Goal: Information Seeking & Learning: Compare options

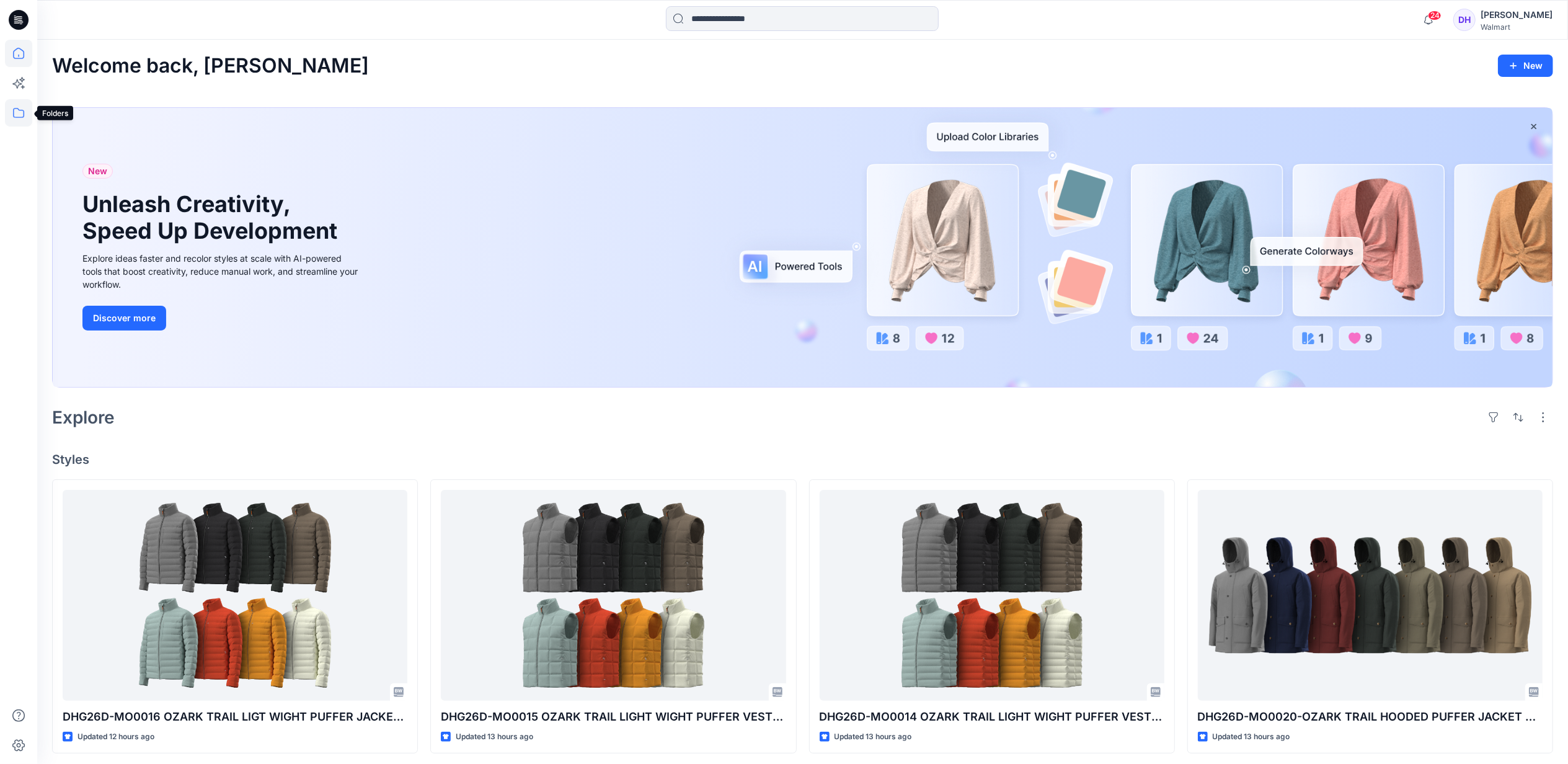
click at [22, 113] on icon at bounding box center [19, 113] width 28 height 28
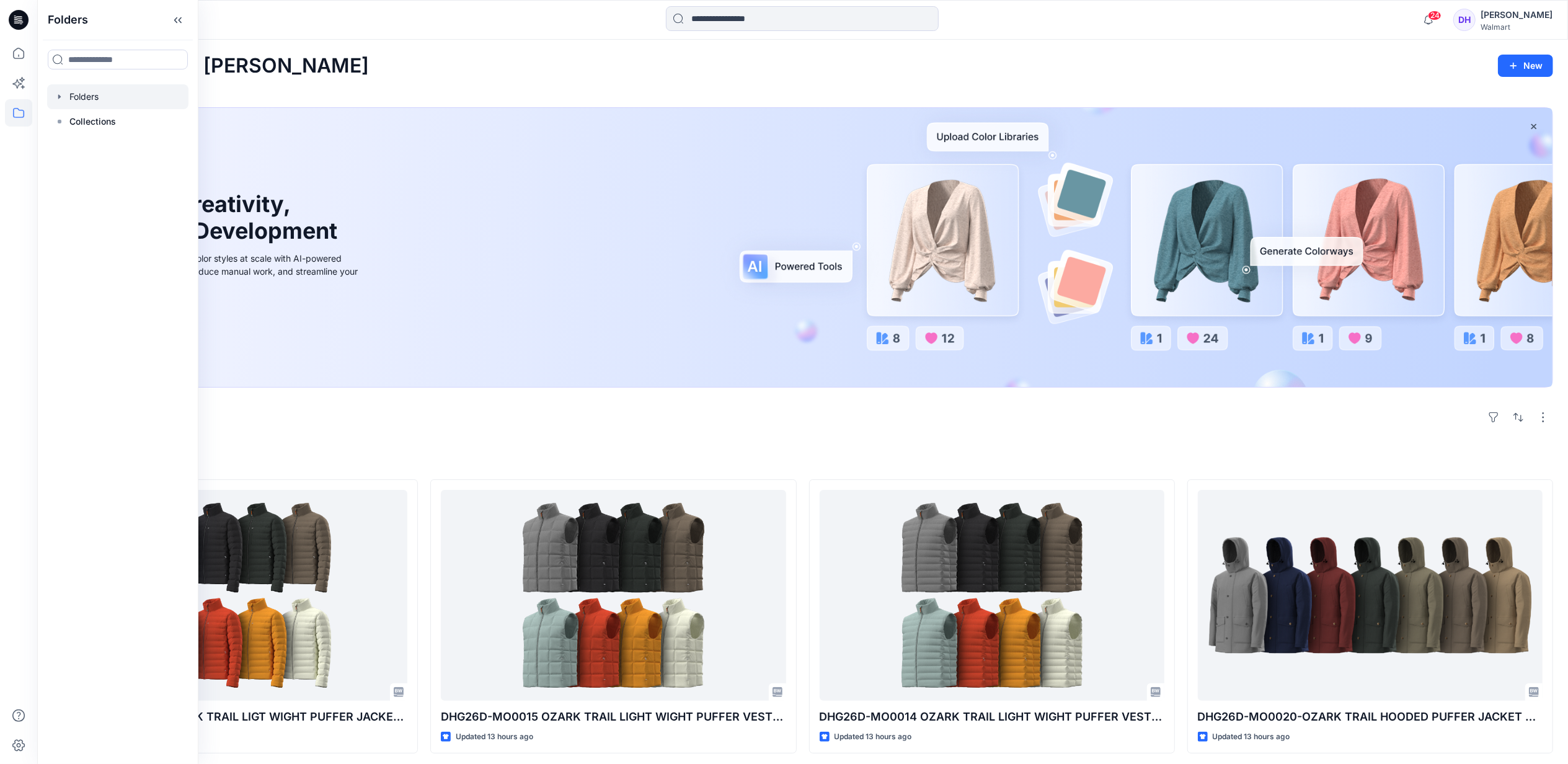
click at [88, 93] on div at bounding box center [117, 97] width 141 height 25
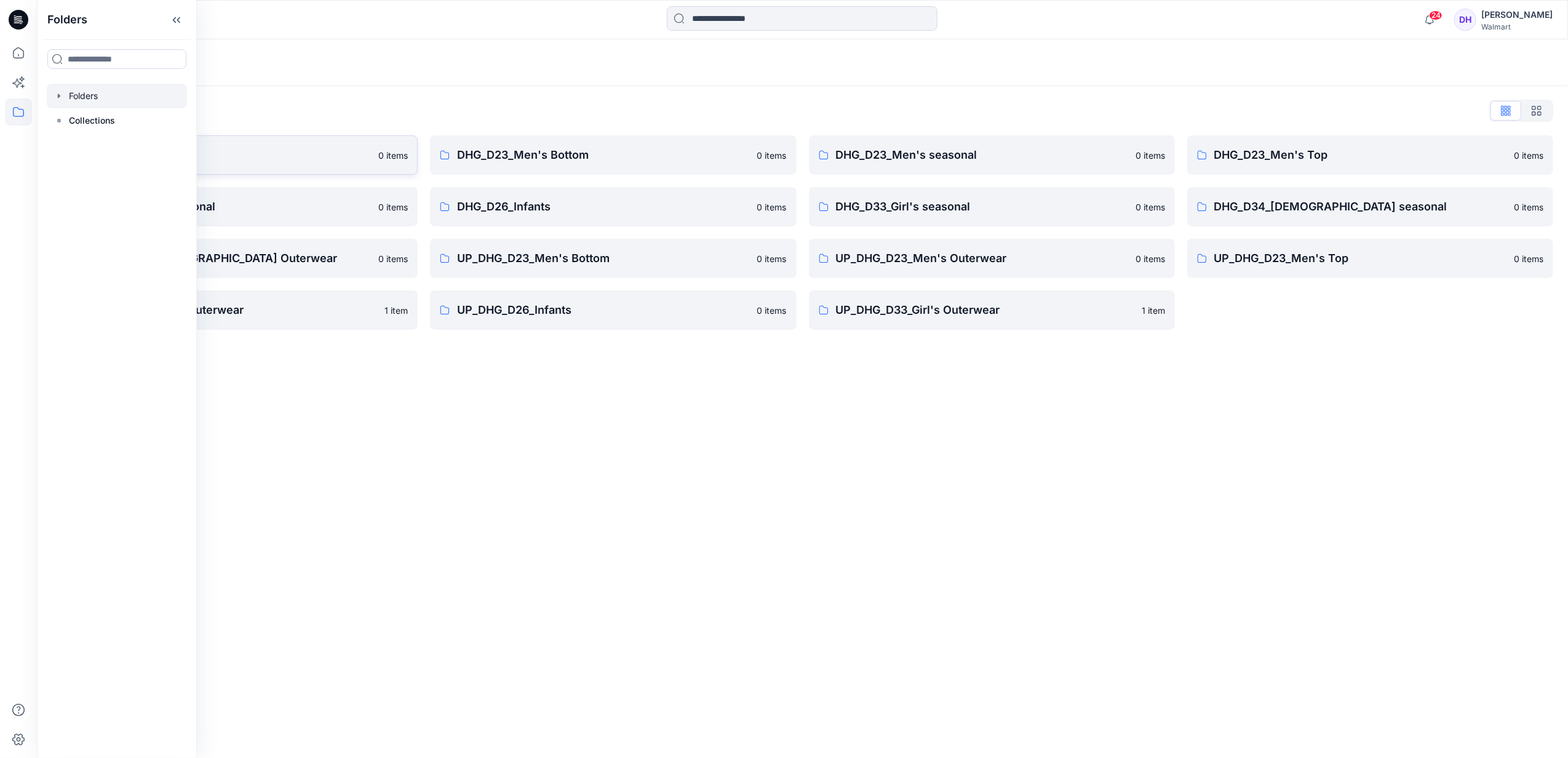
click at [303, 156] on p "DHG Internal Review" at bounding box center [225, 155] width 292 height 17
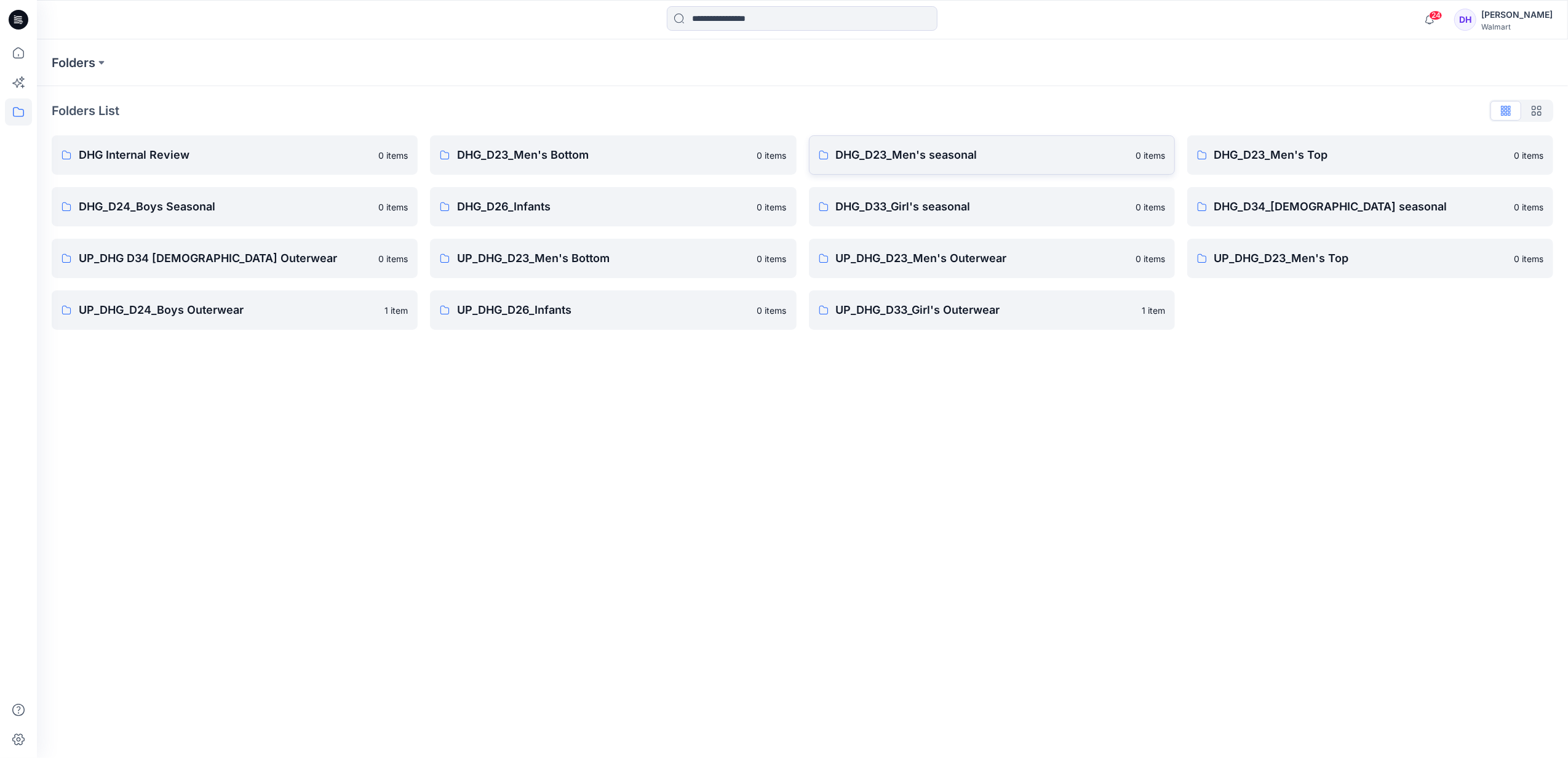
click at [985, 172] on link "DHG_D23_Men's seasonal 0 items" at bounding box center [992, 155] width 366 height 40
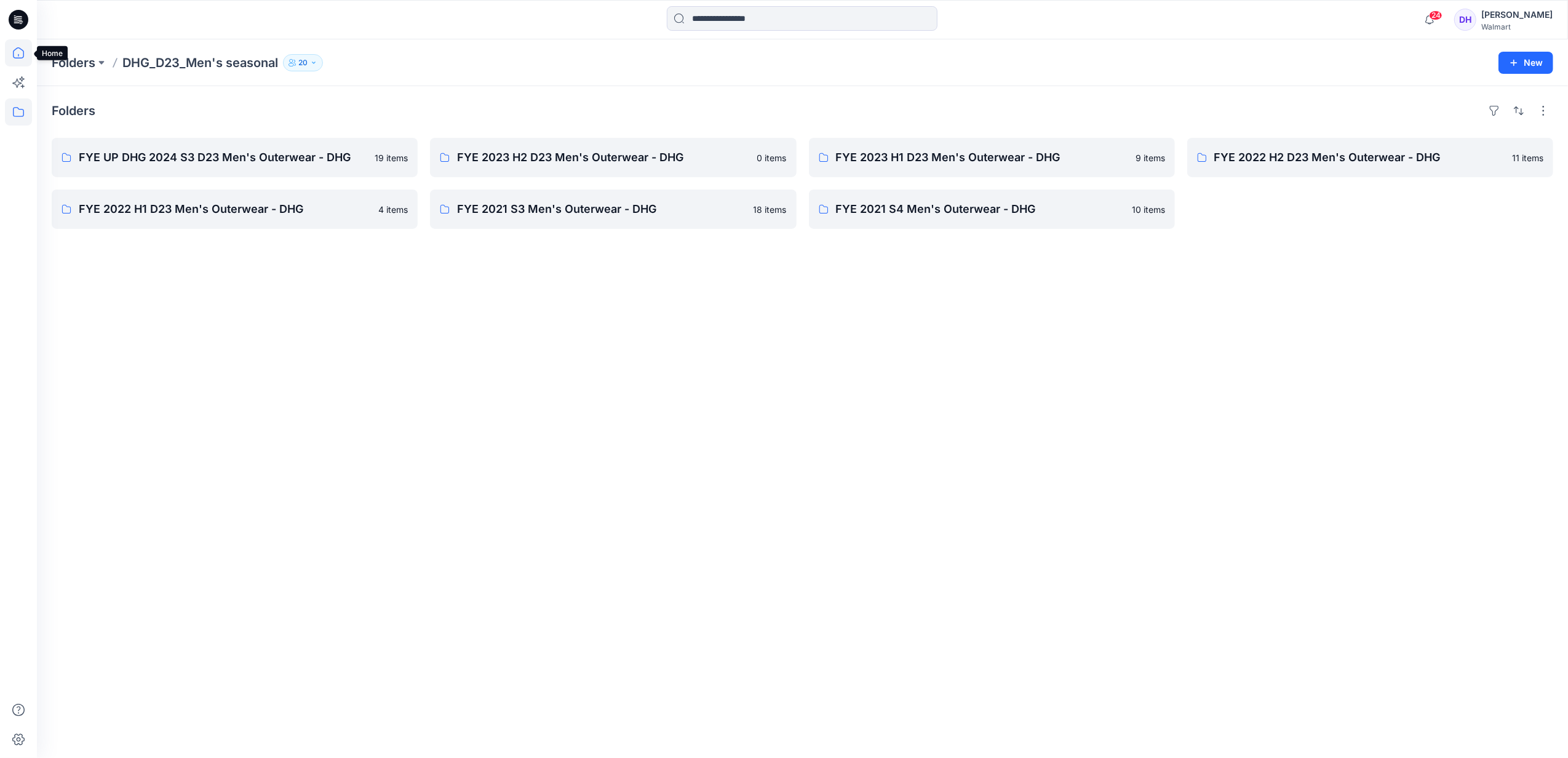
click at [22, 54] on icon at bounding box center [18, 53] width 27 height 27
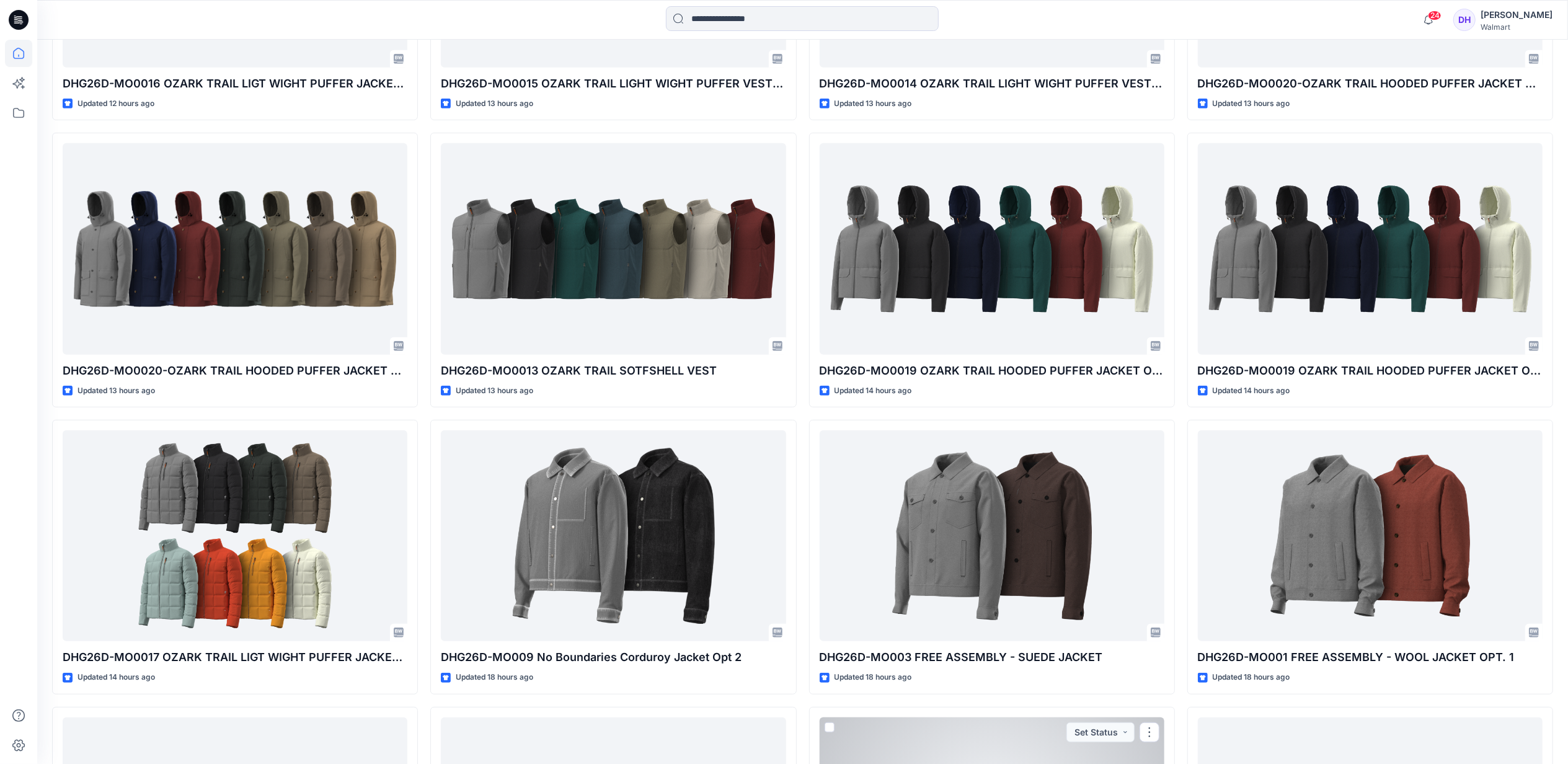
scroll to position [626, 0]
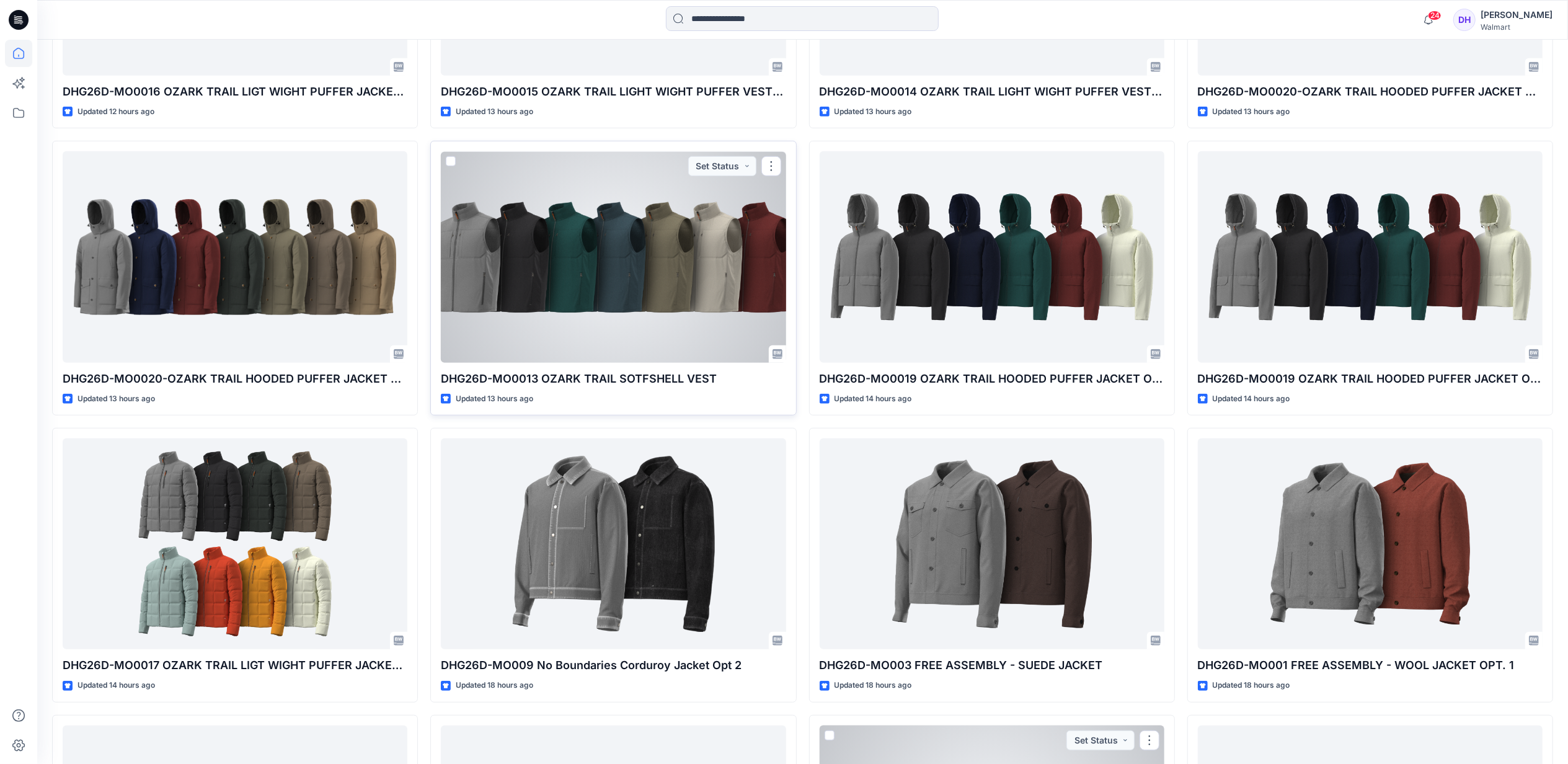
click at [592, 308] on div at bounding box center [613, 257] width 345 height 211
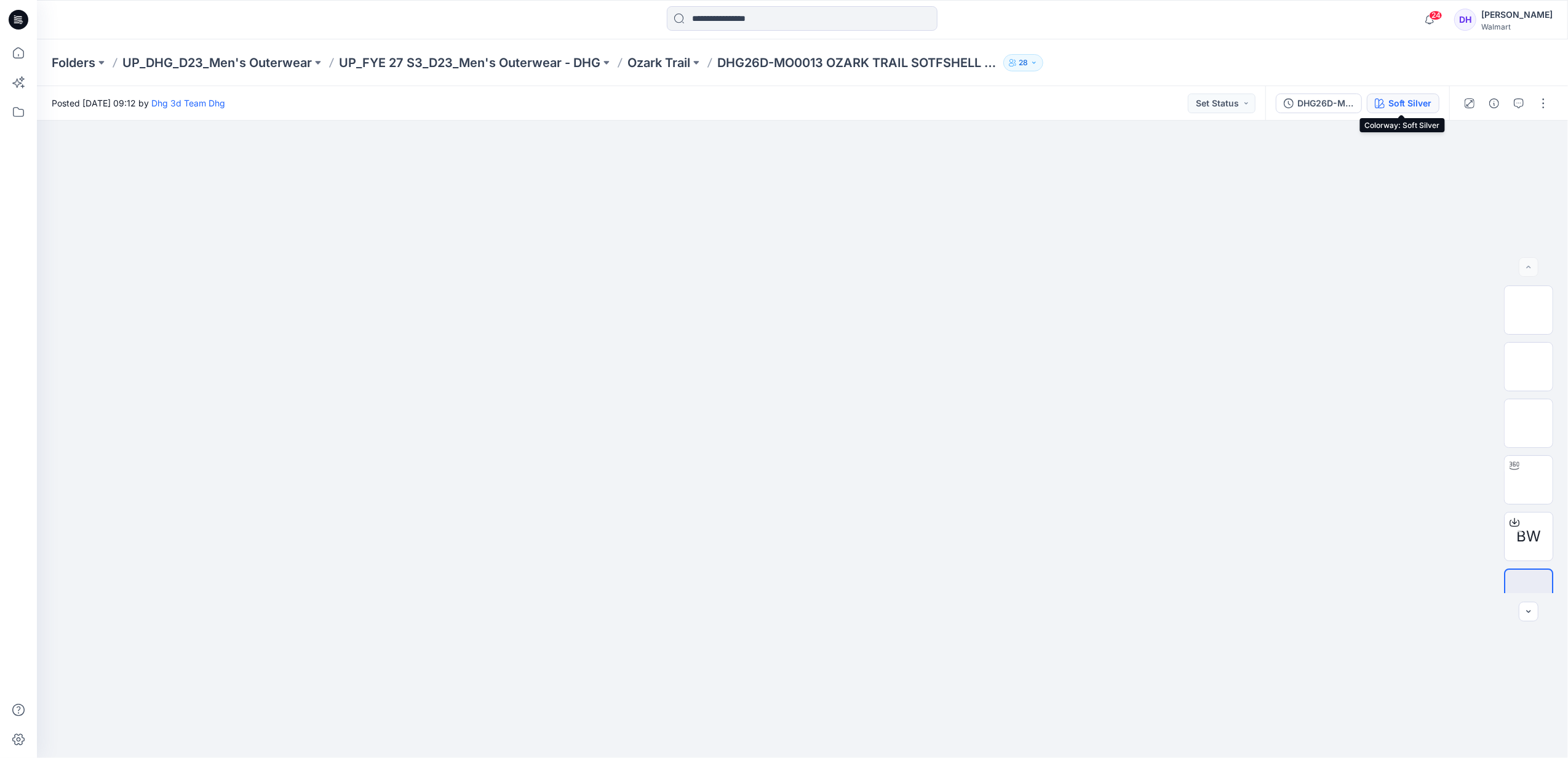
click at [1419, 99] on div "Soft Silver" at bounding box center [1410, 104] width 43 height 14
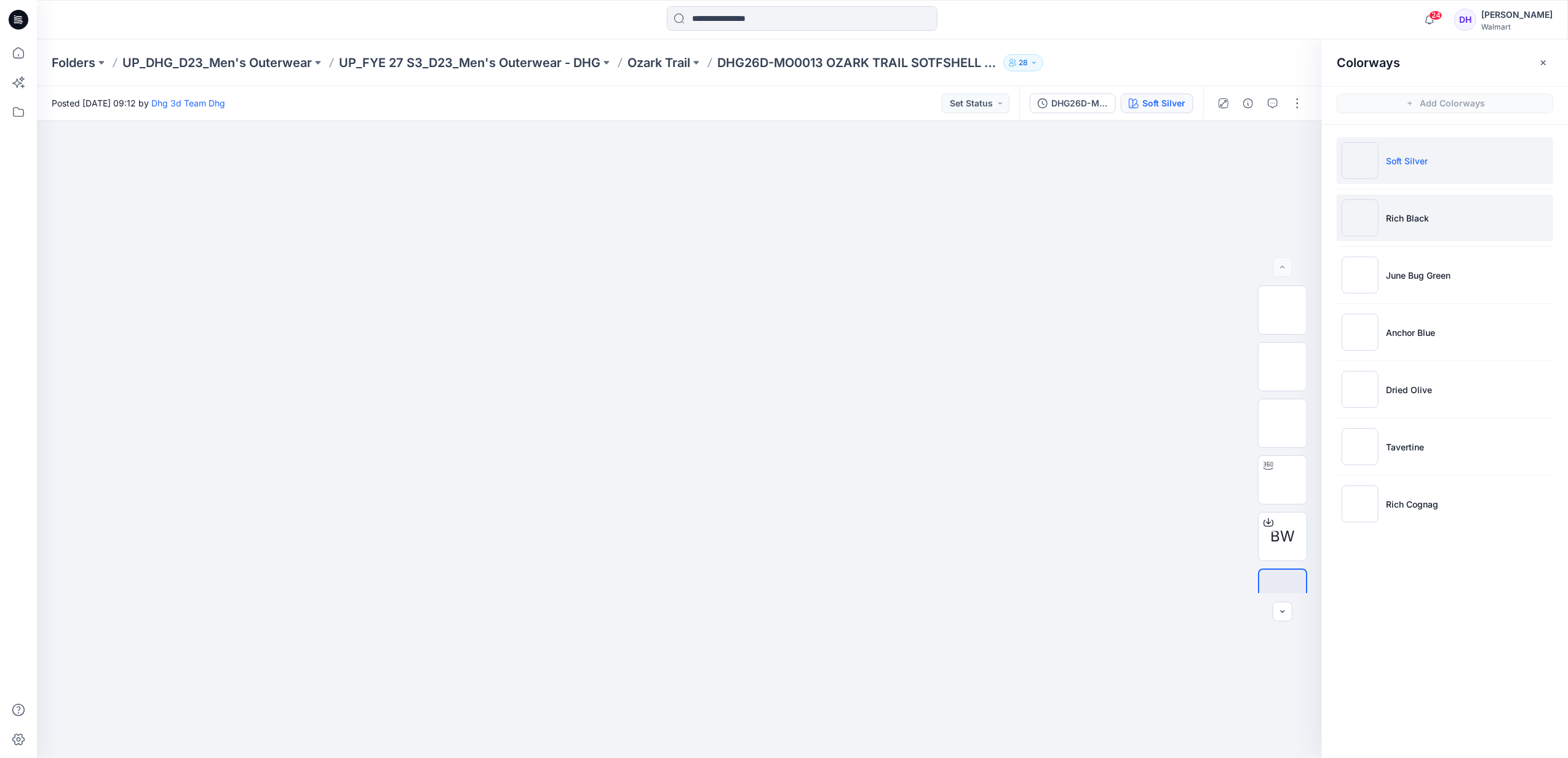
click at [1418, 215] on p "Rich Black" at bounding box center [1408, 218] width 43 height 13
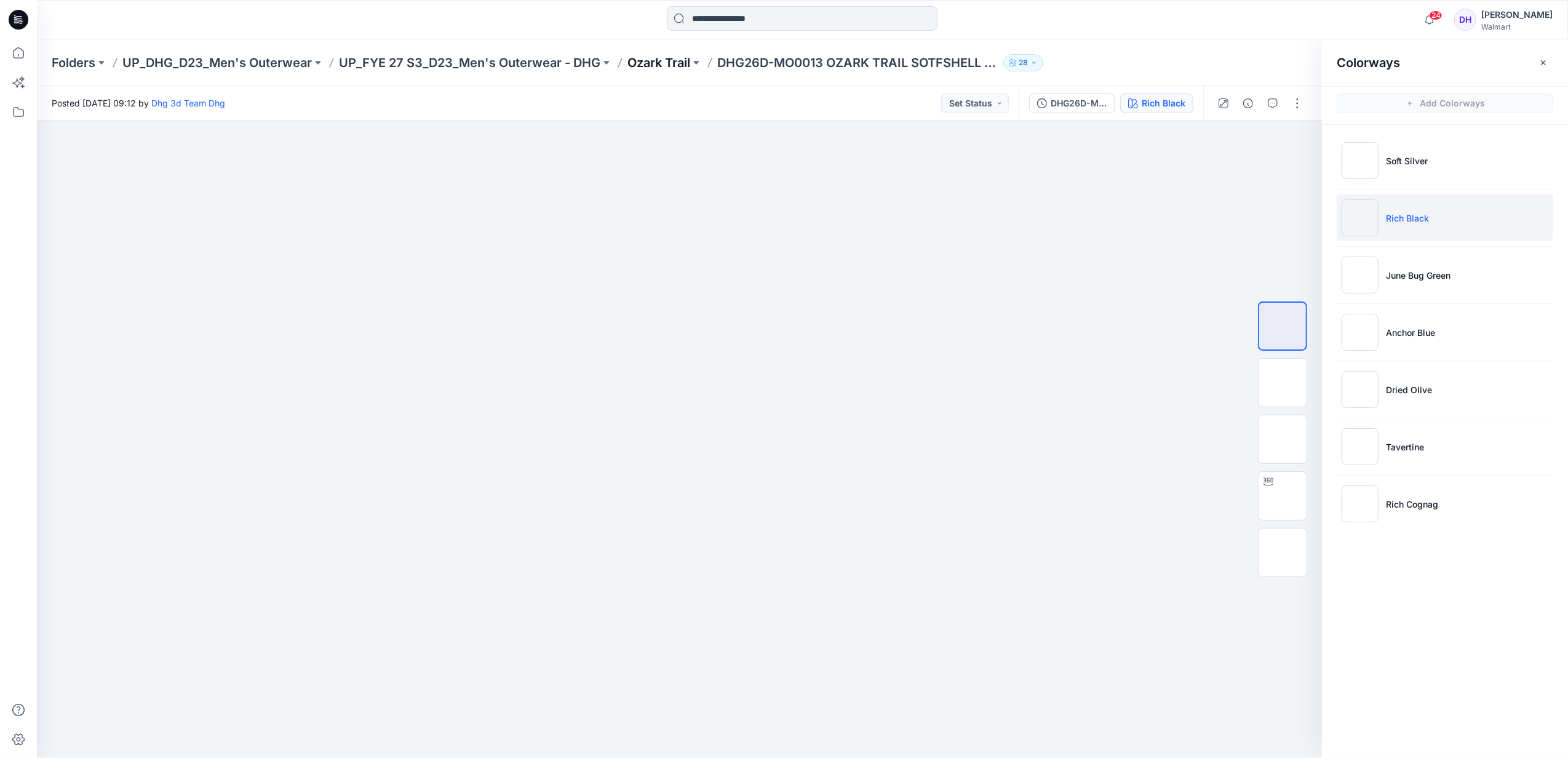
click at [668, 55] on p "Ozark Trail" at bounding box center [659, 62] width 63 height 17
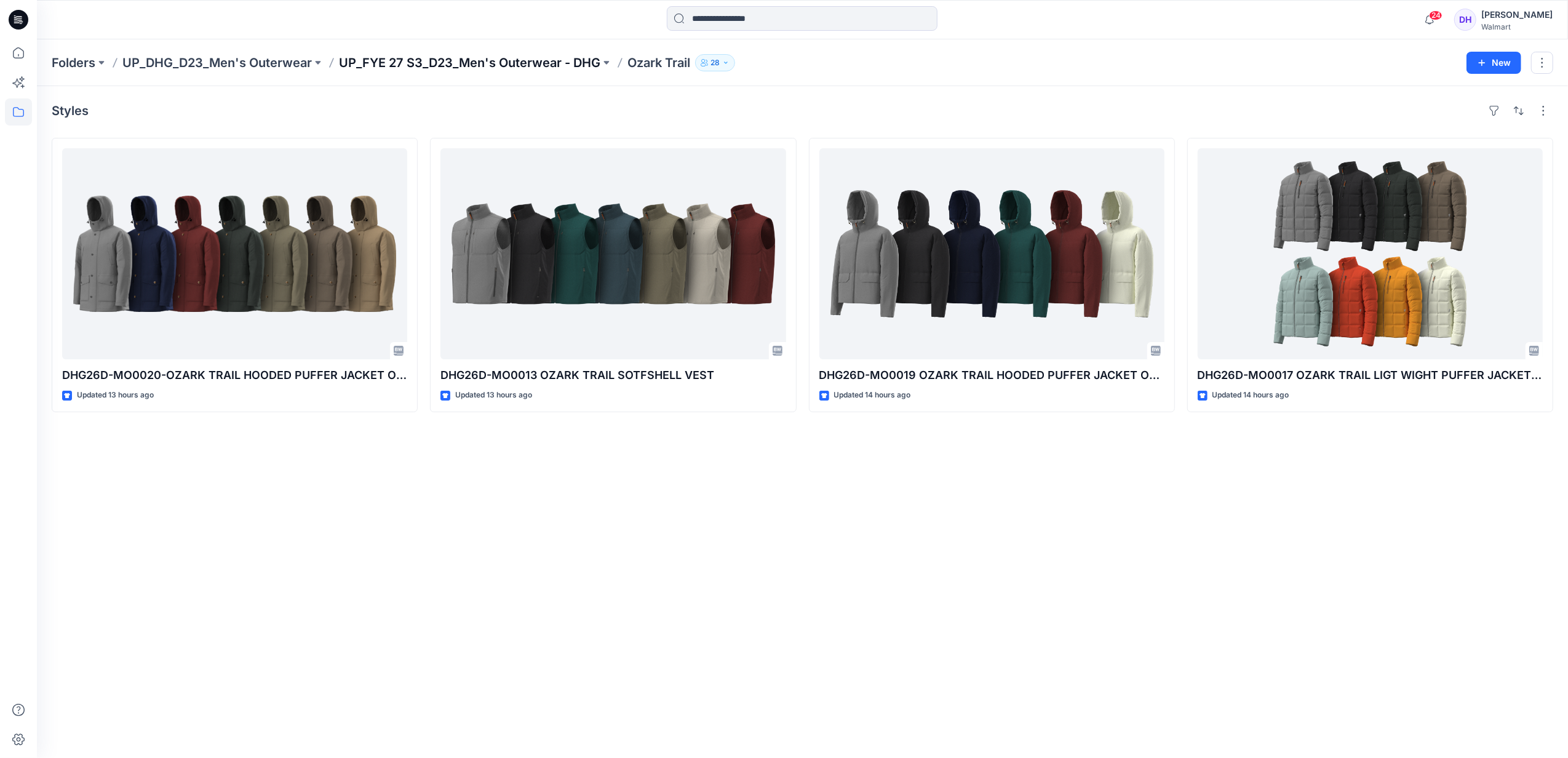
click at [529, 66] on p "UP_FYE 27 S3_D23_Men's Outerwear - DHG" at bounding box center [470, 62] width 261 height 17
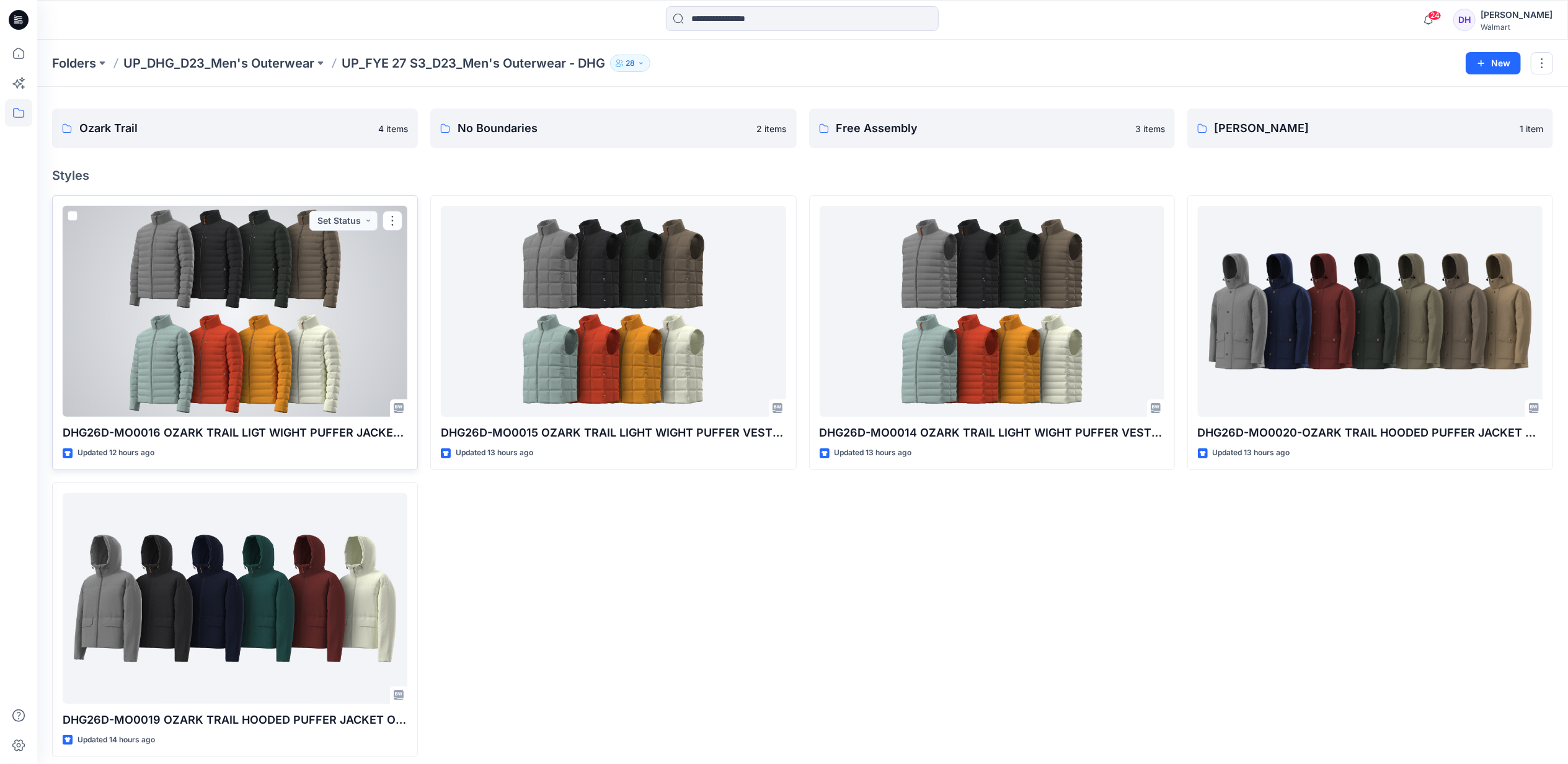
scroll to position [39, 0]
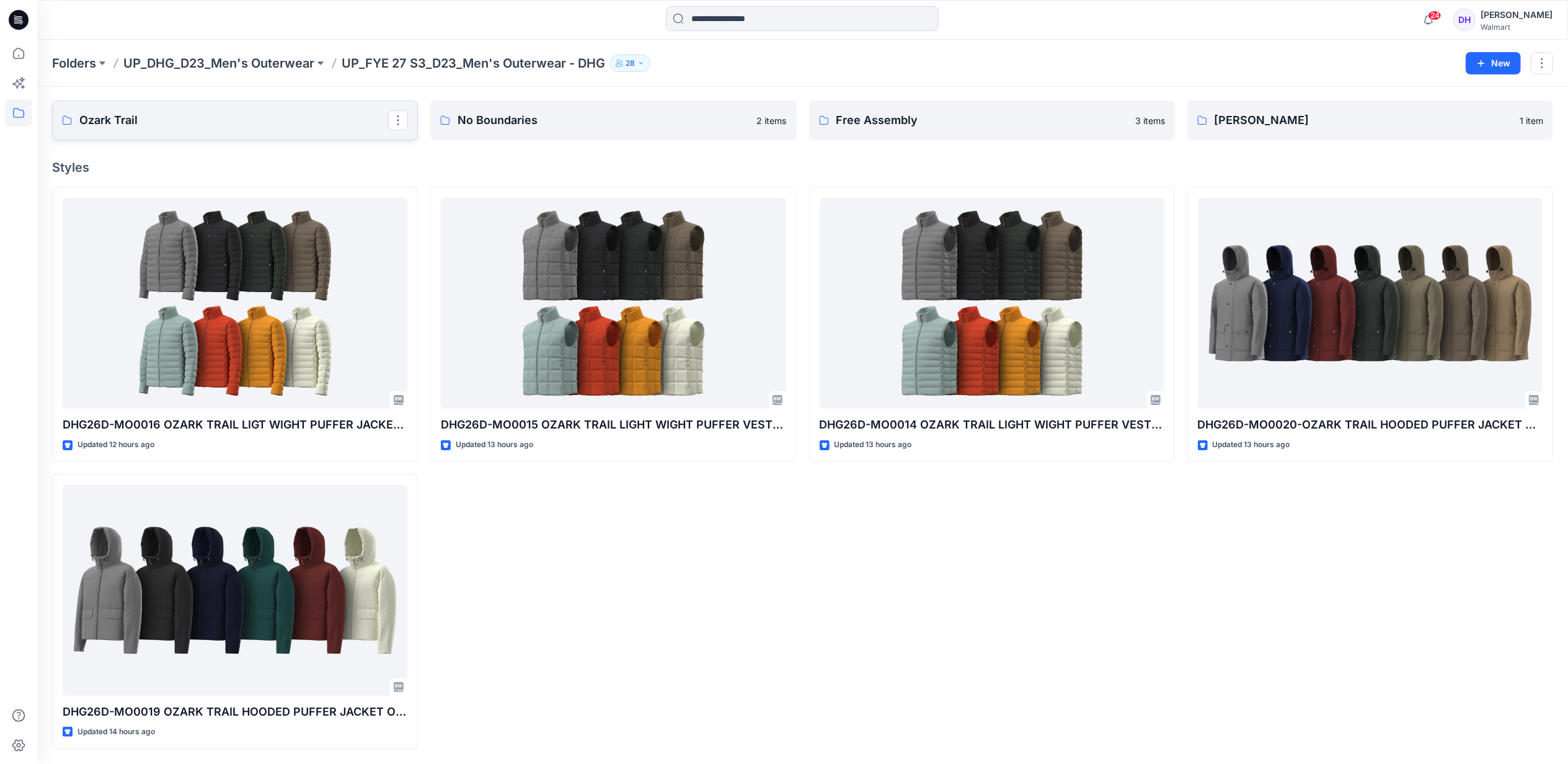
click at [226, 125] on p "Ozark Trail" at bounding box center [233, 120] width 309 height 17
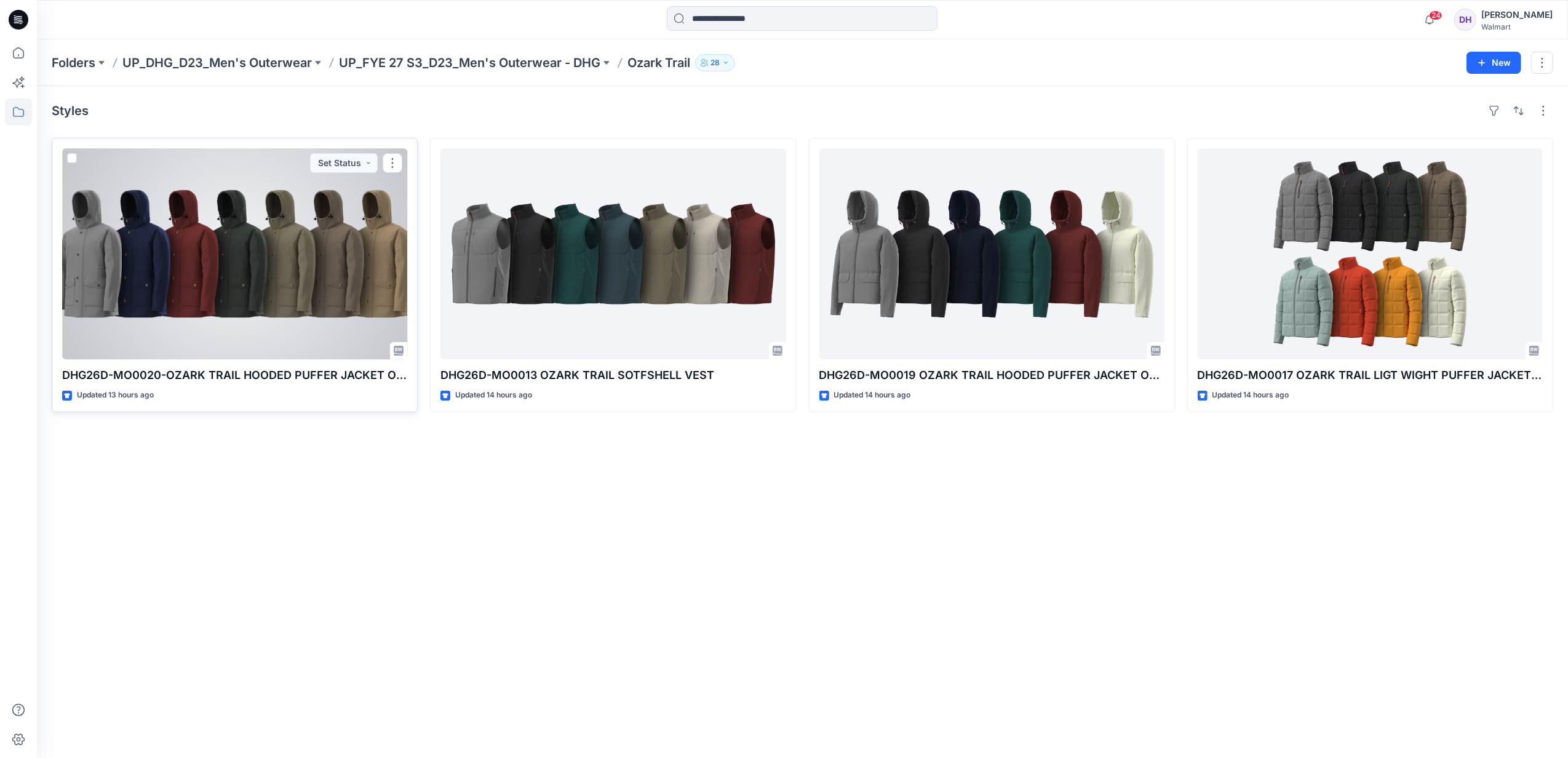
click at [223, 300] on div at bounding box center [235, 253] width 345 height 211
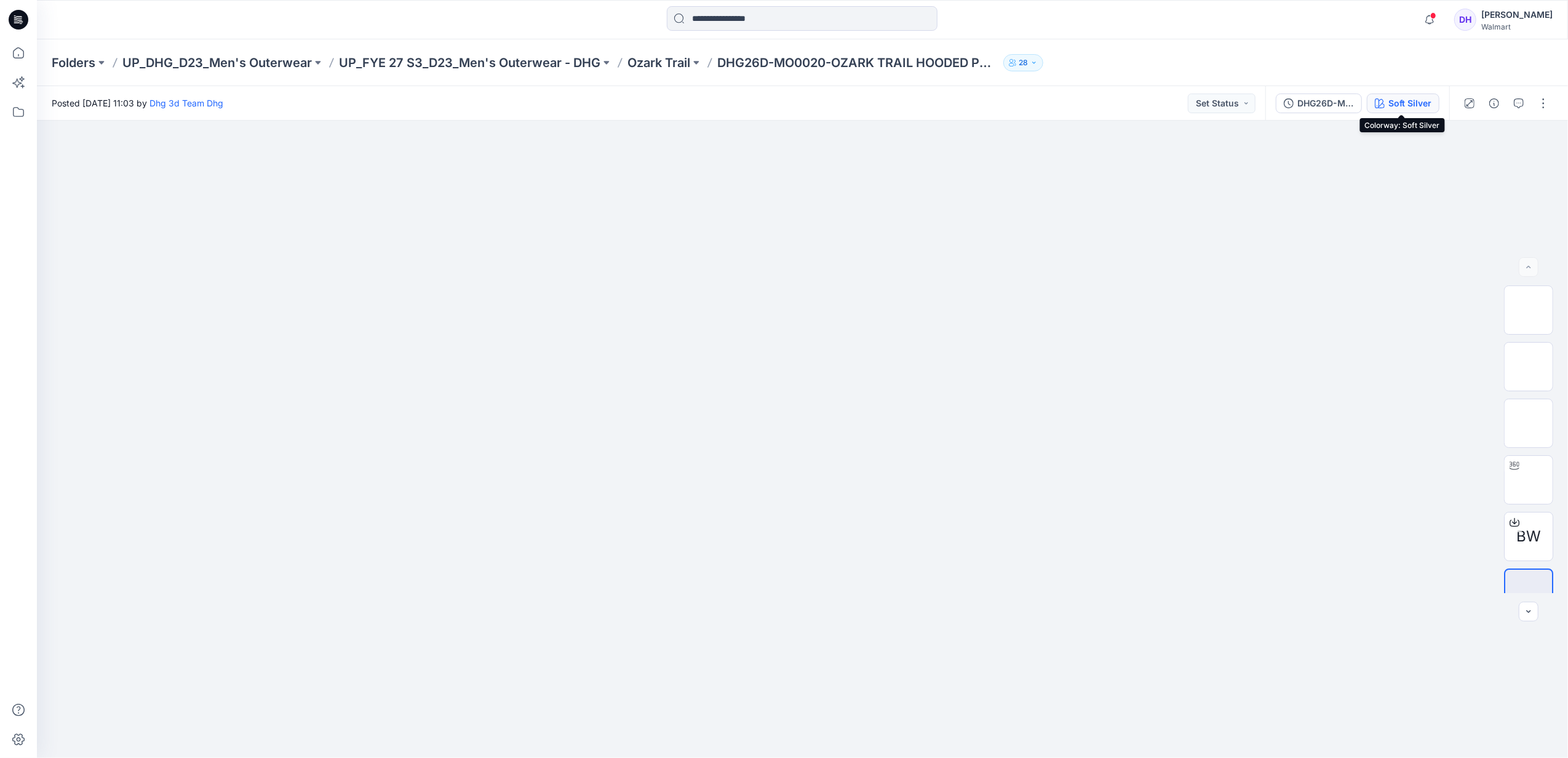
click at [1403, 97] on div "Soft Silver" at bounding box center [1410, 104] width 43 height 14
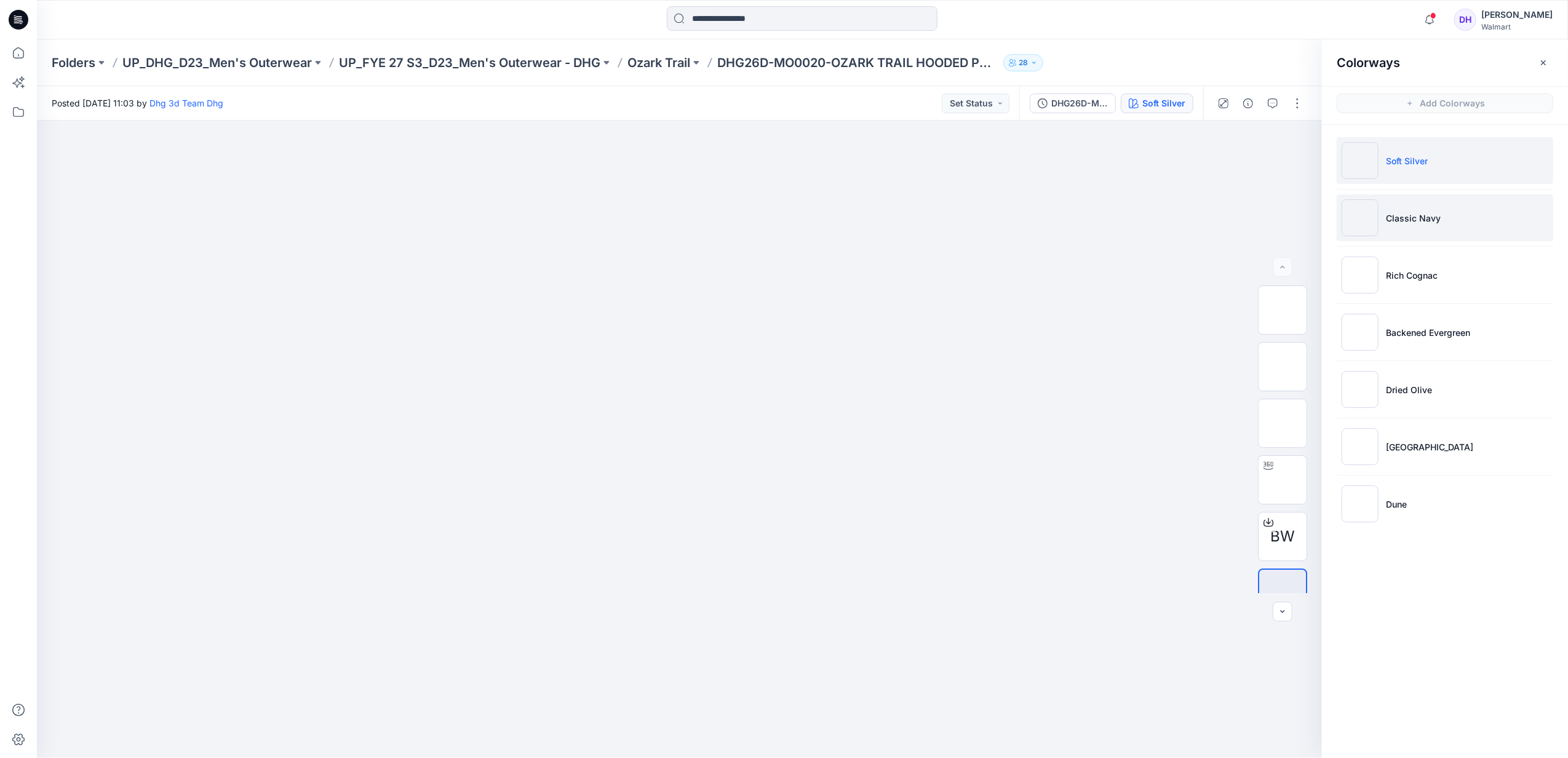
click at [1408, 218] on p "Classic Navy" at bounding box center [1414, 218] width 55 height 13
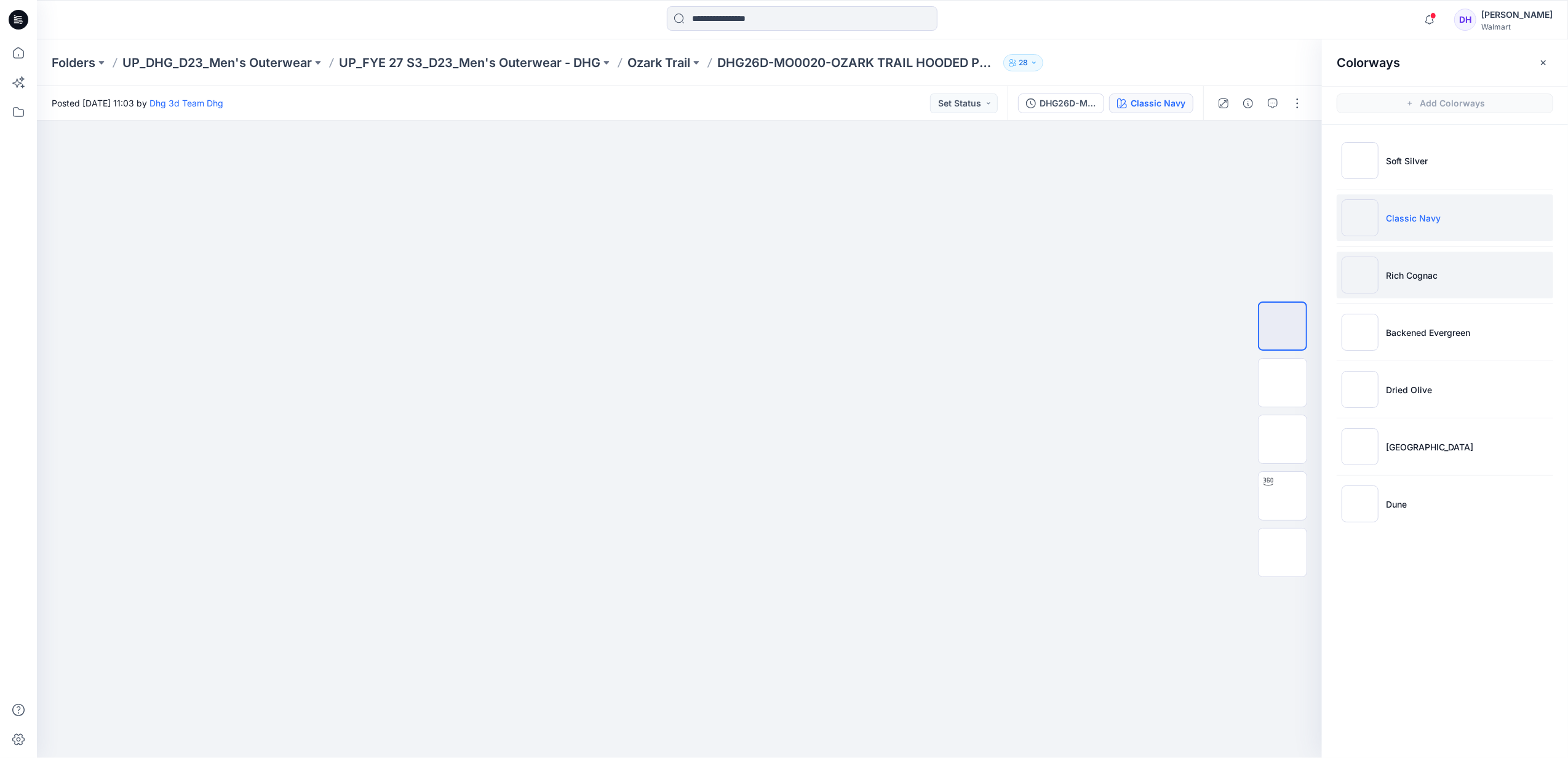
click at [1468, 273] on li "Rich Cognac" at bounding box center [1445, 275] width 216 height 46
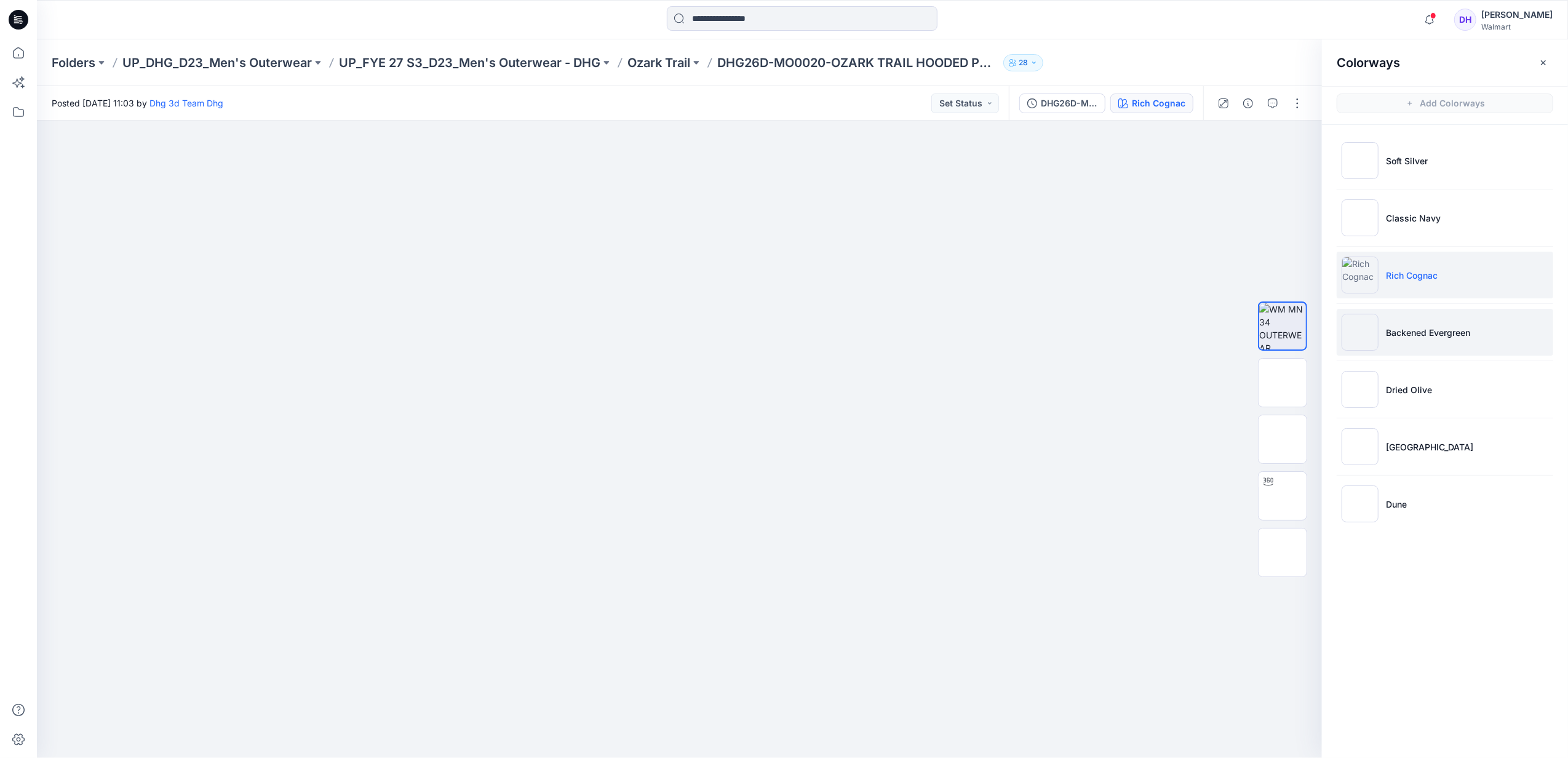
click at [1438, 328] on p "Backened Evergreen" at bounding box center [1428, 333] width 84 height 13
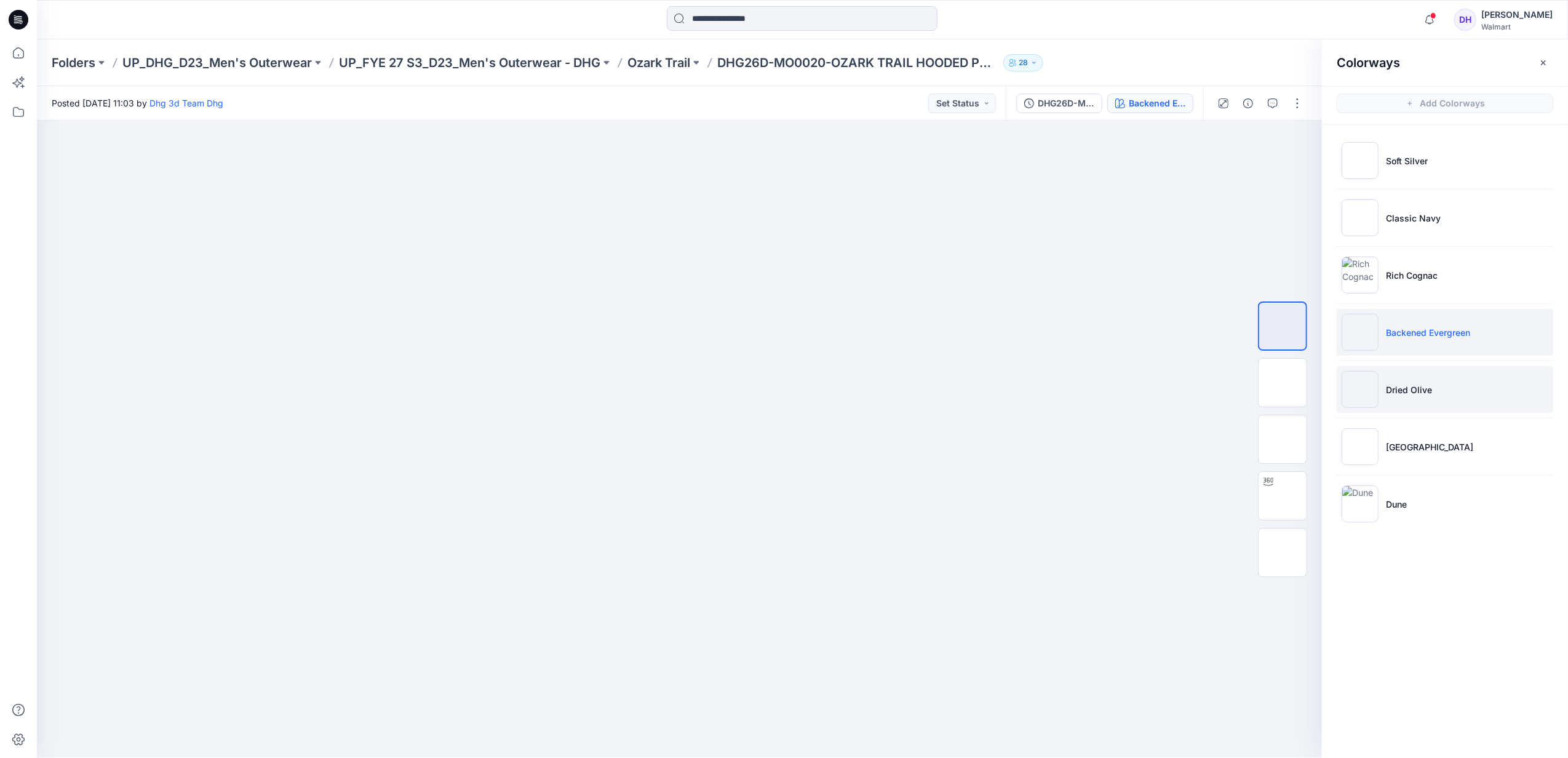
click at [1403, 380] on li "Dried Olive" at bounding box center [1445, 389] width 216 height 46
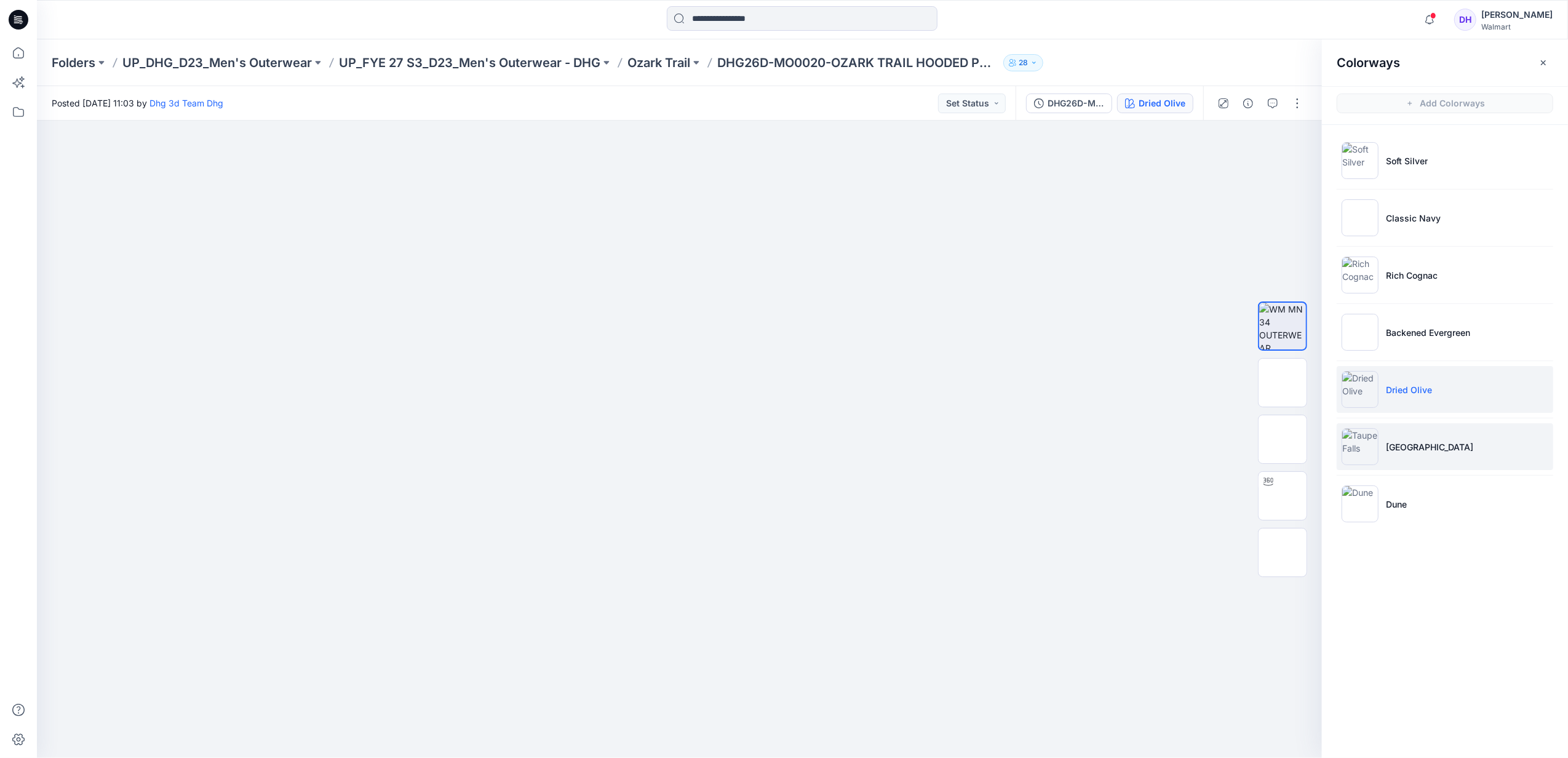
click at [1403, 448] on p "[GEOGRAPHIC_DATA]" at bounding box center [1430, 447] width 87 height 13
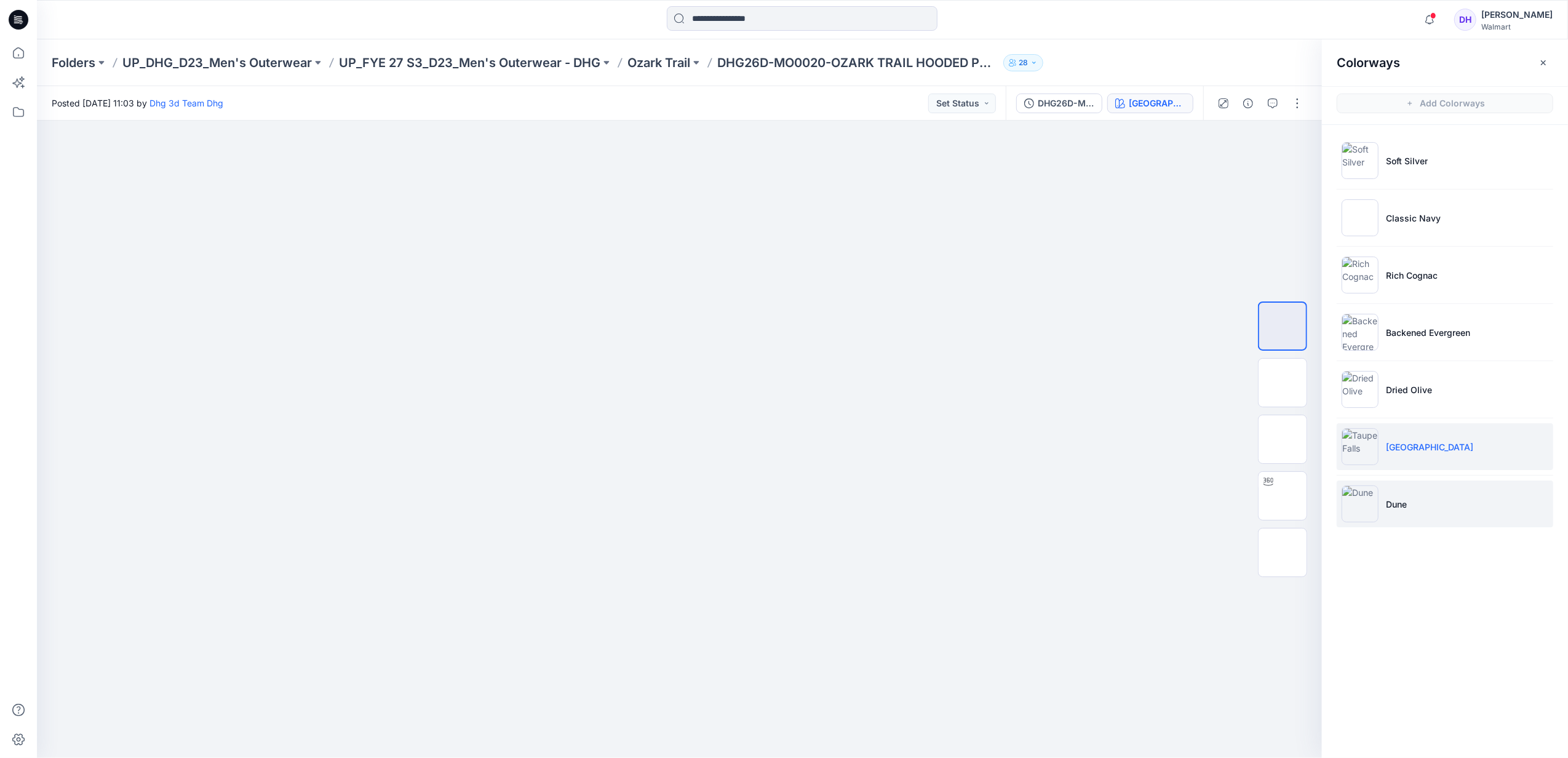
click at [1424, 491] on li "Dune" at bounding box center [1445, 504] width 216 height 46
click at [836, 132] on img at bounding box center [679, 132] width 615 height 0
click at [640, 65] on p "Ozark Trail" at bounding box center [659, 62] width 63 height 17
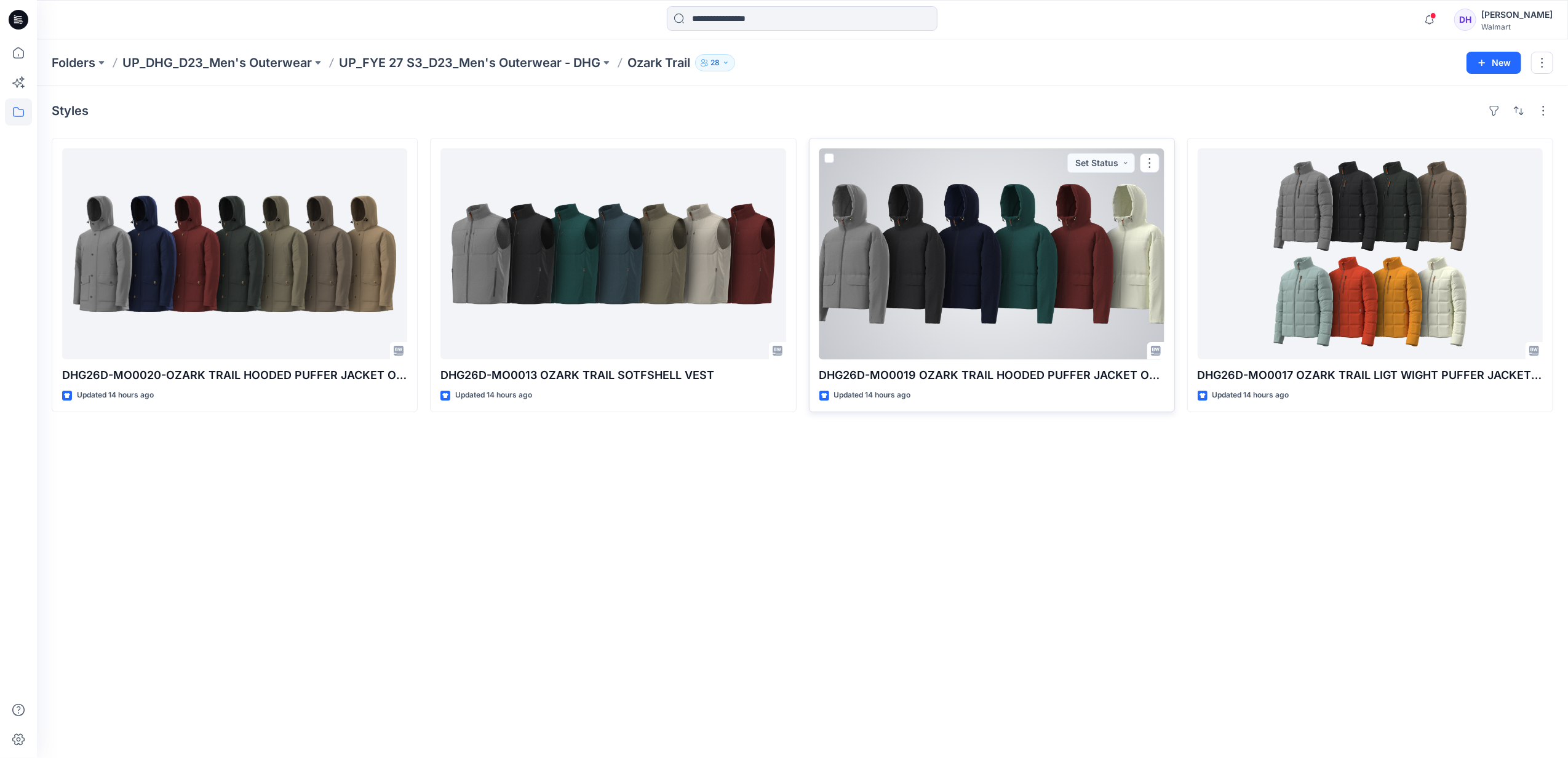
click at [998, 311] on div at bounding box center [993, 253] width 345 height 211
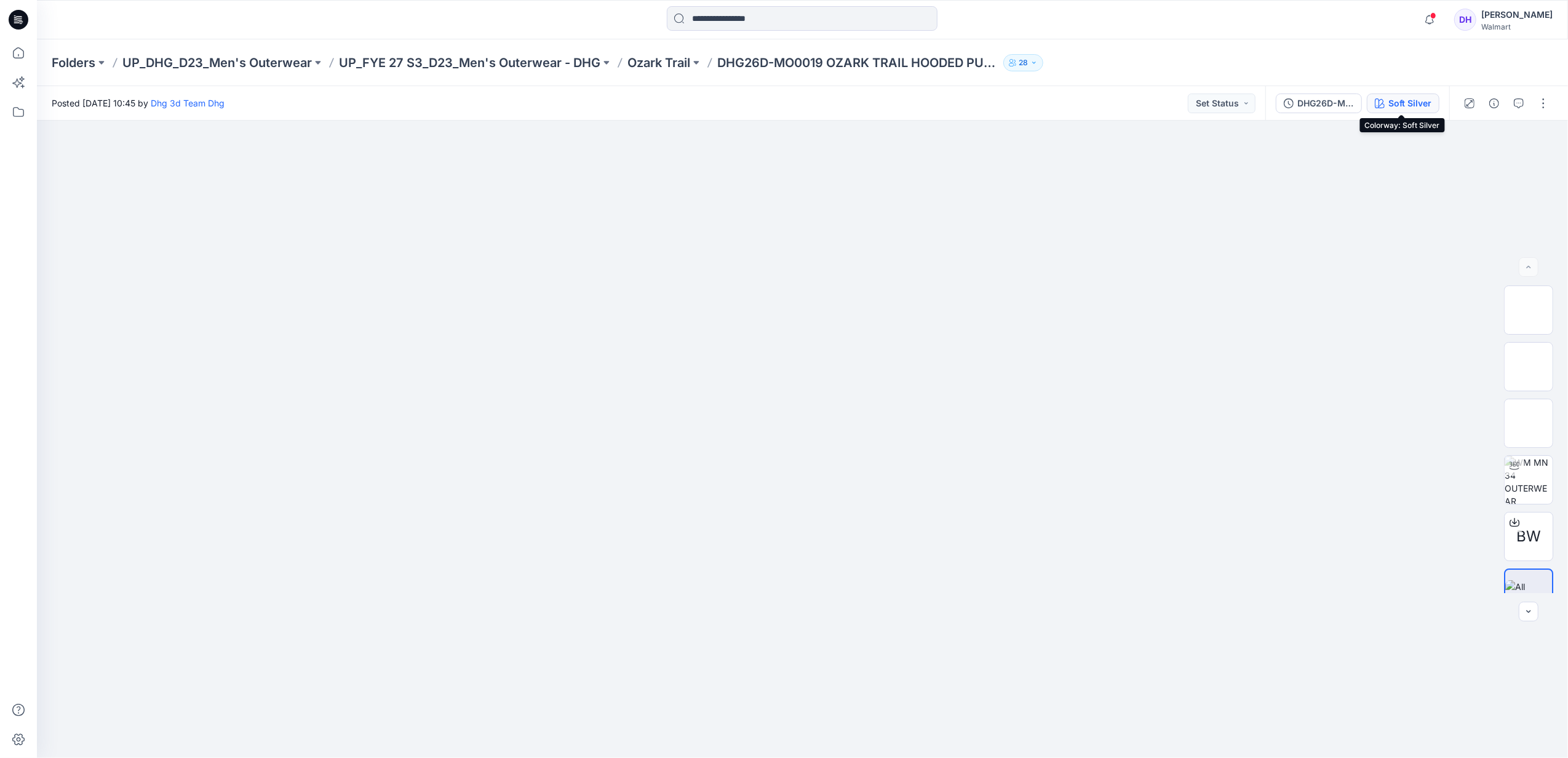
click at [1413, 97] on div "Soft Silver" at bounding box center [1410, 104] width 43 height 14
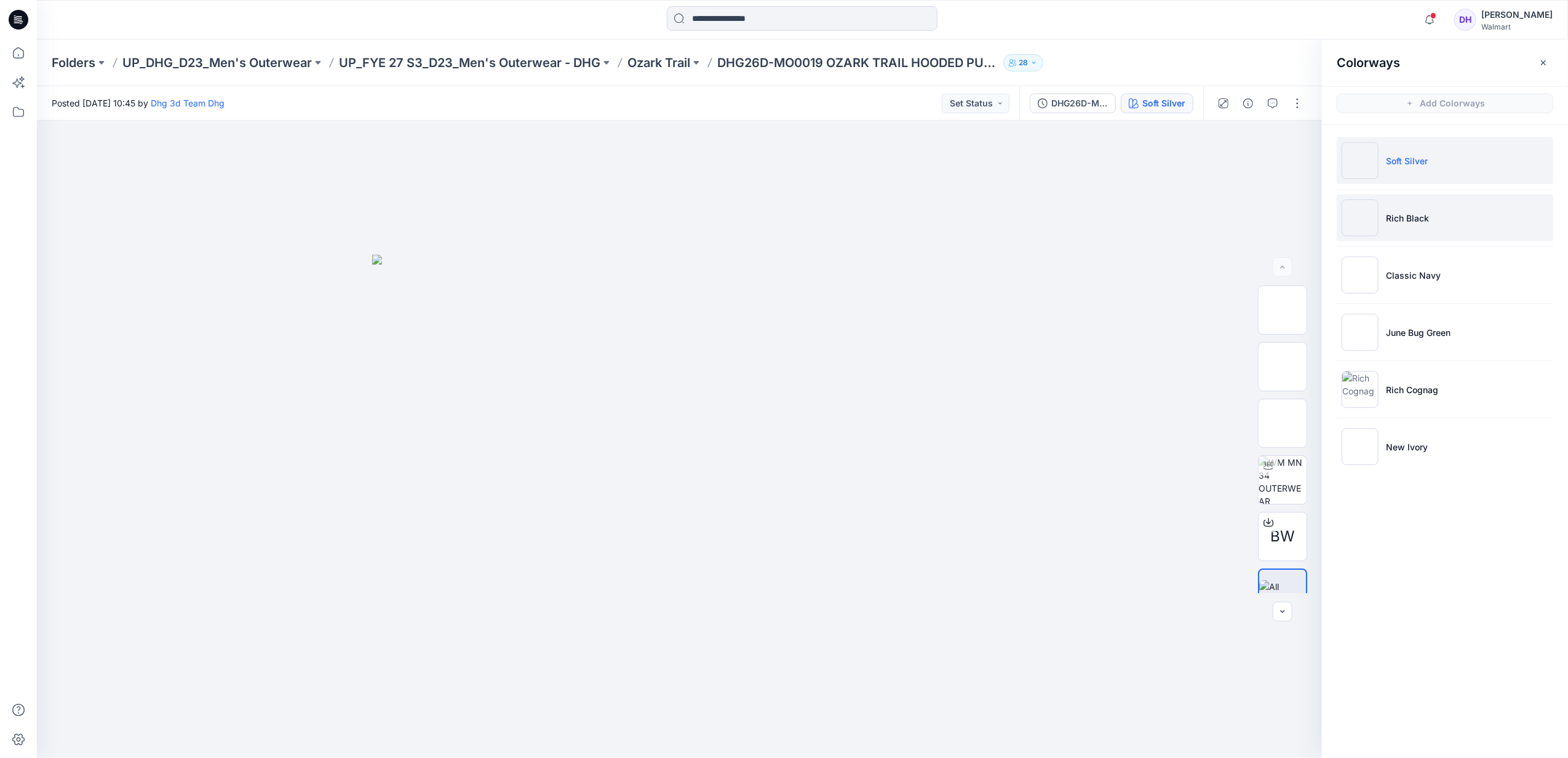
click at [1412, 221] on p "Rich Black" at bounding box center [1408, 218] width 43 height 13
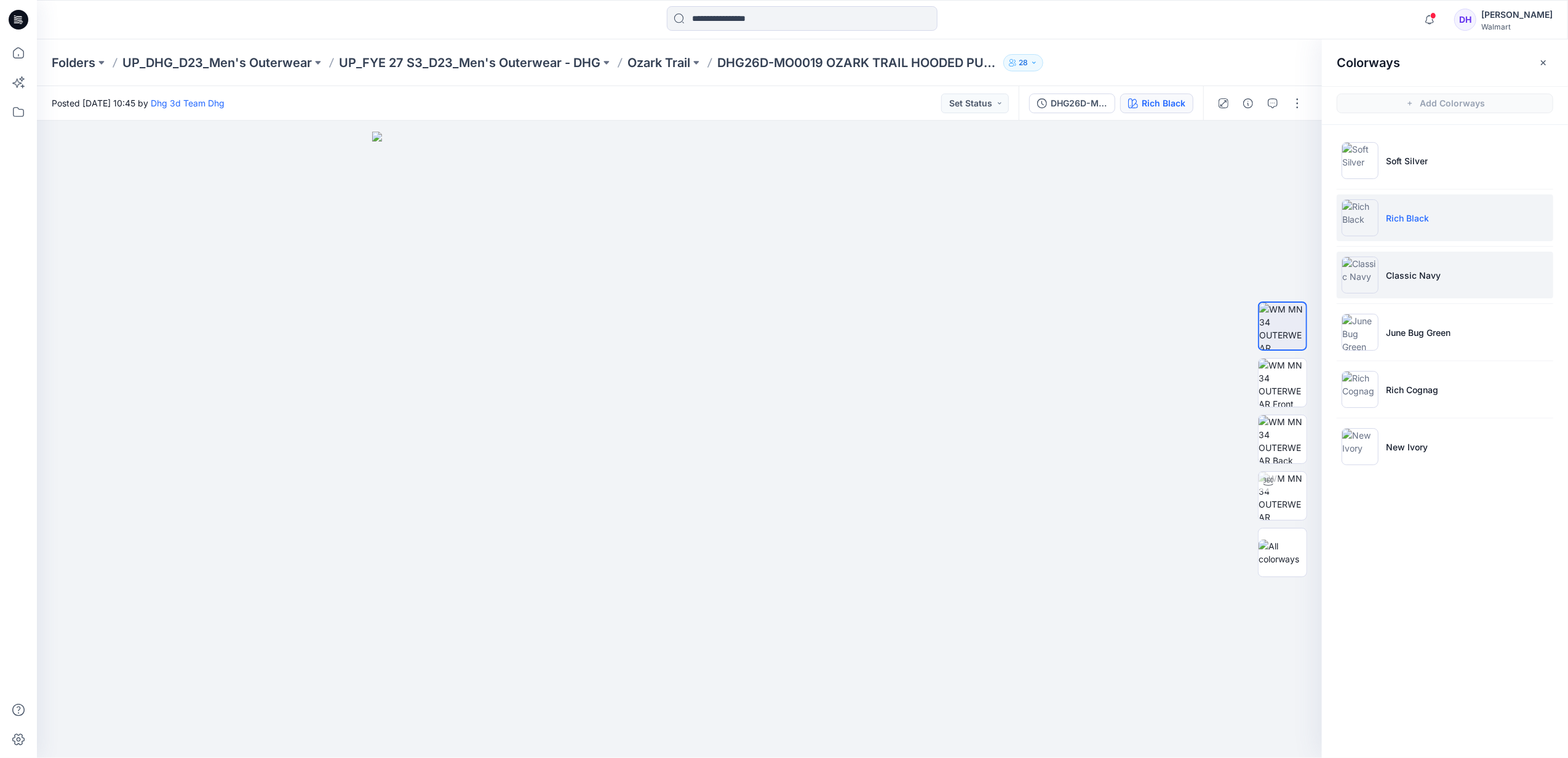
click at [1393, 289] on li "Classic Navy" at bounding box center [1445, 275] width 216 height 46
click at [1413, 323] on li "June Bug Green" at bounding box center [1445, 332] width 216 height 46
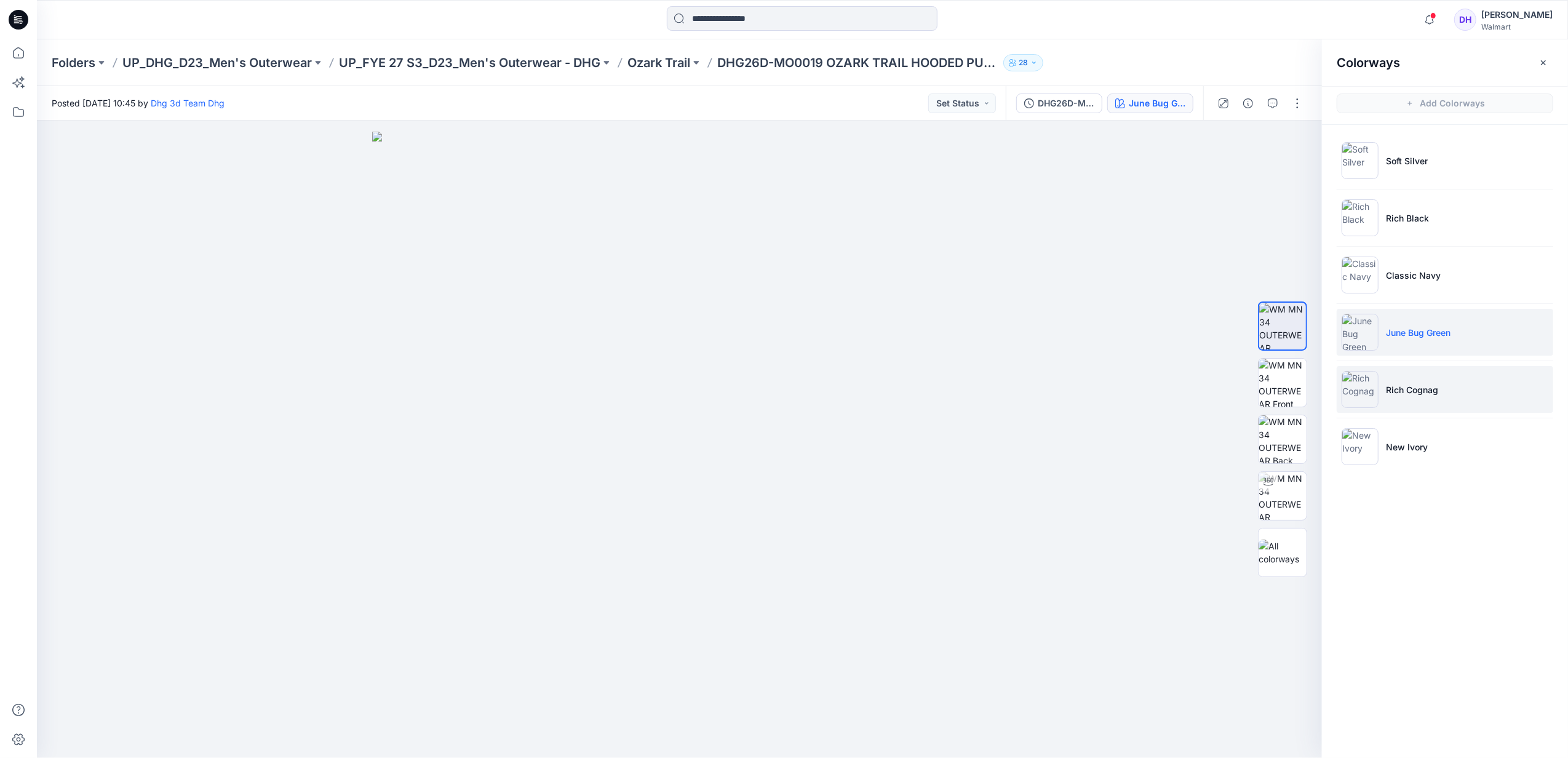
click at [1418, 383] on li "Rich Cognag" at bounding box center [1445, 389] width 216 height 46
click at [1442, 459] on li "New Ivory" at bounding box center [1445, 447] width 216 height 46
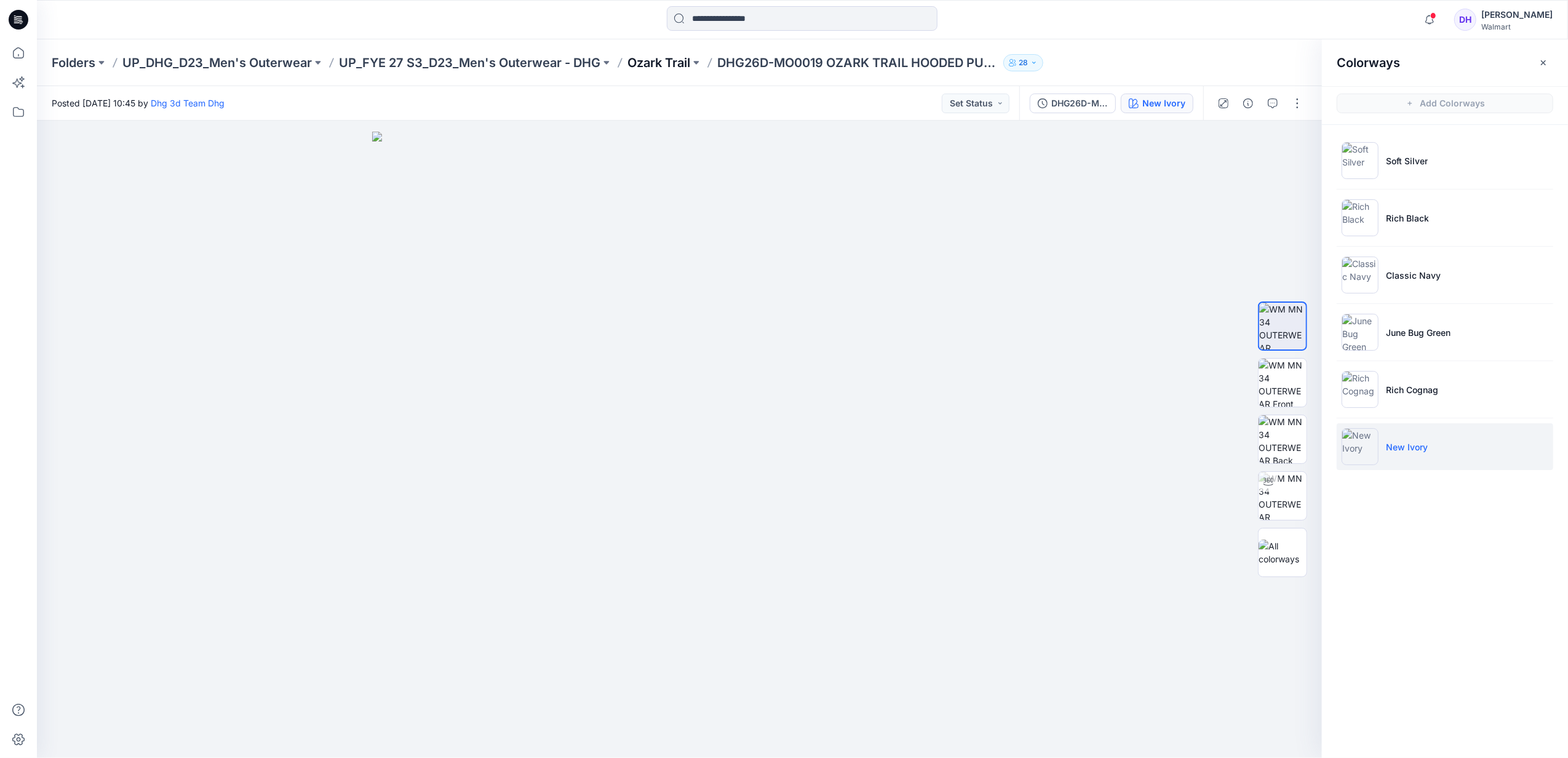
click at [670, 65] on p "Ozark Trail" at bounding box center [659, 62] width 63 height 17
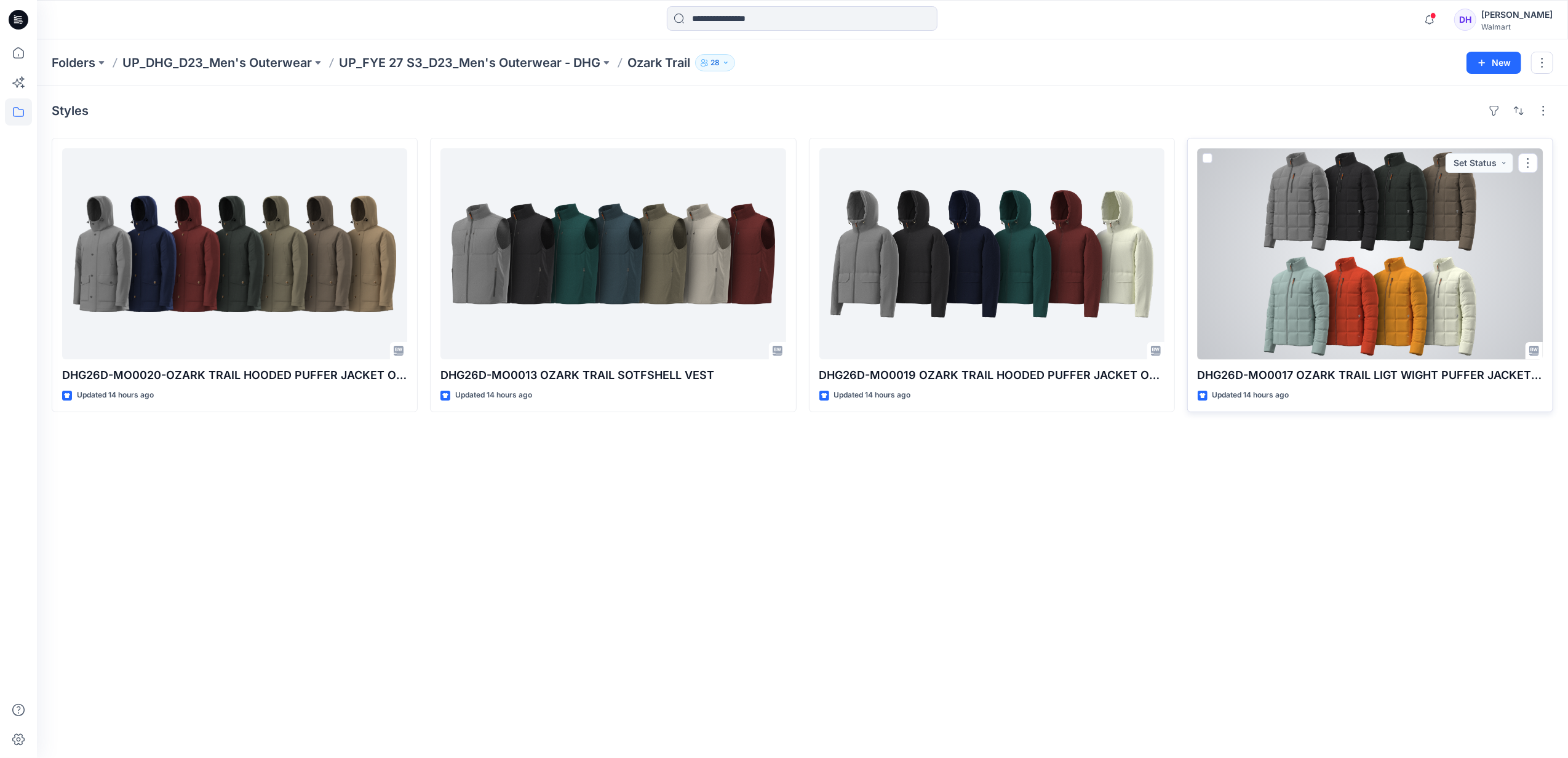
click at [1388, 328] on div at bounding box center [1371, 253] width 345 height 211
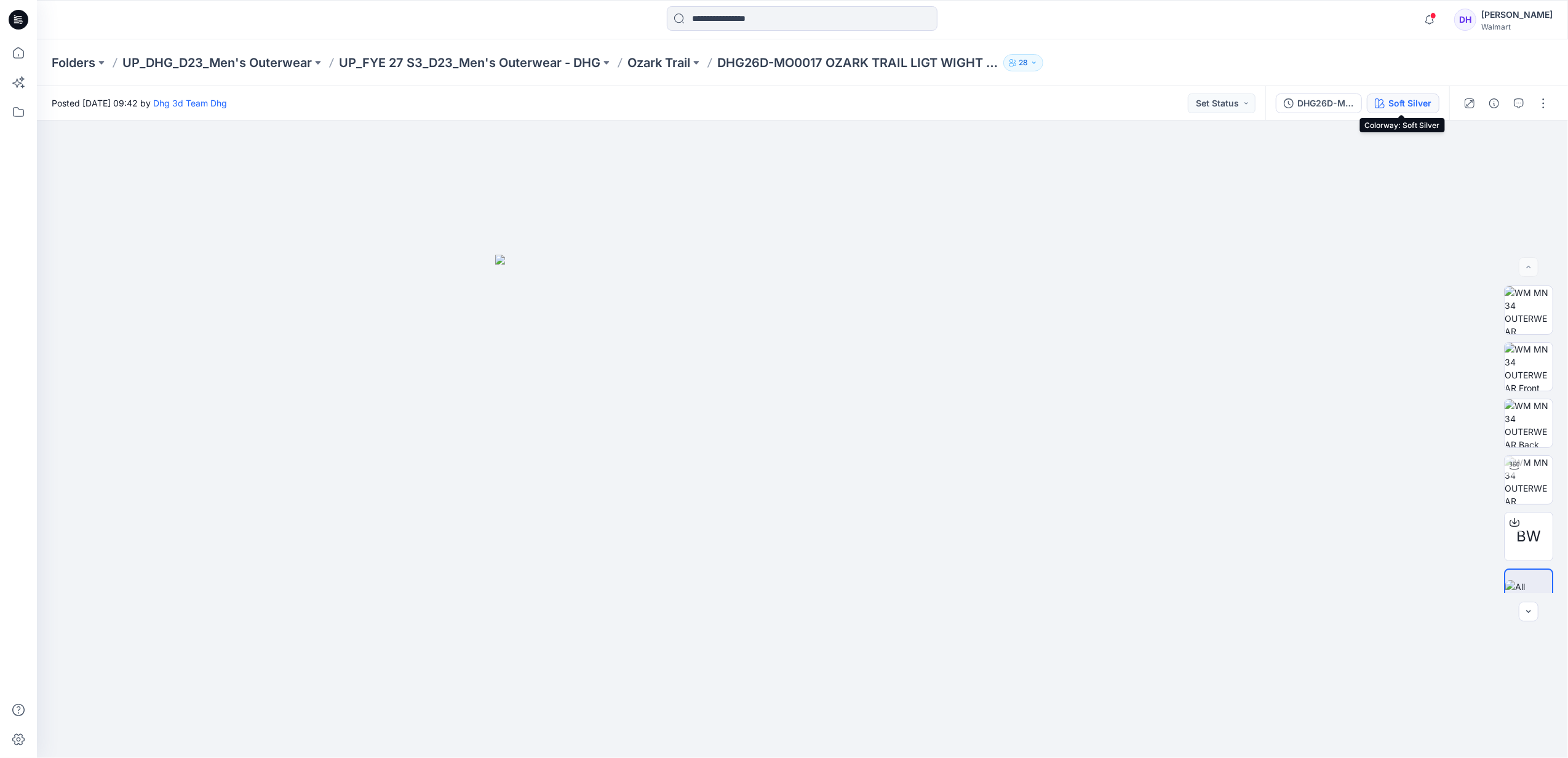
click at [1392, 104] on div "Soft Silver" at bounding box center [1410, 104] width 43 height 14
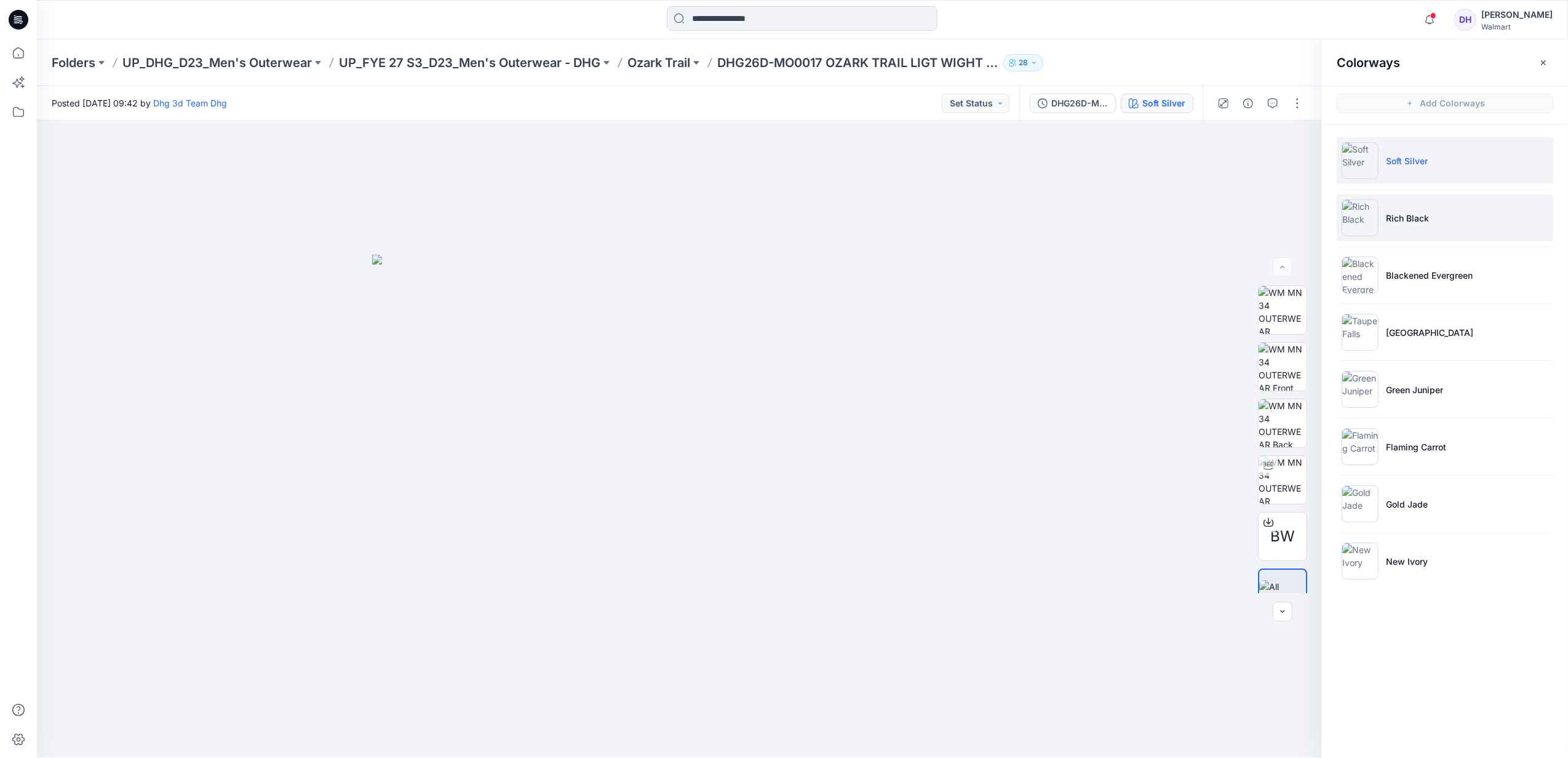
click at [1396, 208] on li "Rich Black" at bounding box center [1445, 218] width 216 height 46
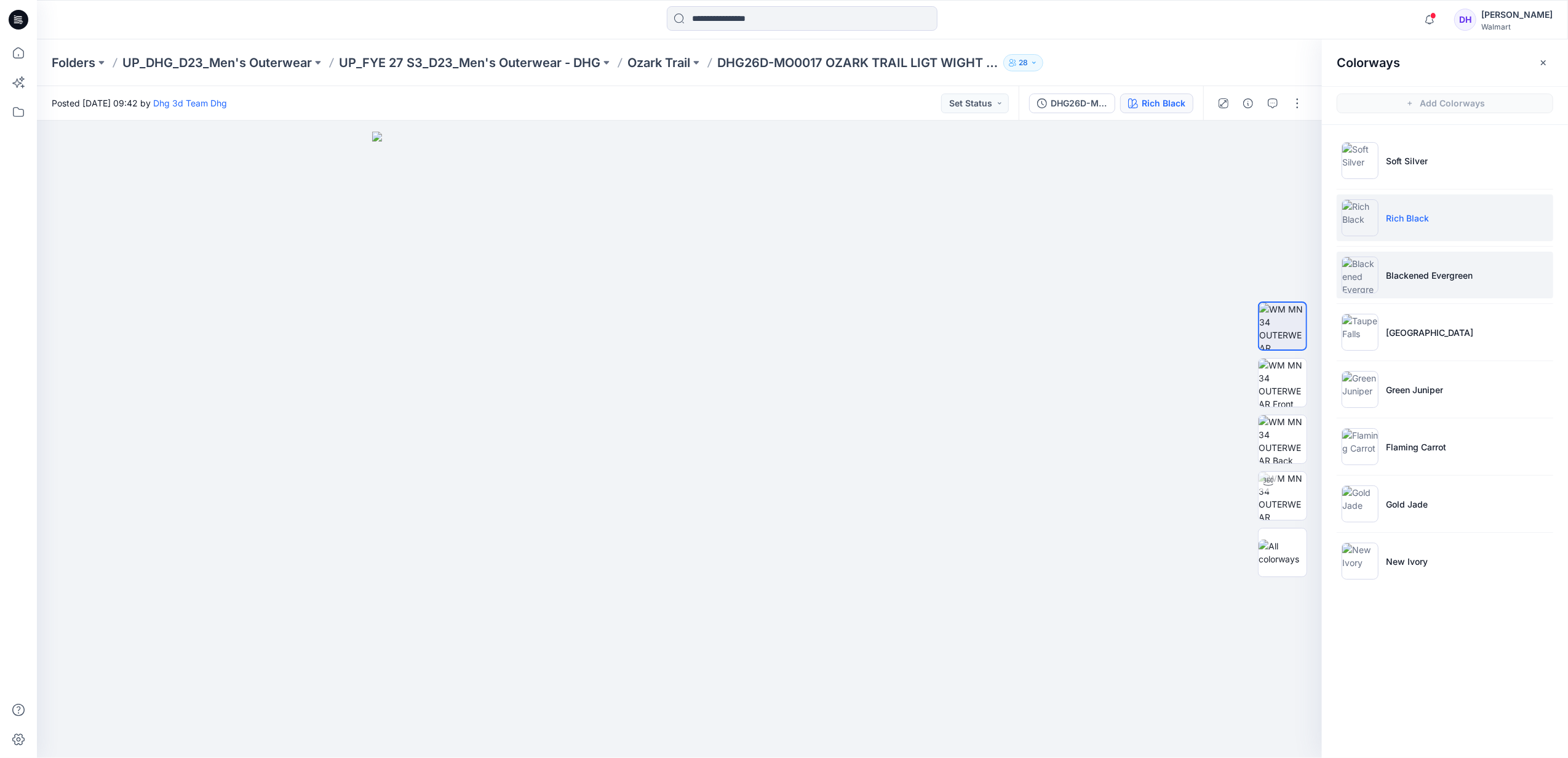
click at [1467, 283] on li "Blackened Evergreen" at bounding box center [1445, 275] width 216 height 46
click at [1443, 321] on li "[GEOGRAPHIC_DATA]" at bounding box center [1445, 332] width 216 height 46
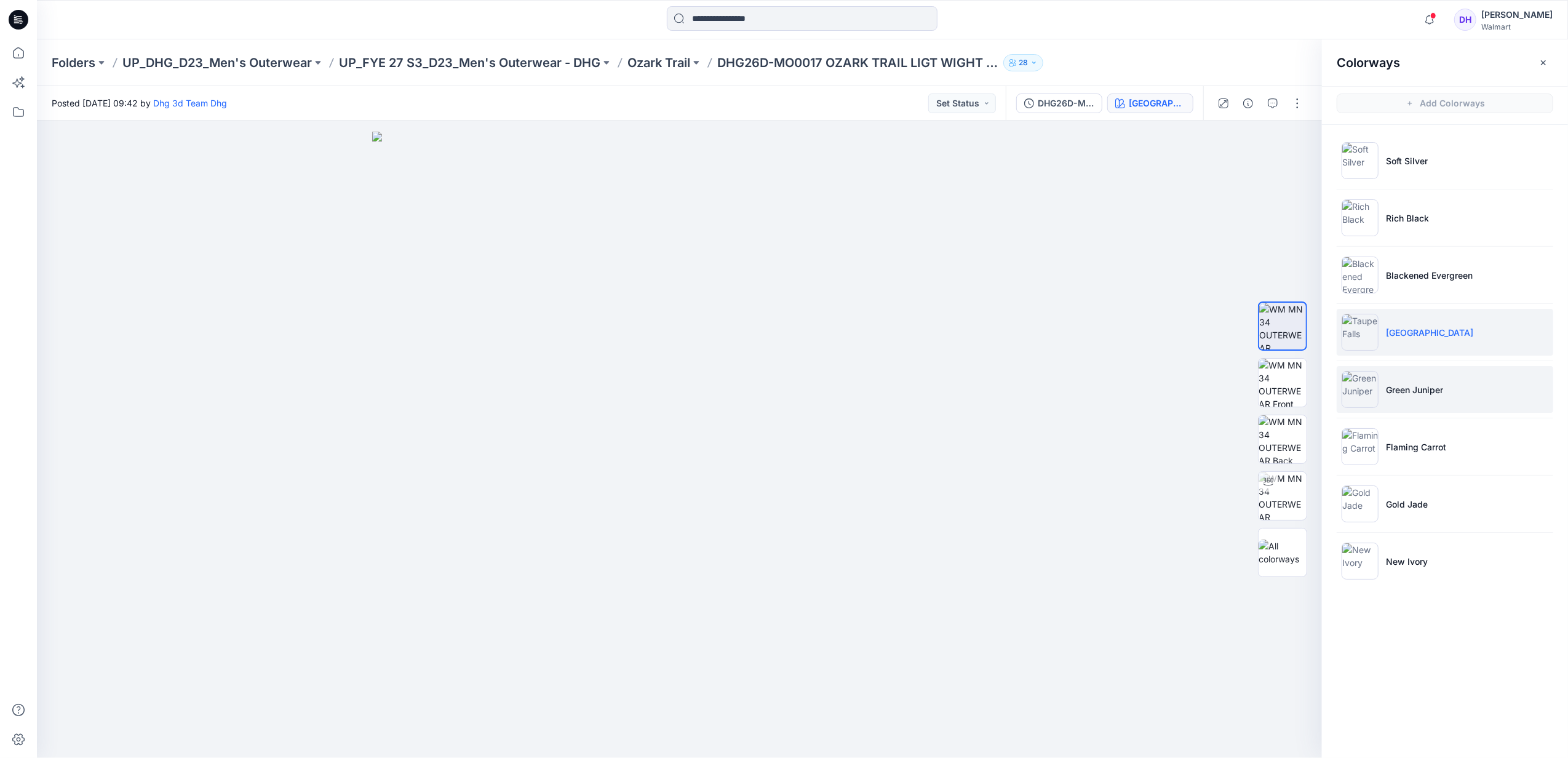
click at [1433, 382] on li "Green Juniper" at bounding box center [1445, 389] width 216 height 46
click at [1396, 440] on li "Flaming Carrot" at bounding box center [1445, 447] width 216 height 46
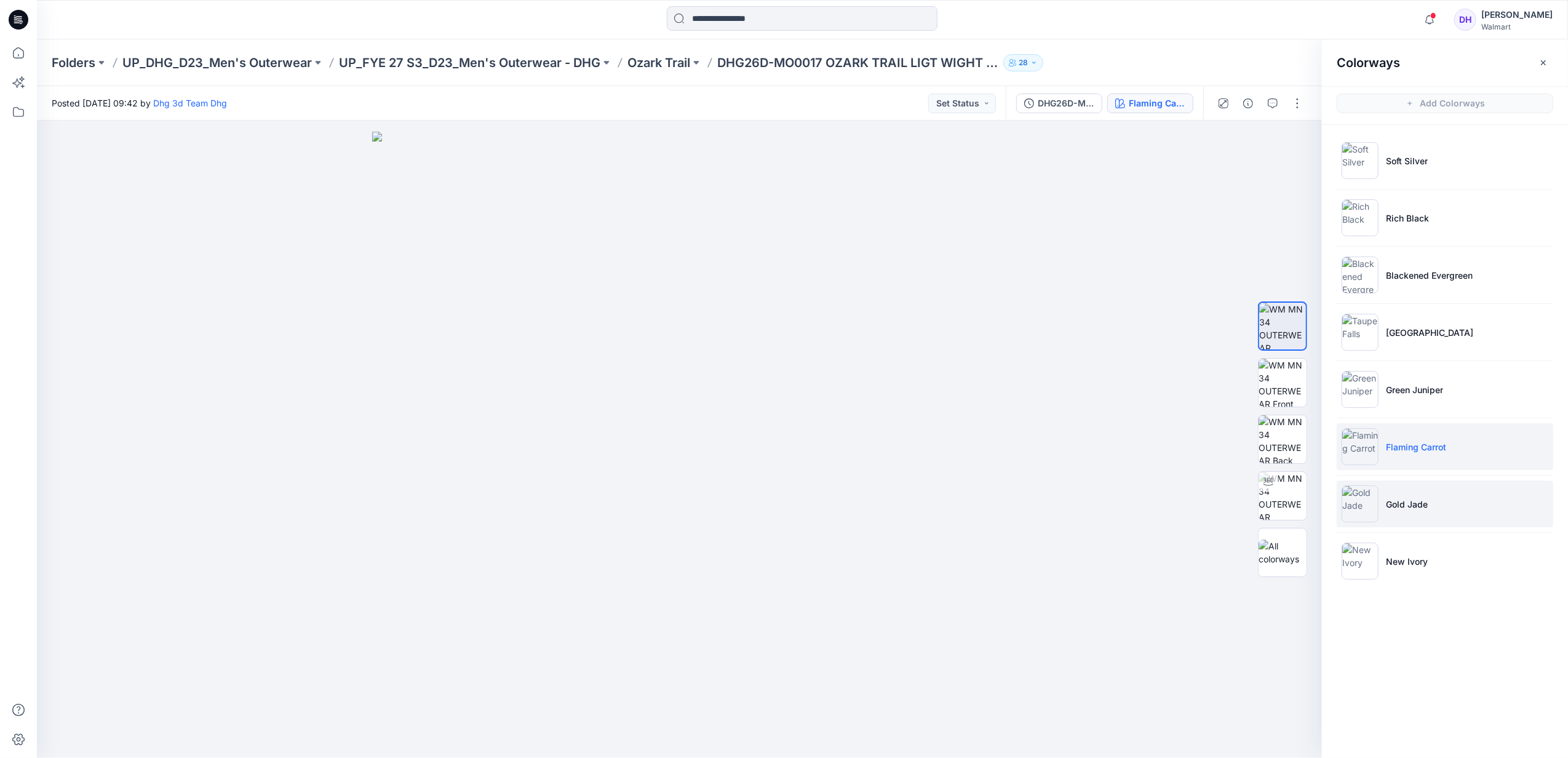
click at [1418, 506] on p "Gold Jade" at bounding box center [1407, 504] width 42 height 13
click at [1428, 559] on li "New Ivory" at bounding box center [1445, 561] width 216 height 46
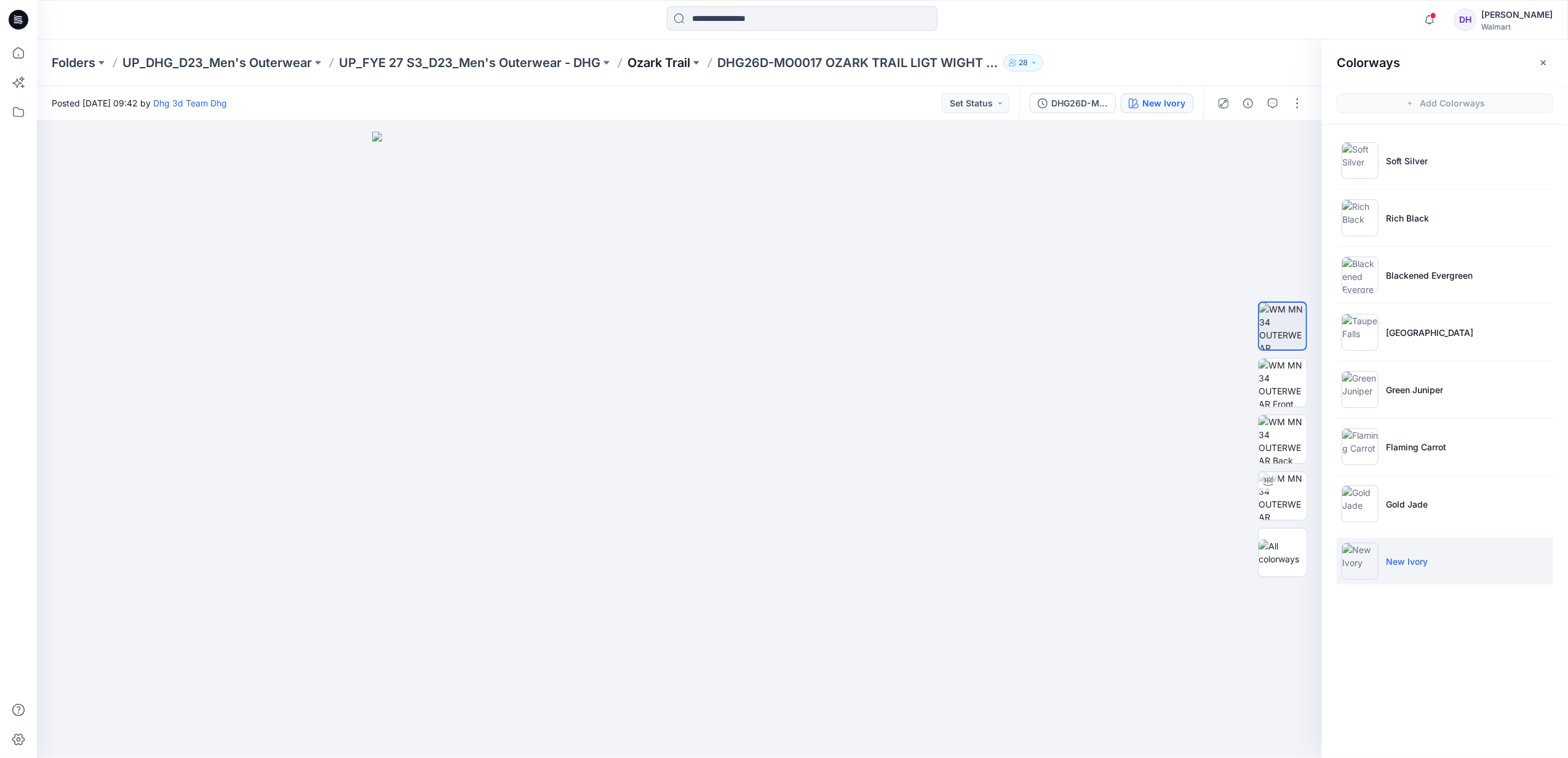
click at [675, 57] on p "Ozark Trail" at bounding box center [659, 62] width 63 height 17
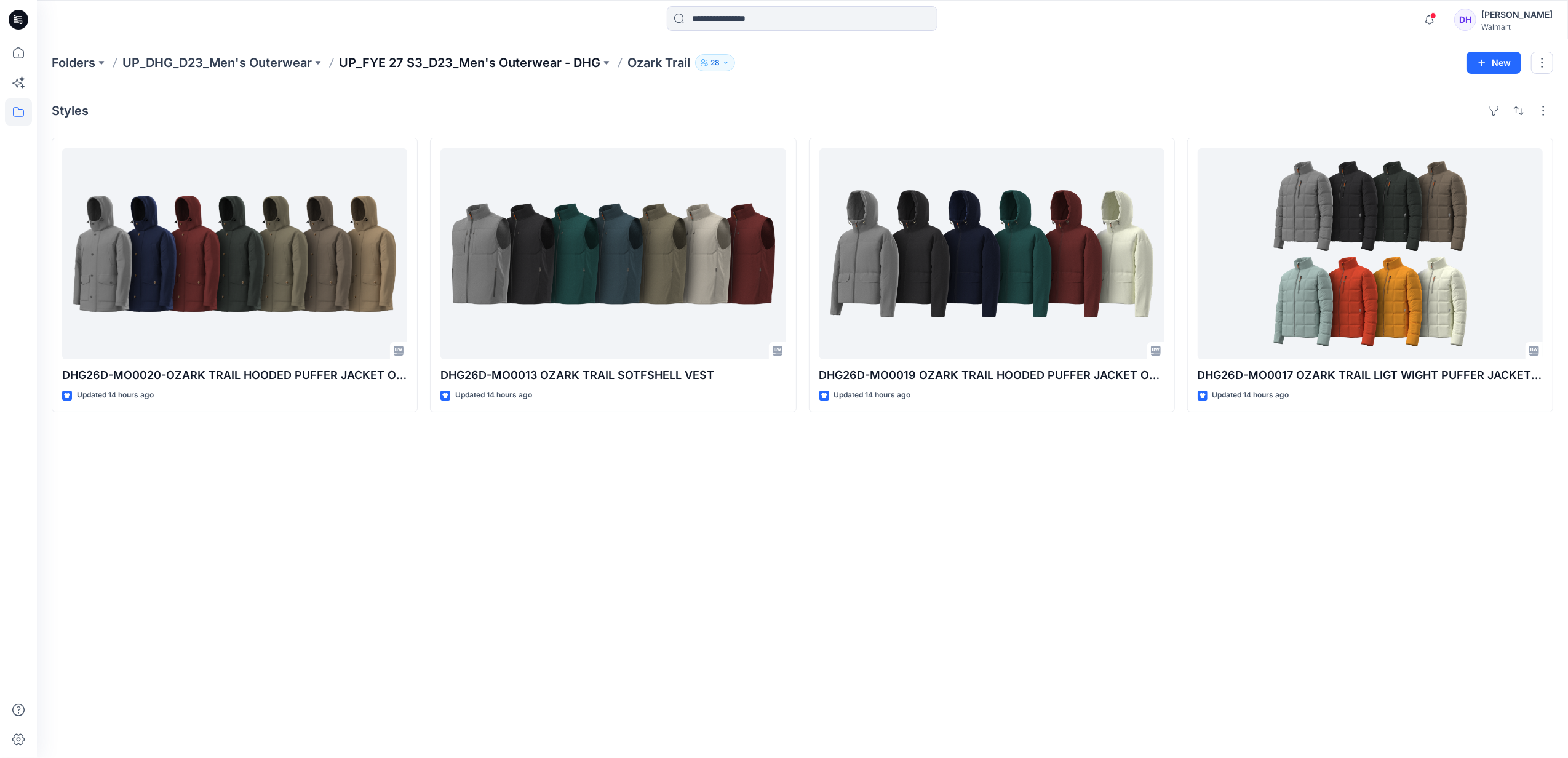
click at [558, 65] on p "UP_FYE 27 S3_D23_Men's Outerwear - DHG" at bounding box center [470, 62] width 261 height 17
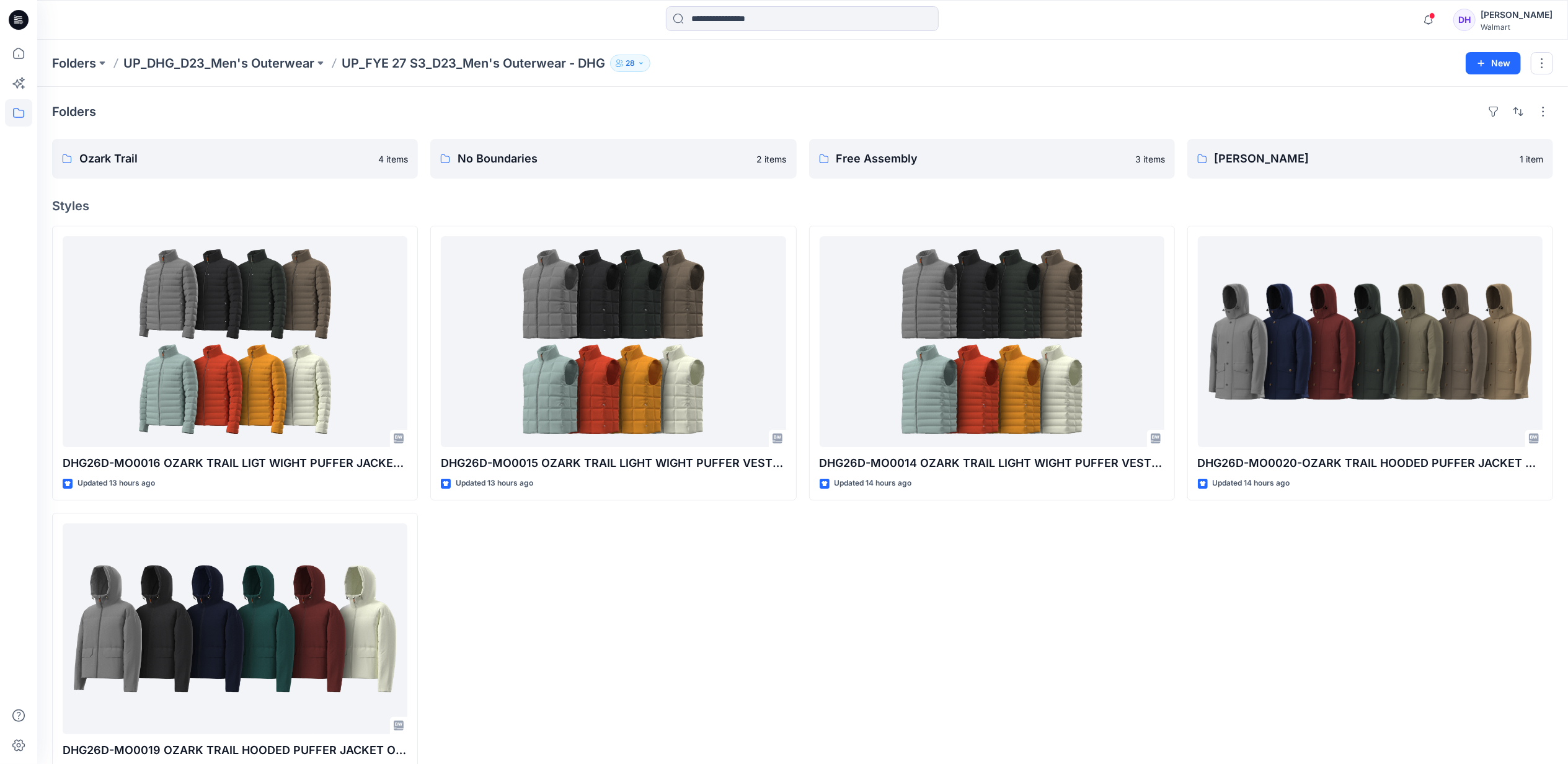
click at [788, 594] on div "DHG26D-MO0015 OZARK TRAIL LIGHT WIGHT PUFFER VEST OPT 2 Updated 13 hours ago" at bounding box center [613, 507] width 366 height 562
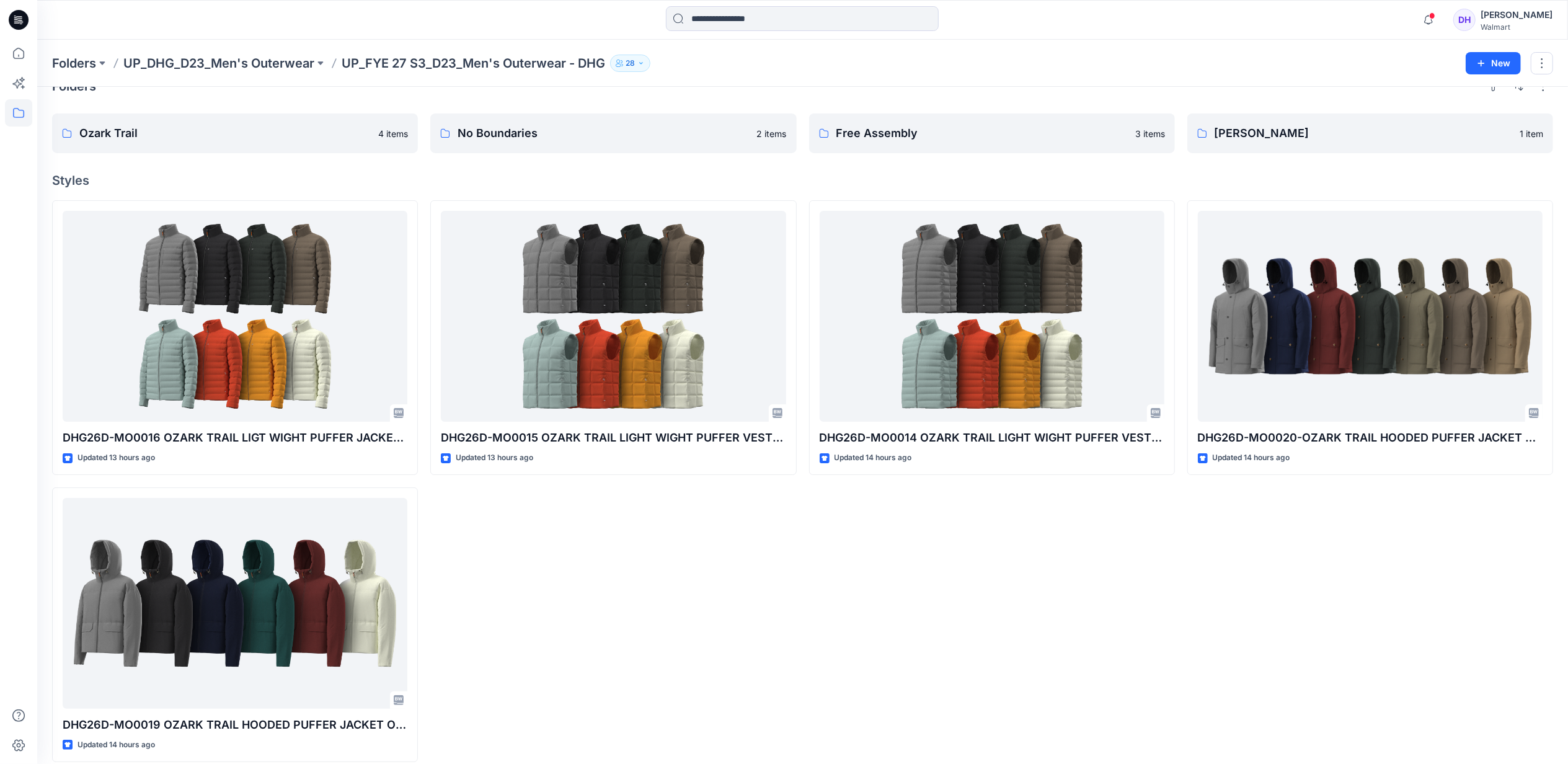
scroll to position [39, 0]
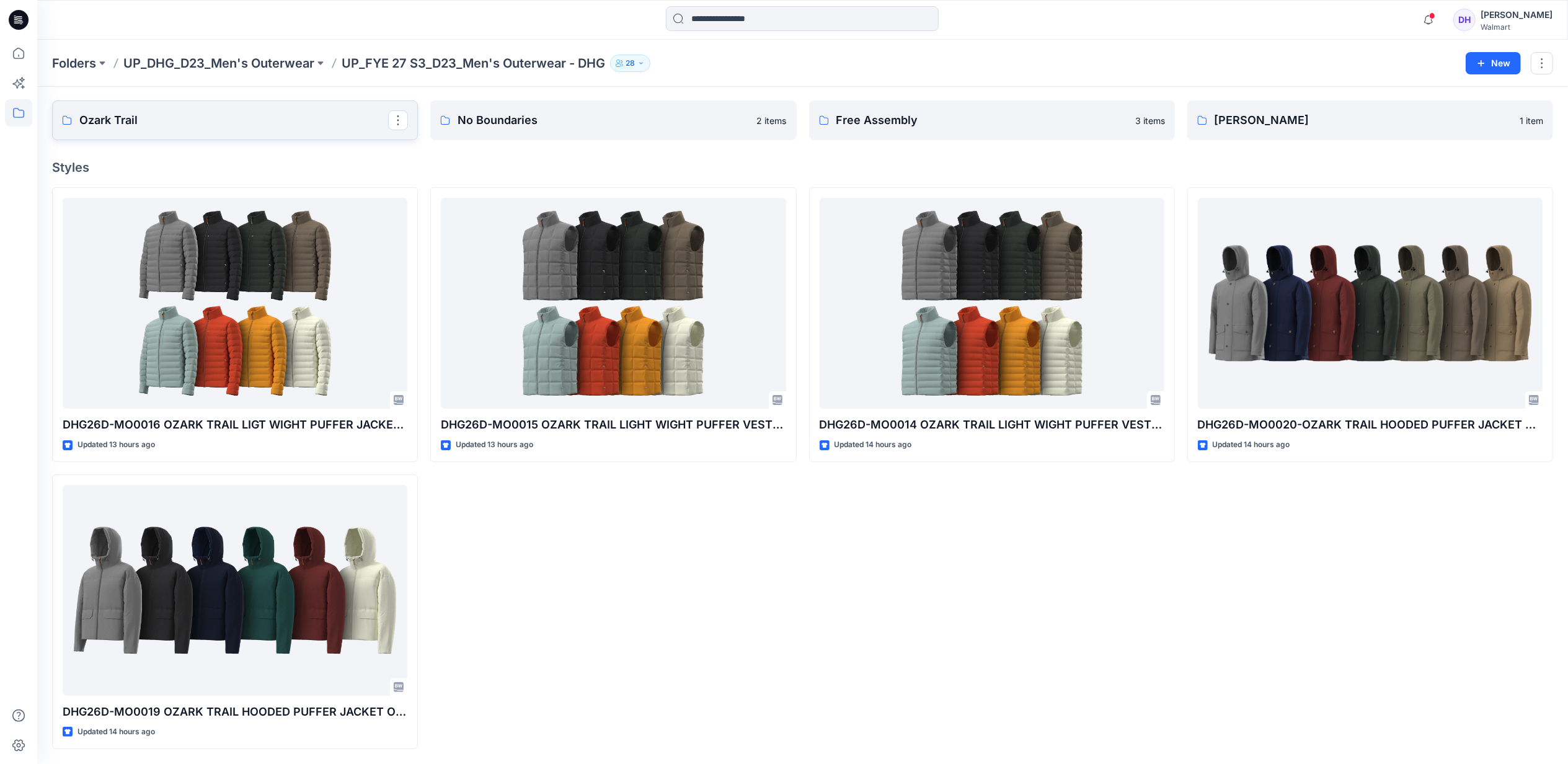
click at [281, 109] on link "Ozark Trail" at bounding box center [235, 120] width 366 height 40
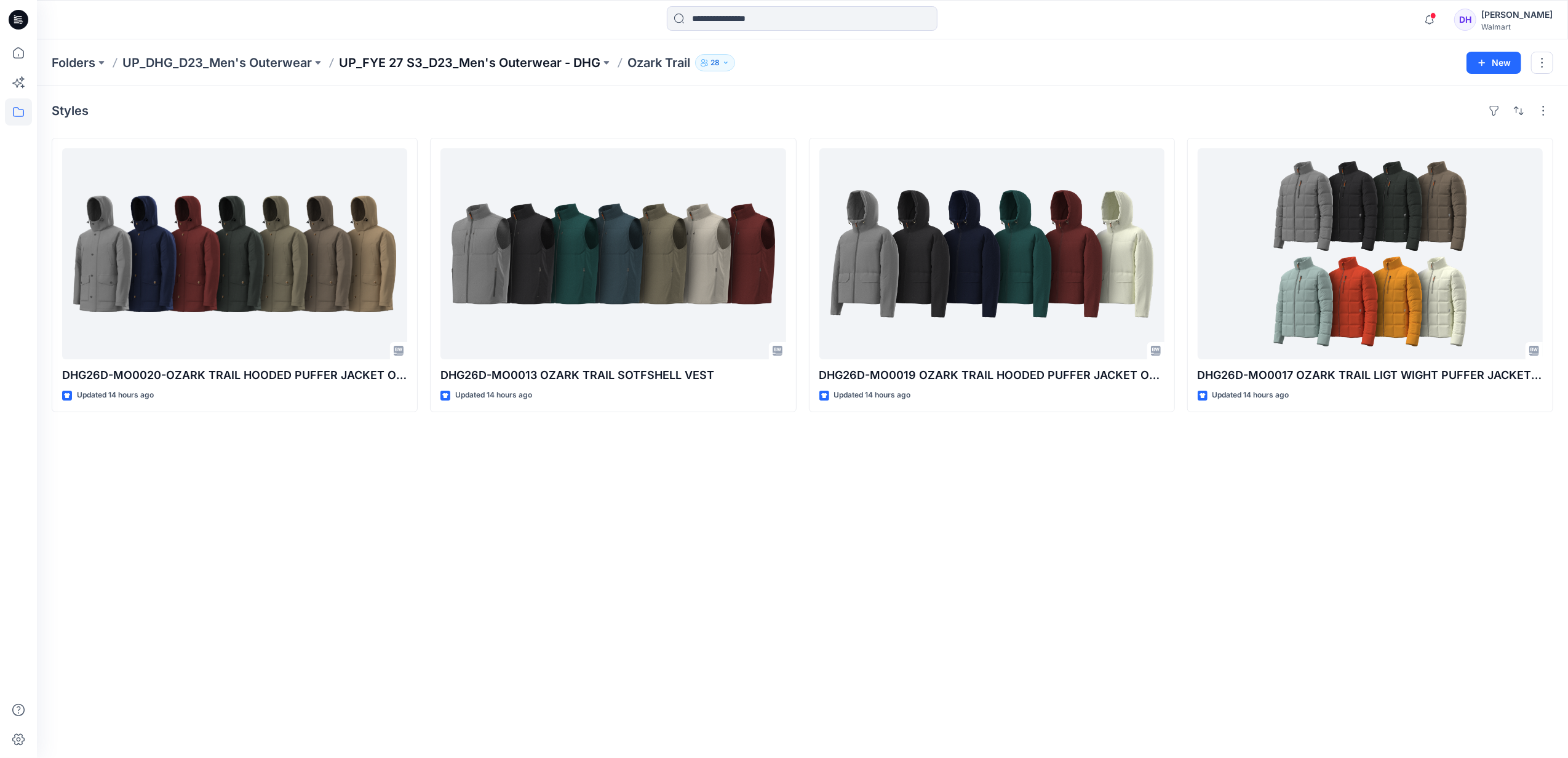
click at [515, 66] on p "UP_FYE 27 S3_D23_Men's Outerwear - DHG" at bounding box center [470, 62] width 261 height 17
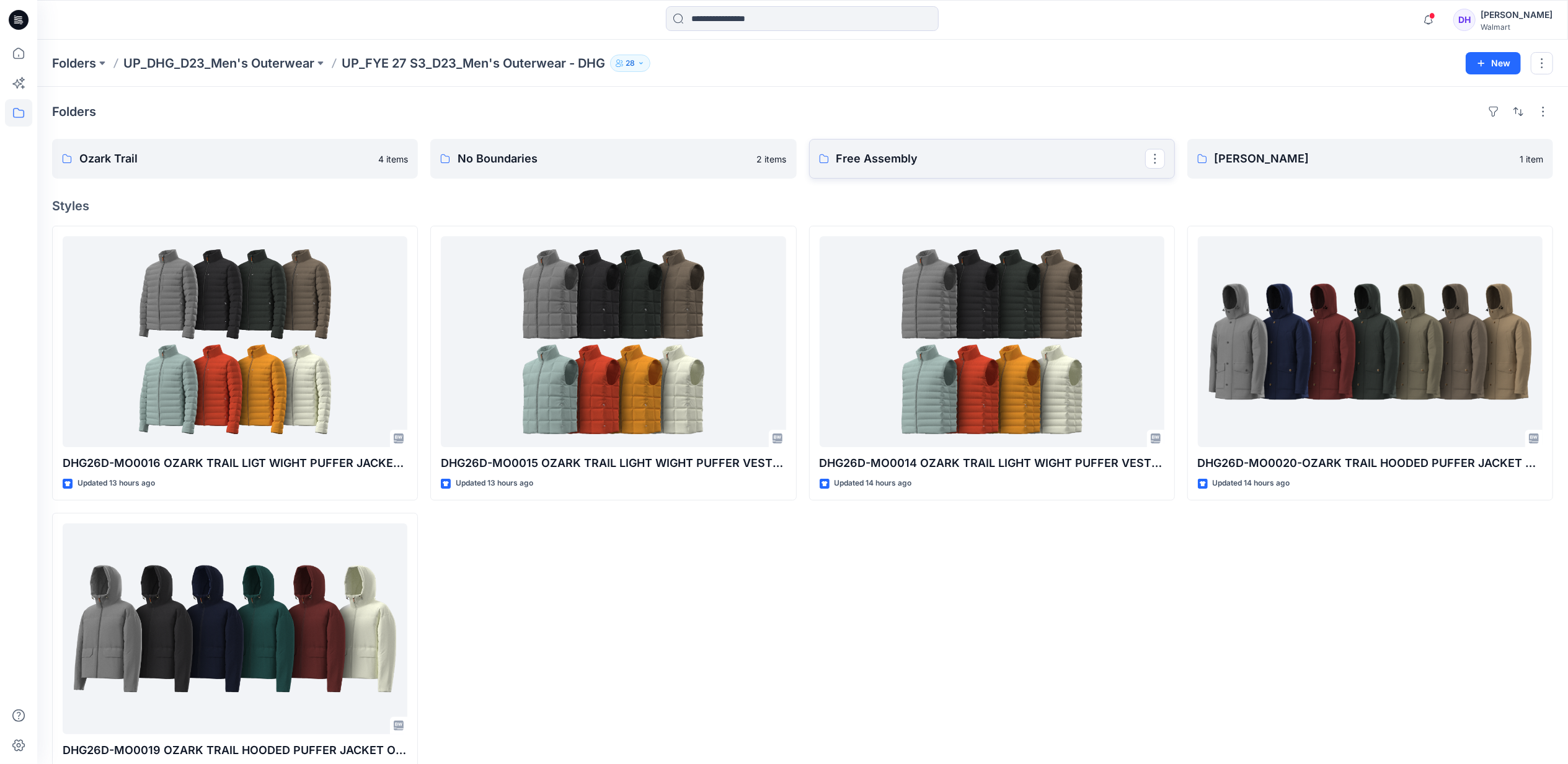
click at [1028, 157] on p "Free Assembly" at bounding box center [991, 158] width 309 height 17
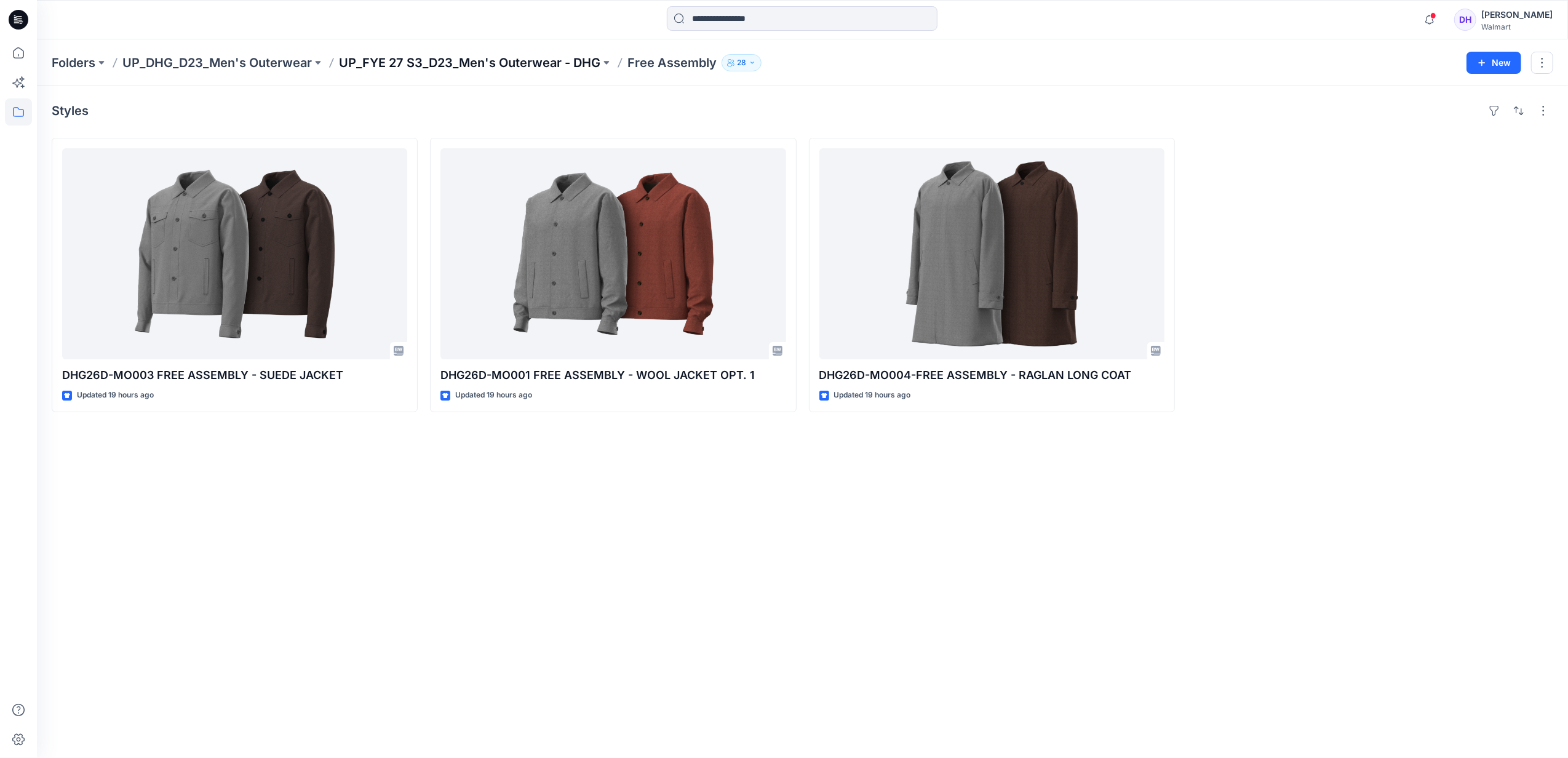
click at [520, 66] on p "UP_FYE 27 S3_D23_Men's Outerwear - DHG" at bounding box center [470, 62] width 261 height 17
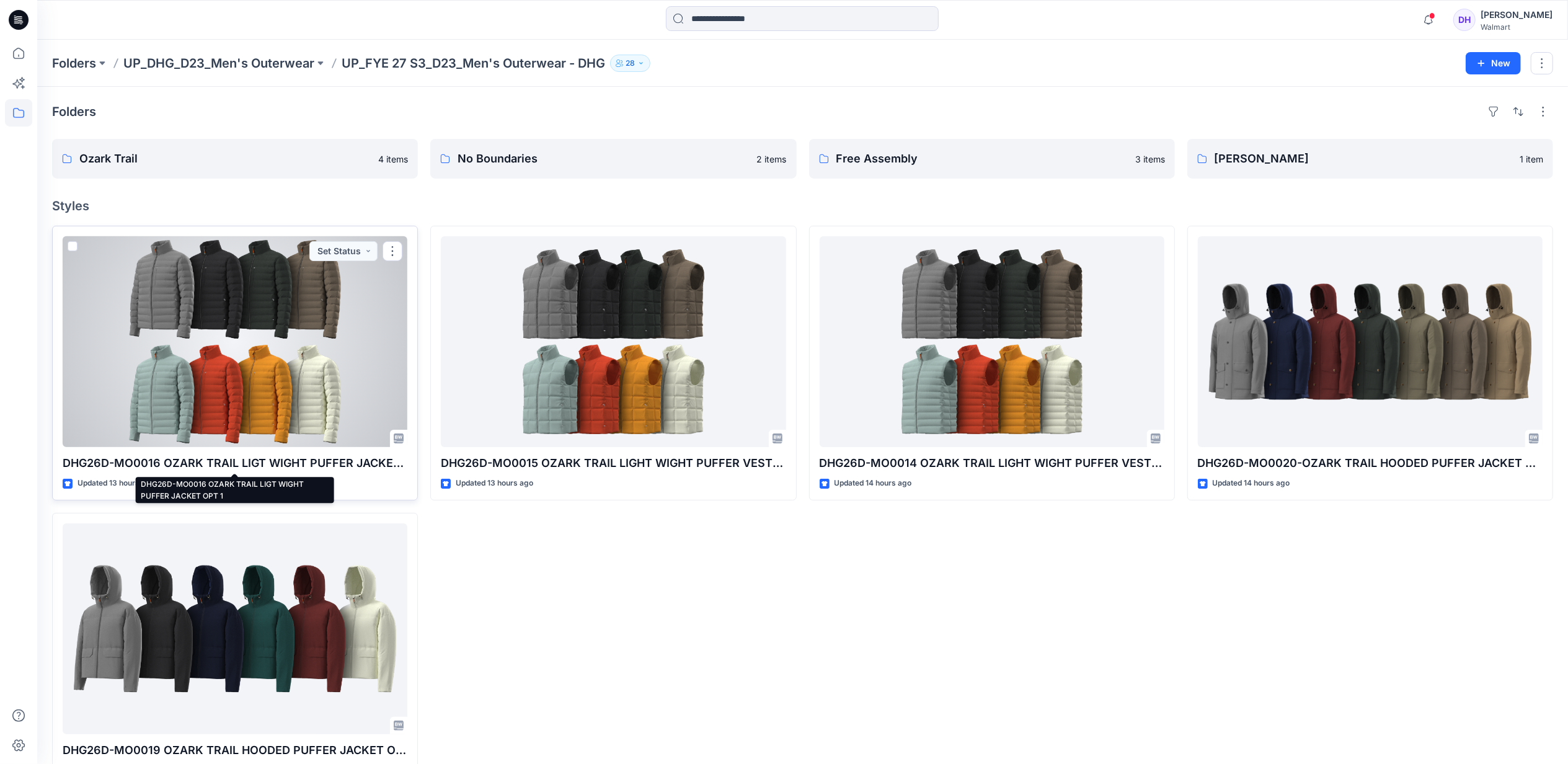
click at [297, 468] on p "DHG26D-MO0016 OZARK TRAIL LIGT WIGHT PUFFER JACKET OPT 1" at bounding box center [235, 463] width 345 height 17
click at [283, 368] on div at bounding box center [235, 341] width 345 height 211
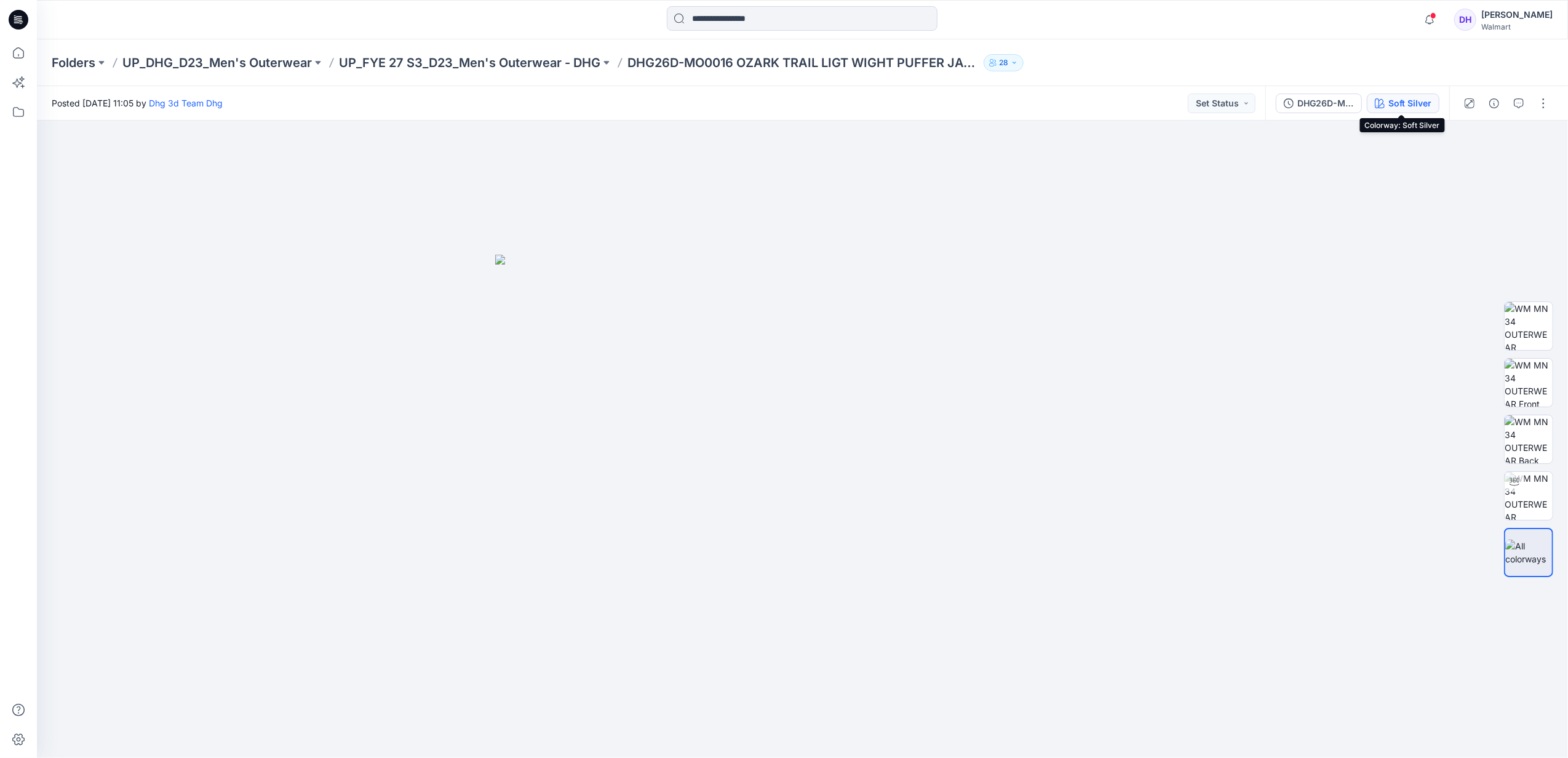
click at [1393, 99] on div "Soft Silver" at bounding box center [1410, 104] width 43 height 14
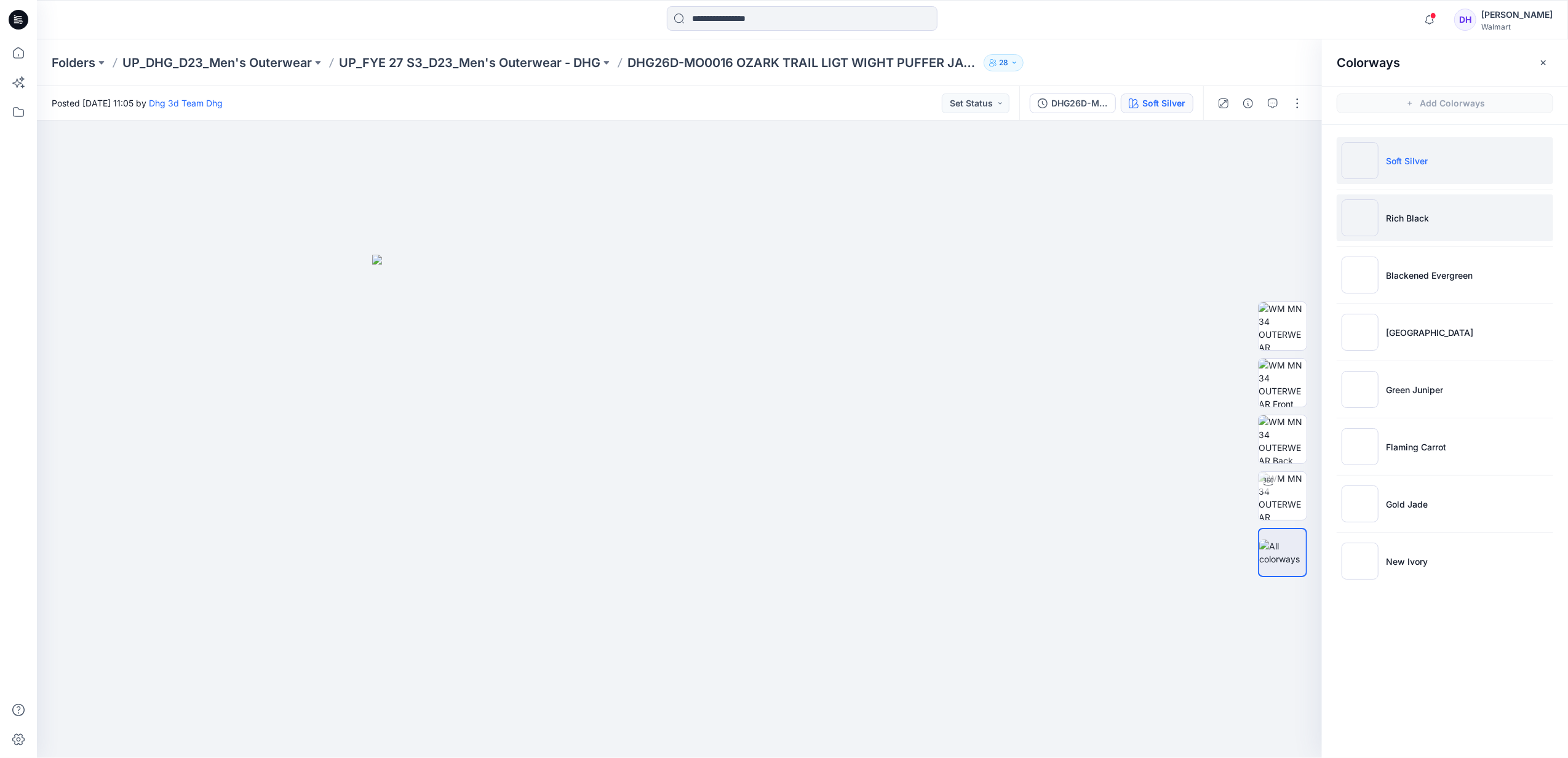
click at [1449, 225] on li "Rich Black" at bounding box center [1445, 218] width 216 height 46
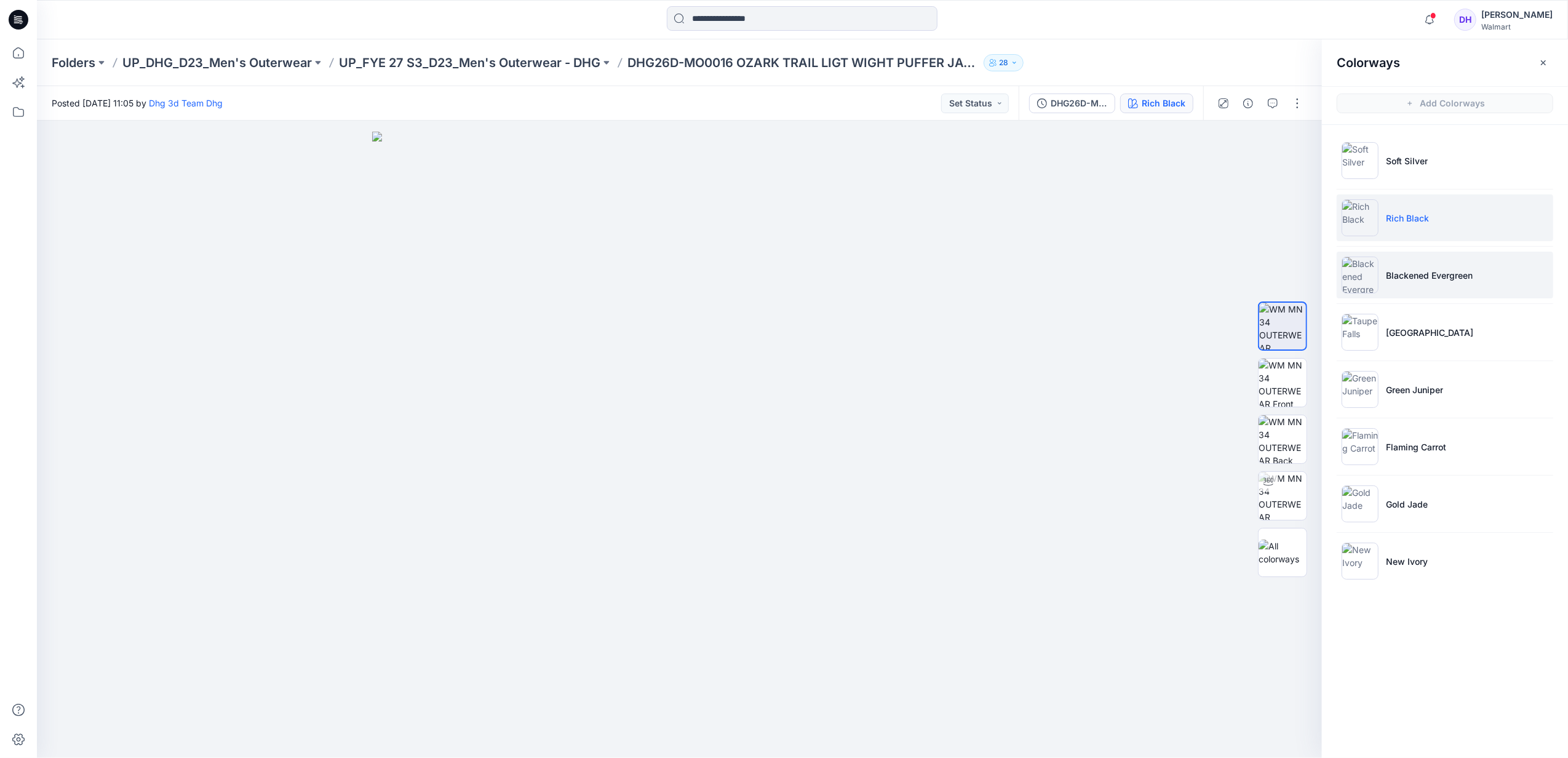
click at [1425, 285] on li "Blackened Evergreen" at bounding box center [1445, 275] width 216 height 46
click at [1412, 338] on p "[GEOGRAPHIC_DATA]" at bounding box center [1430, 333] width 87 height 13
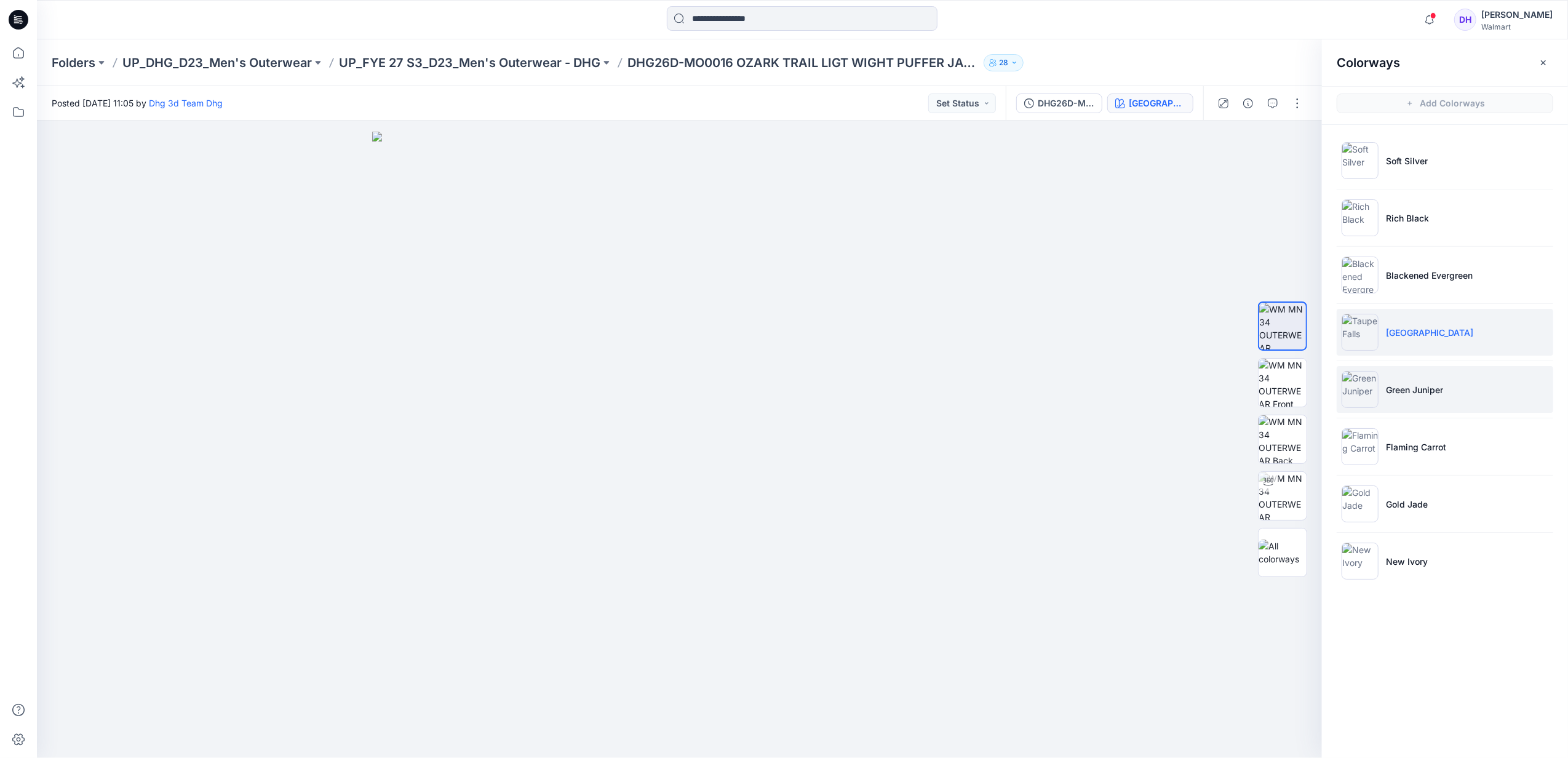
click at [1403, 382] on li "Green Juniper" at bounding box center [1445, 389] width 216 height 46
click at [1463, 446] on li "Flaming Carrot" at bounding box center [1445, 447] width 216 height 46
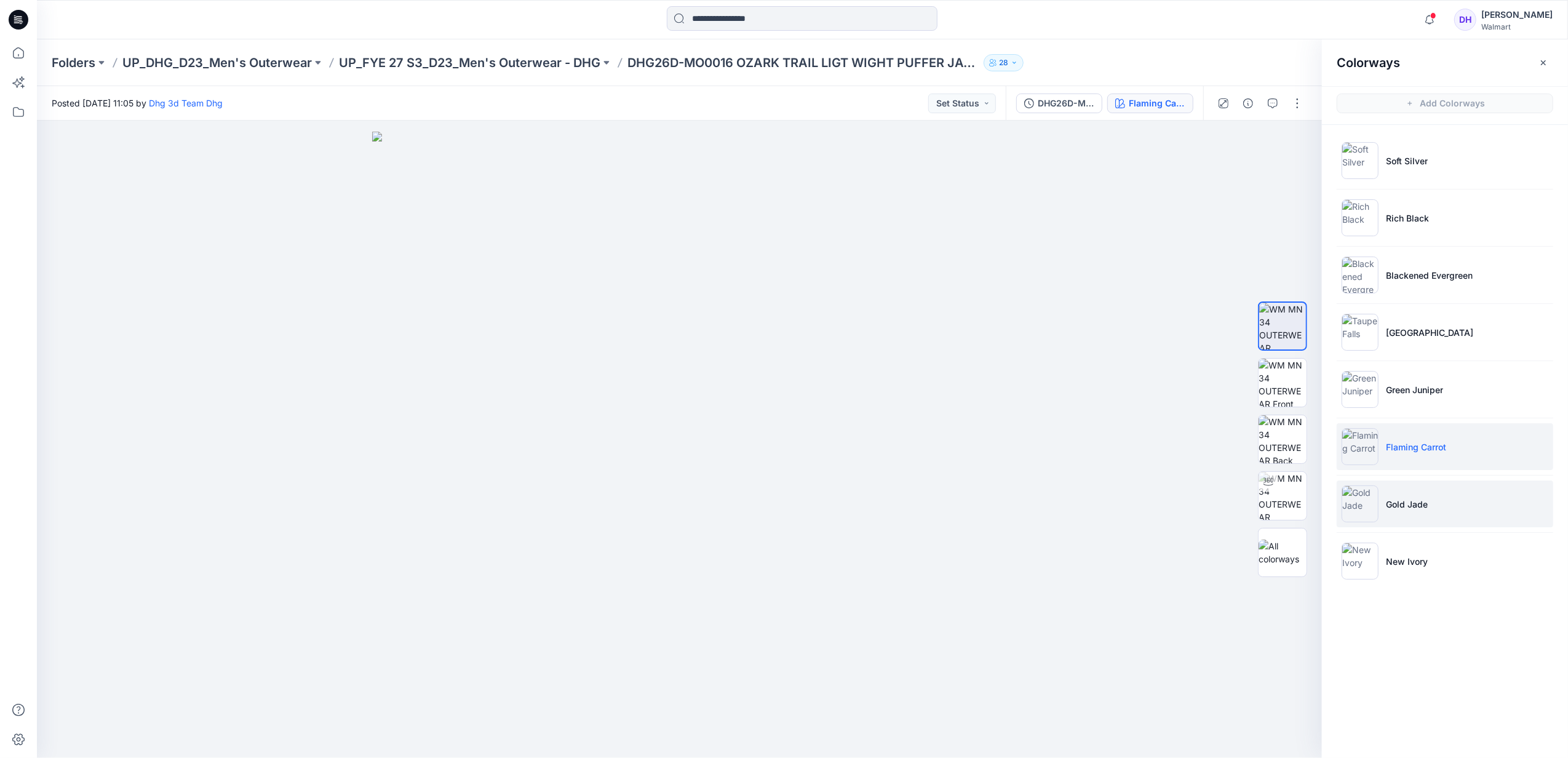
click at [1431, 520] on li "Gold Jade" at bounding box center [1445, 504] width 216 height 46
click at [1425, 560] on p "New Ivory" at bounding box center [1407, 561] width 42 height 13
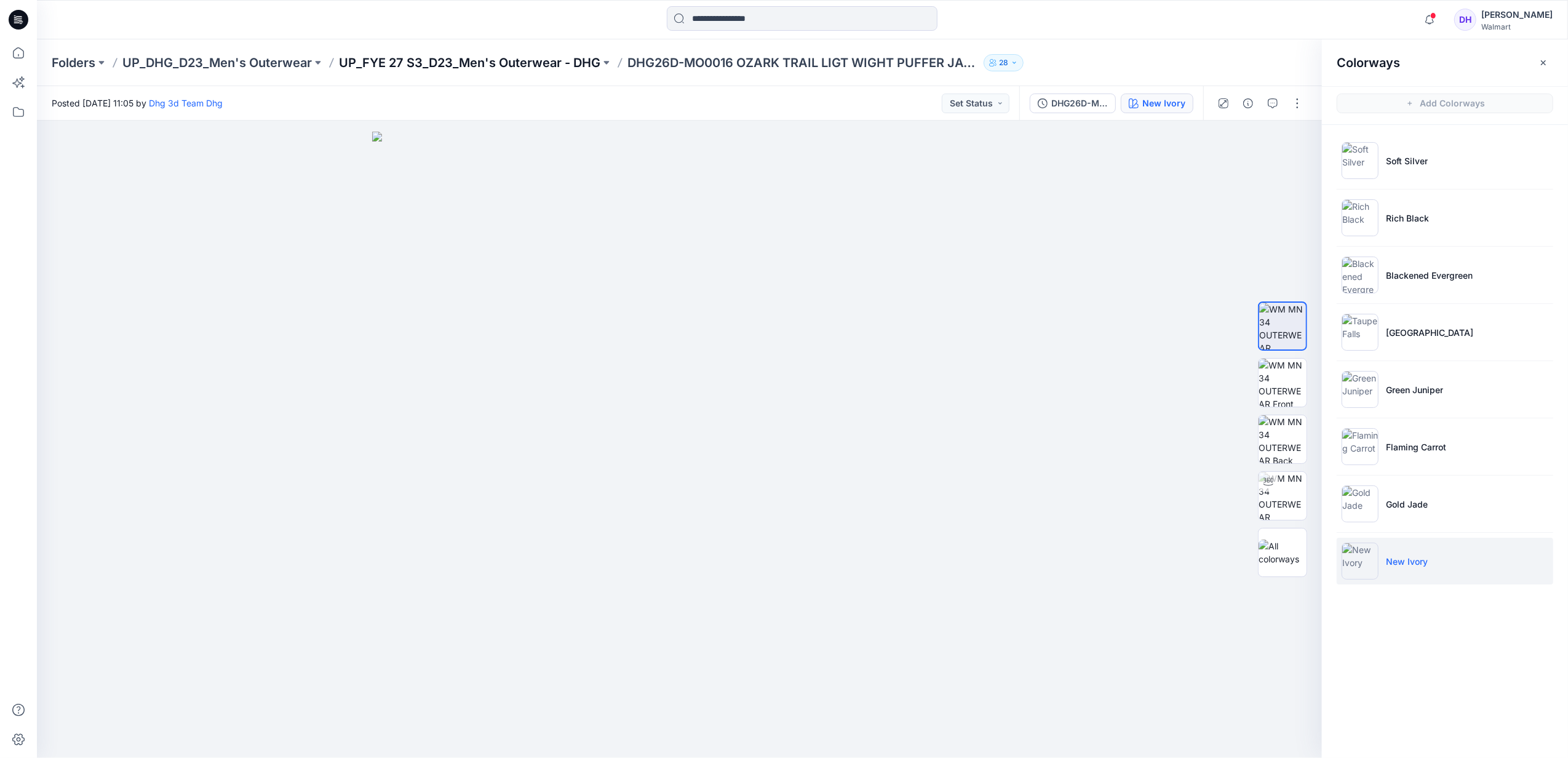
click at [565, 66] on p "UP_FYE 27 S3_D23_Men's Outerwear - DHG" at bounding box center [470, 62] width 261 height 17
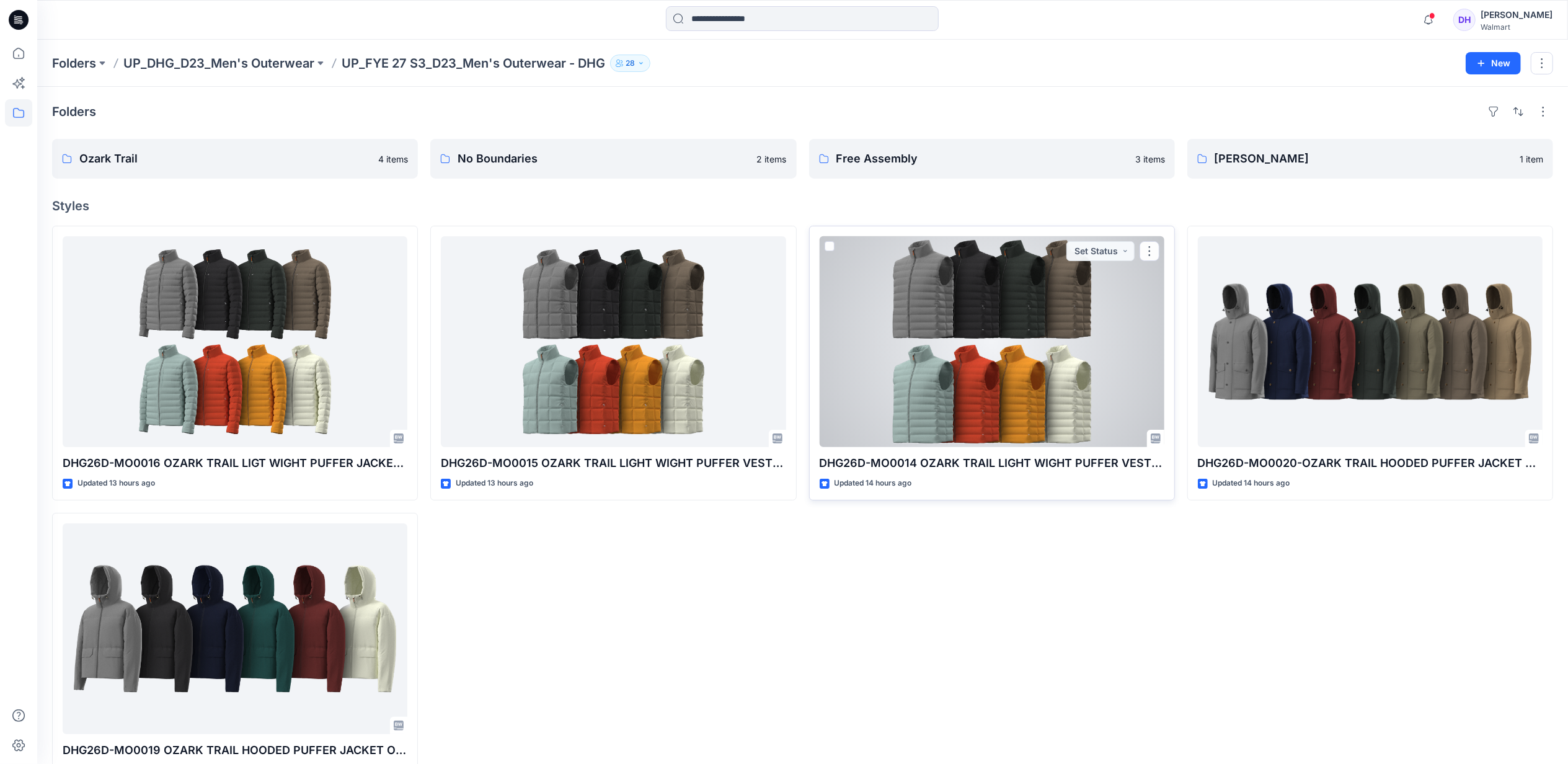
click at [919, 360] on div at bounding box center [992, 341] width 345 height 211
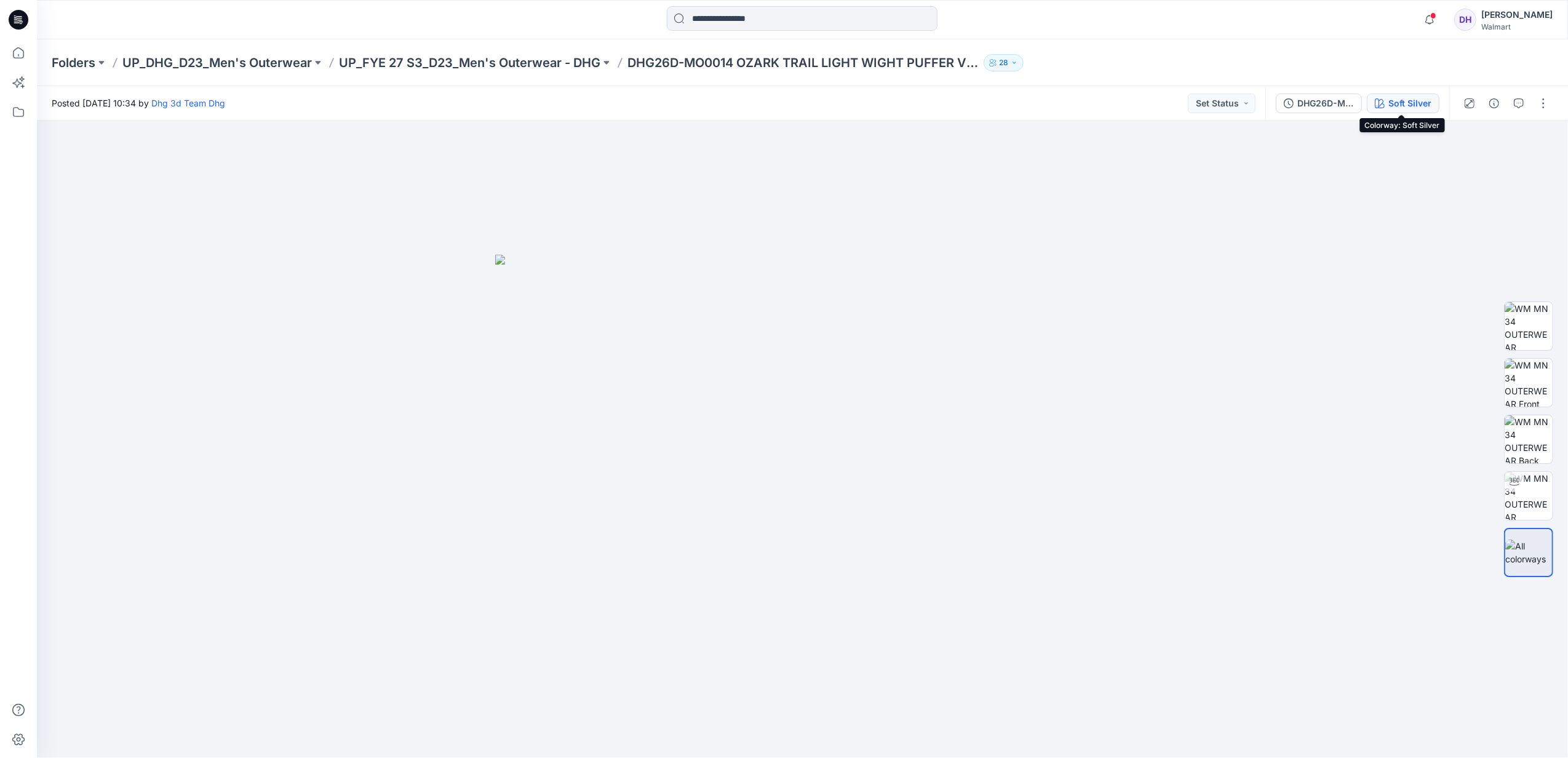
click at [1406, 106] on div "Soft Silver" at bounding box center [1410, 104] width 43 height 14
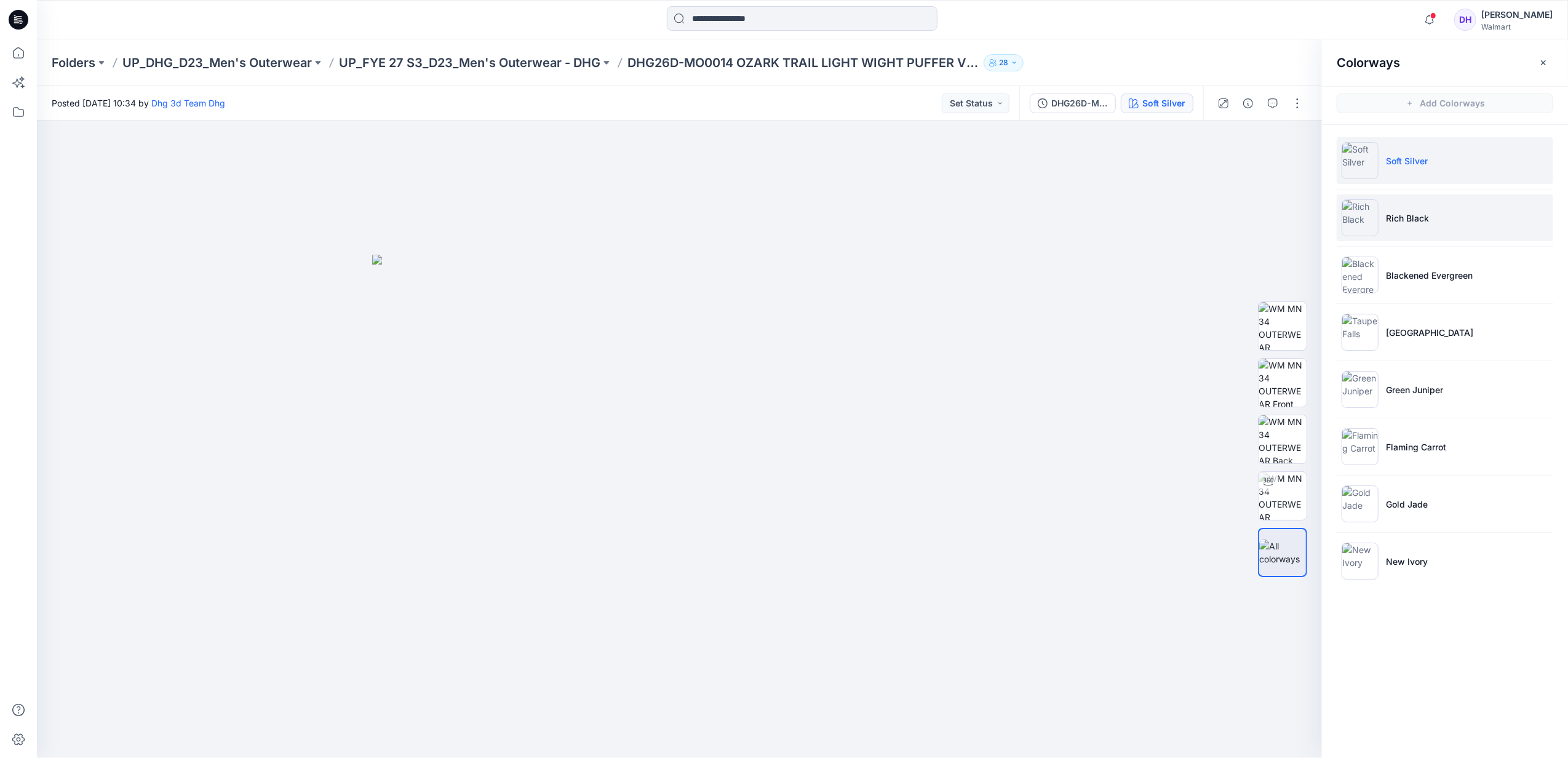
click at [1416, 221] on p "Rich Black" at bounding box center [1408, 218] width 43 height 13
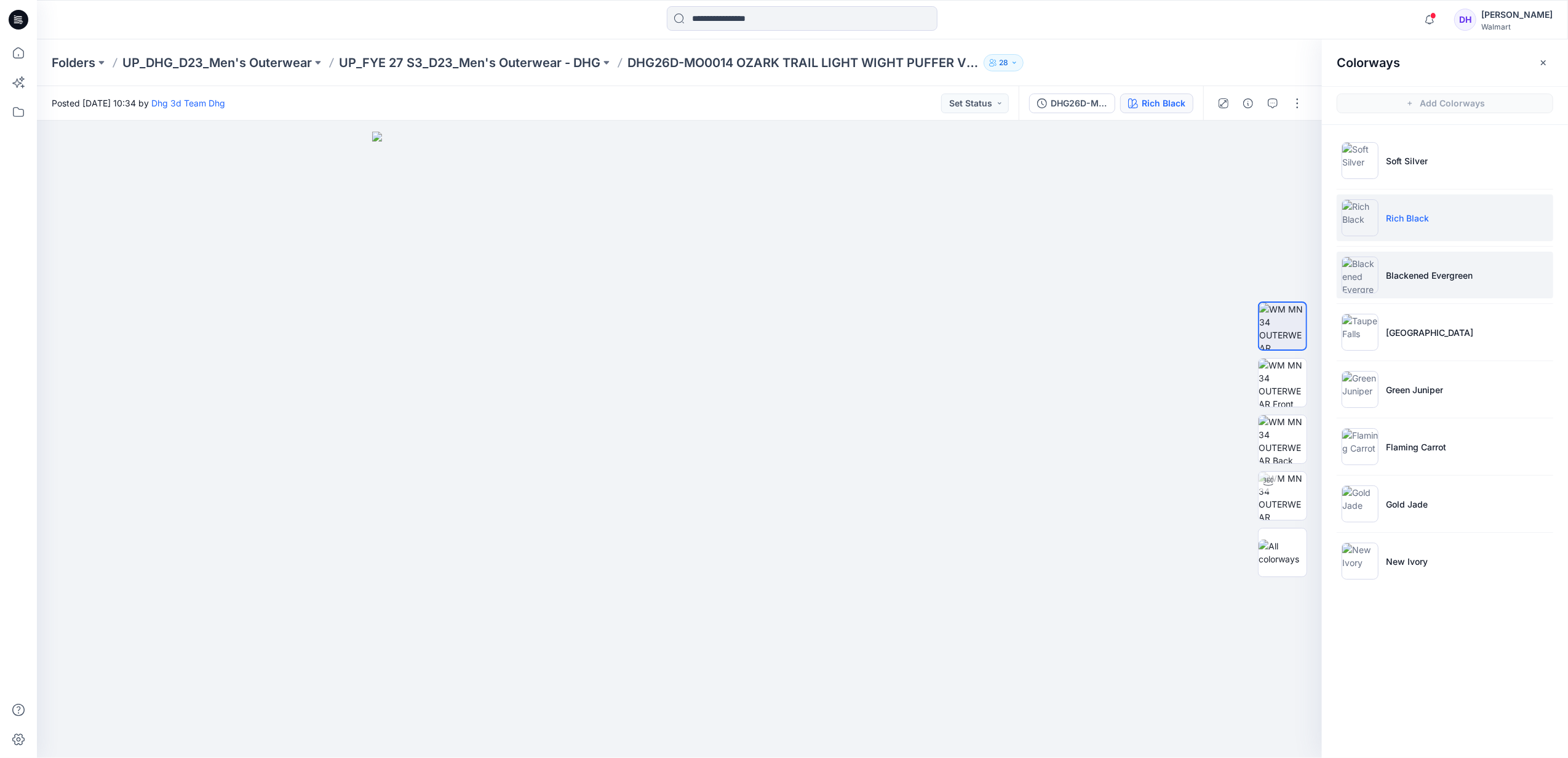
click at [1418, 284] on li "Blackened Evergreen" at bounding box center [1445, 275] width 216 height 46
click at [1440, 341] on li "[GEOGRAPHIC_DATA]" at bounding box center [1445, 332] width 216 height 46
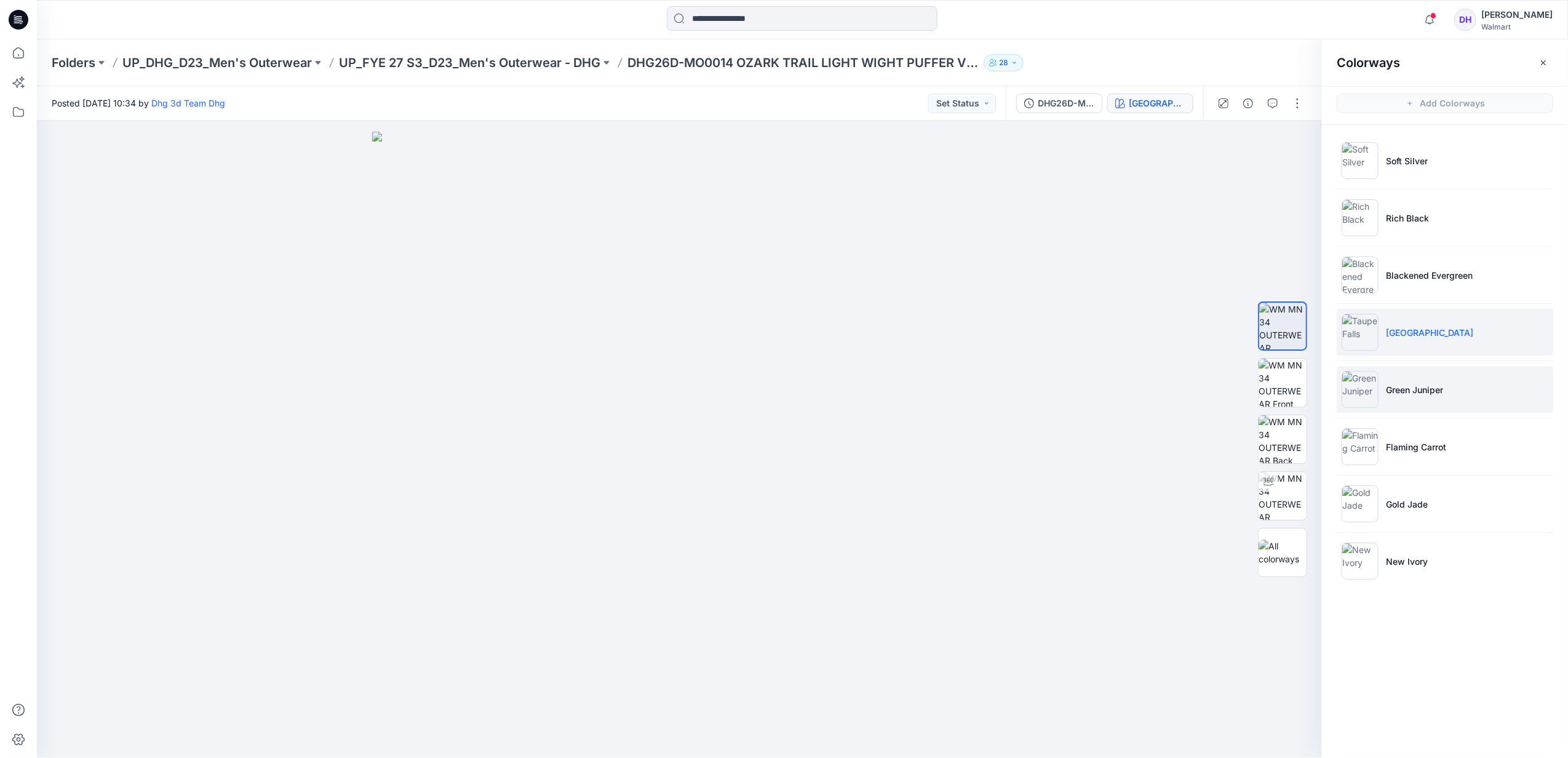
click at [1429, 384] on p "Green Juniper" at bounding box center [1415, 390] width 57 height 13
click at [1467, 456] on li "Flaming Carrot" at bounding box center [1445, 447] width 216 height 46
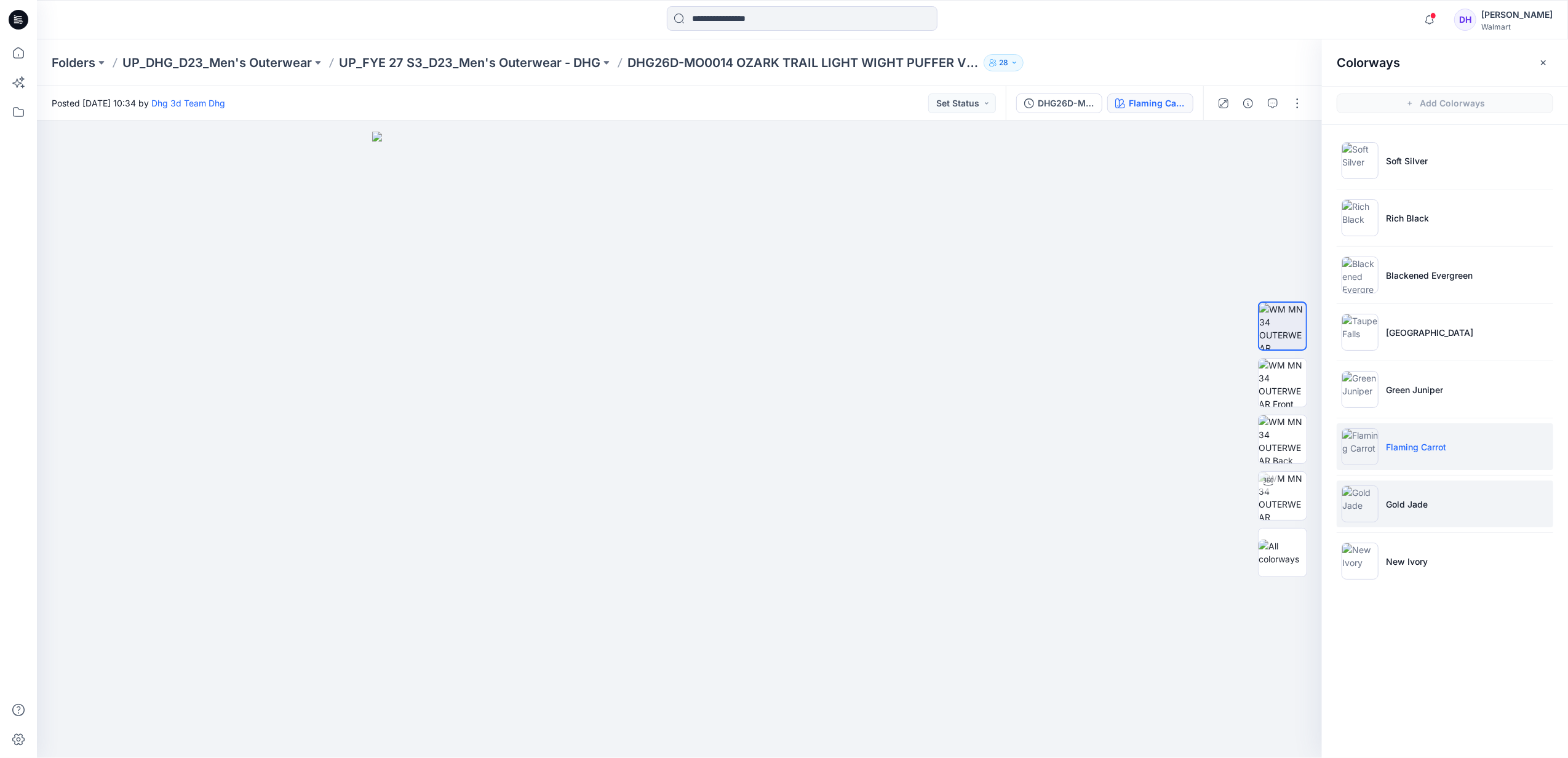
click at [1426, 496] on li "Gold Jade" at bounding box center [1445, 504] width 216 height 46
click at [1530, 577] on li "New Ivory" at bounding box center [1445, 561] width 216 height 46
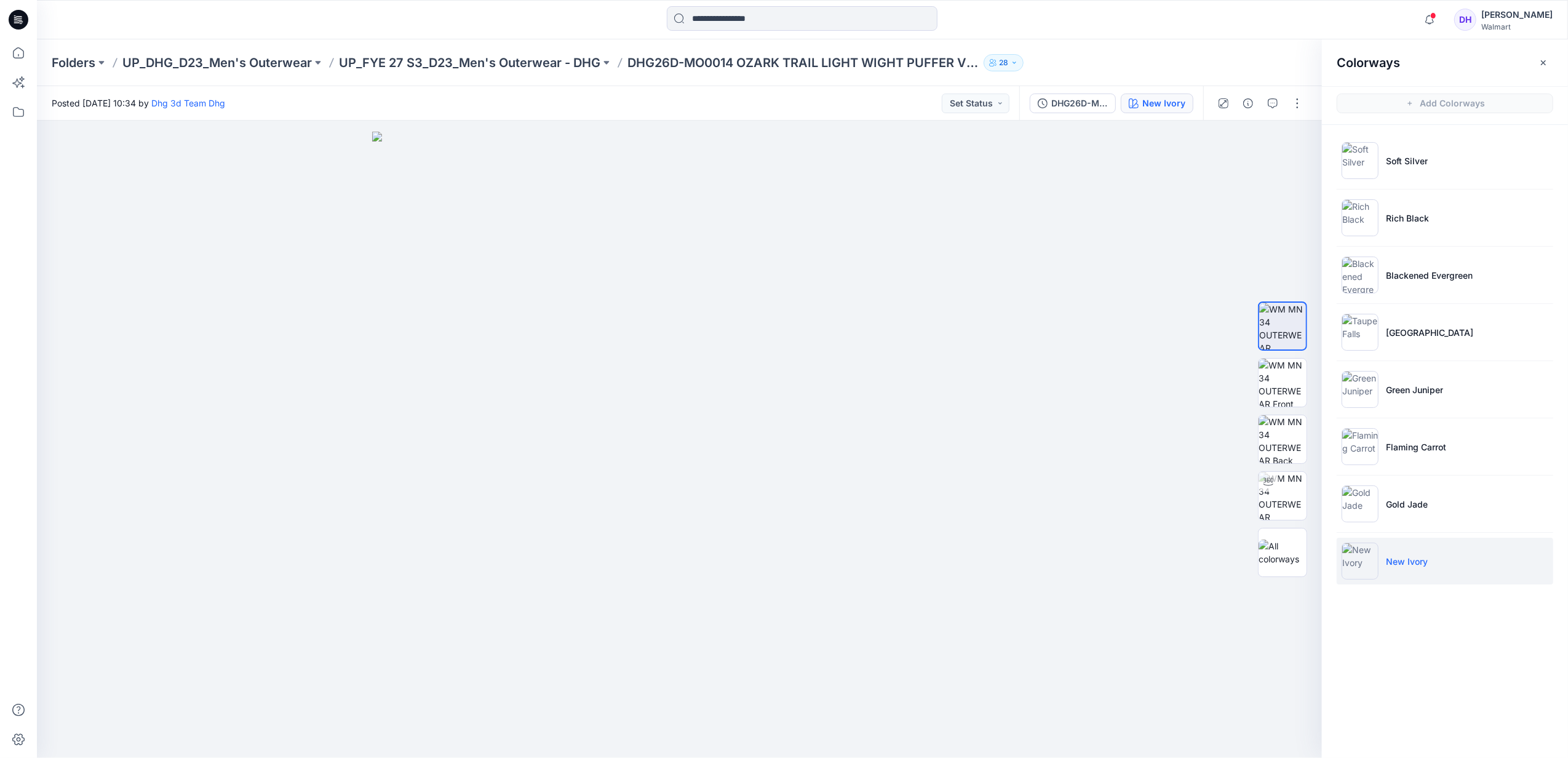
click at [537, 72] on div "Folders UP_DHG_D23_Men's Outerwear UP_FYE 27 S3_D23_Men's Outerwear - DHG DHG26…" at bounding box center [802, 63] width 1531 height 46
click at [534, 66] on p "UP_FYE 27 S3_D23_Men's Outerwear - DHG" at bounding box center [470, 62] width 261 height 17
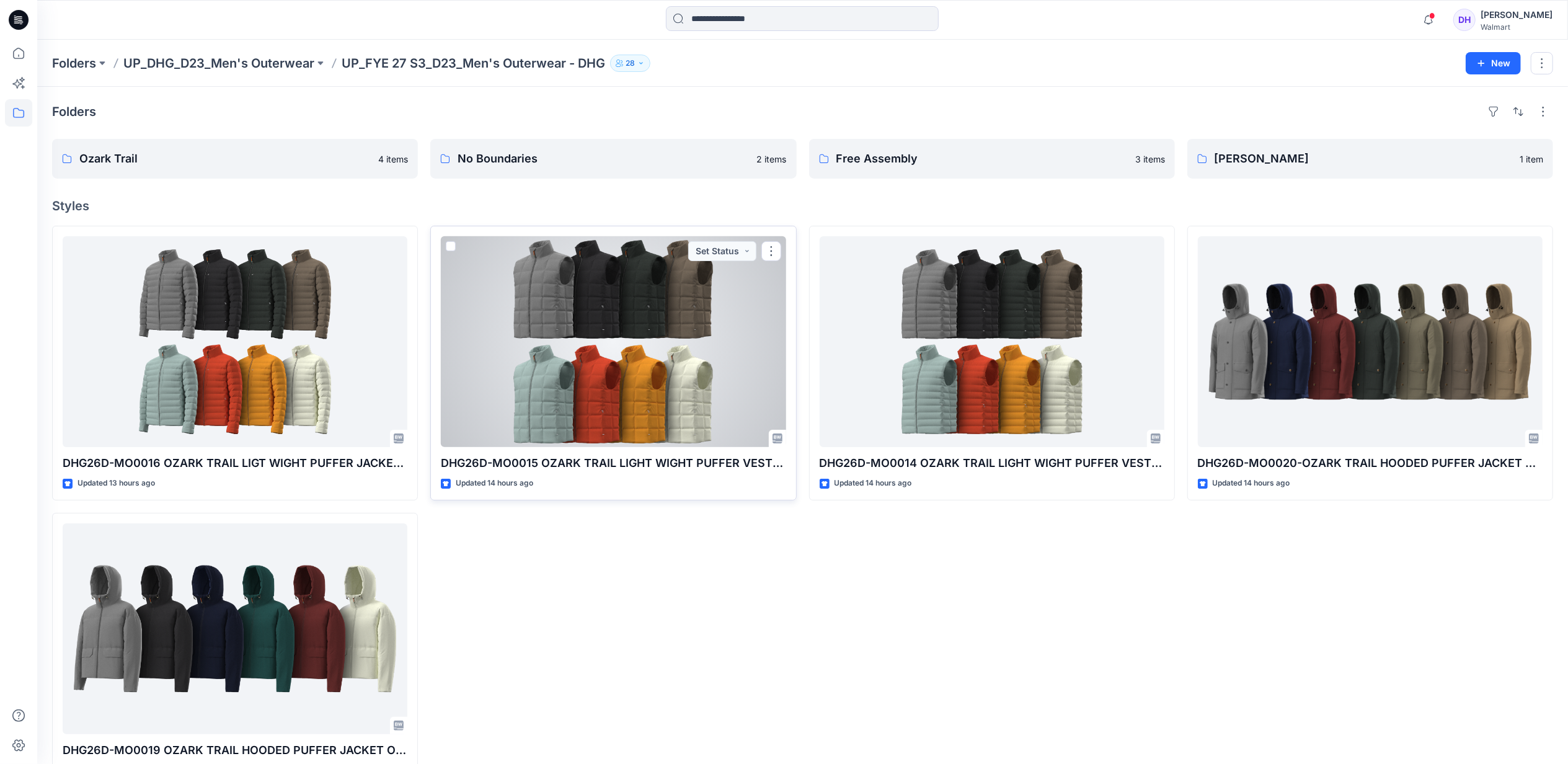
click at [689, 363] on div at bounding box center [613, 341] width 345 height 211
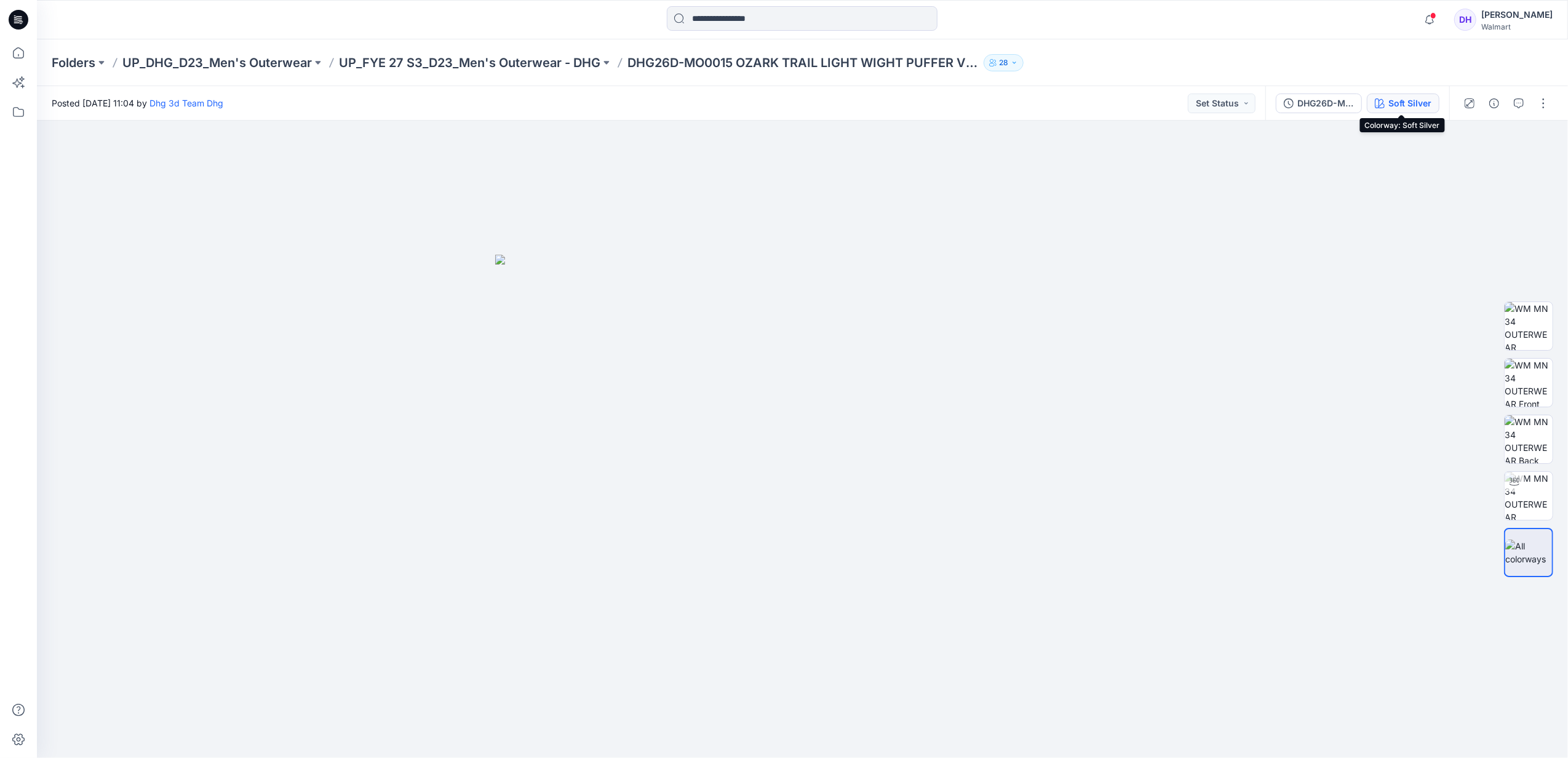
click at [1395, 100] on div "Soft Silver" at bounding box center [1410, 104] width 43 height 14
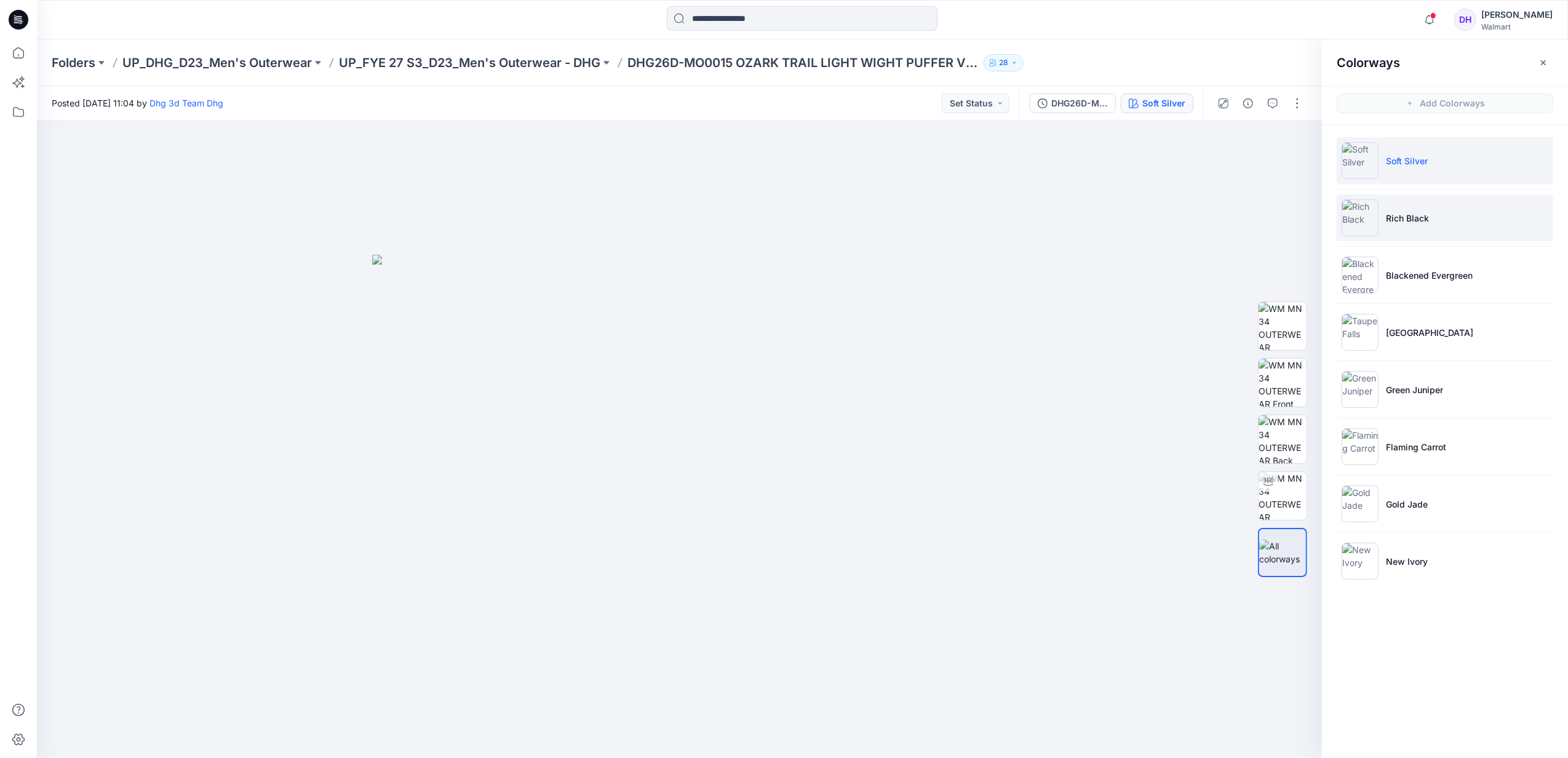
click at [1394, 219] on p "Rich Black" at bounding box center [1408, 218] width 43 height 13
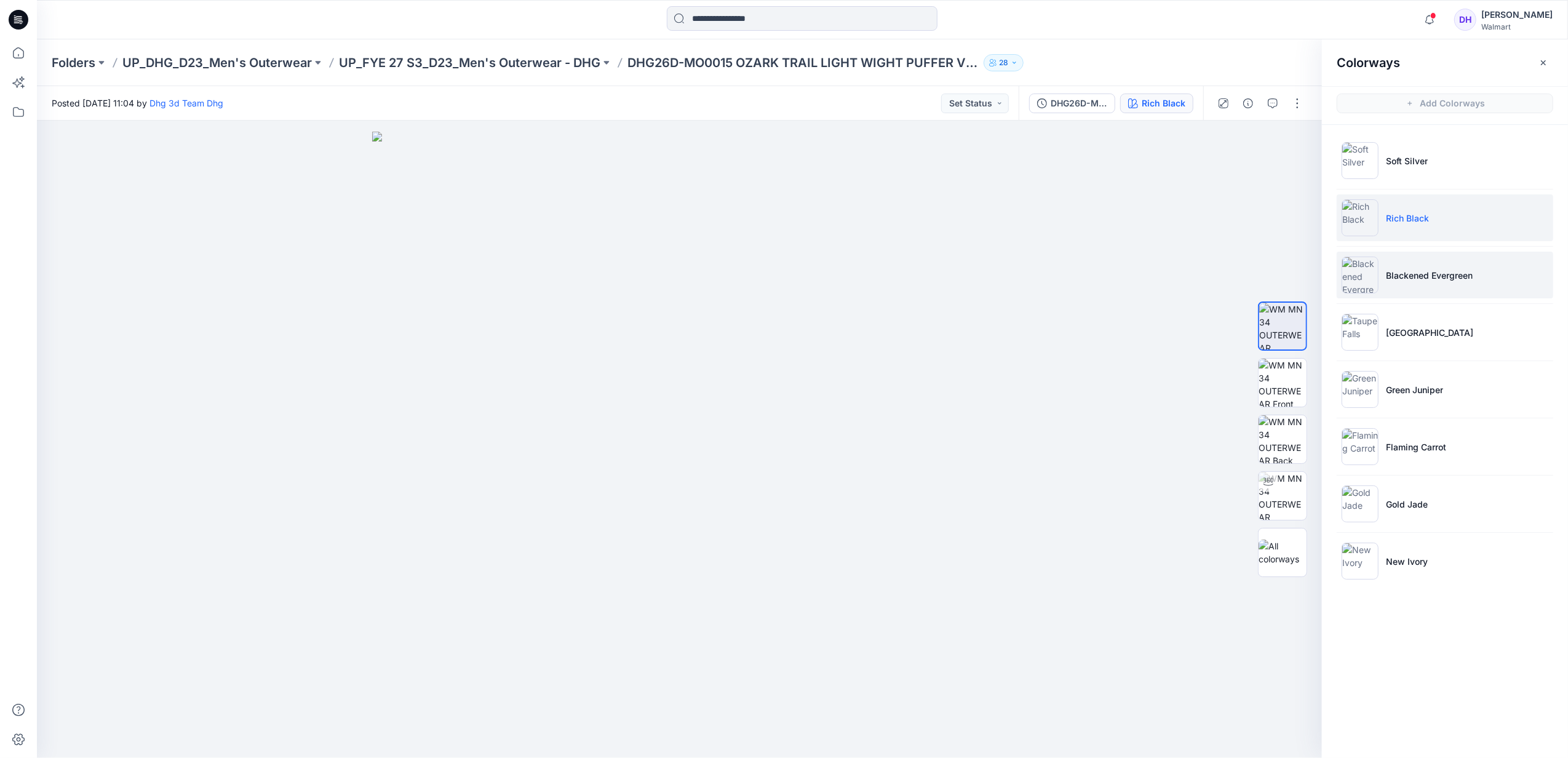
click at [1425, 268] on li "Blackened Evergreen" at bounding box center [1445, 275] width 216 height 46
click at [1445, 345] on li "[GEOGRAPHIC_DATA]" at bounding box center [1445, 332] width 216 height 46
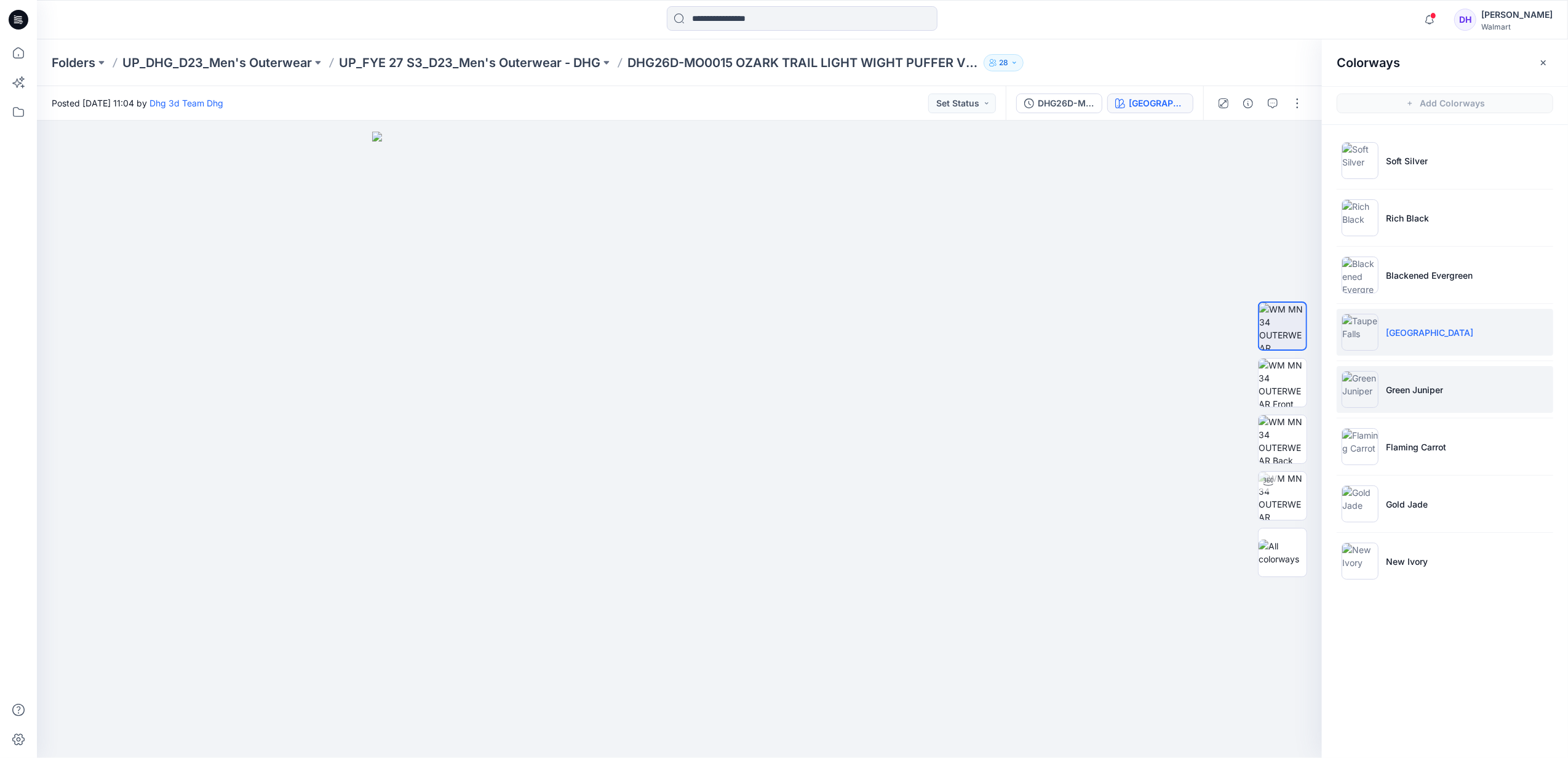
click at [1487, 374] on li "Green Juniper" at bounding box center [1445, 389] width 216 height 46
click at [1408, 441] on p "Flaming Carrot" at bounding box center [1416, 447] width 60 height 13
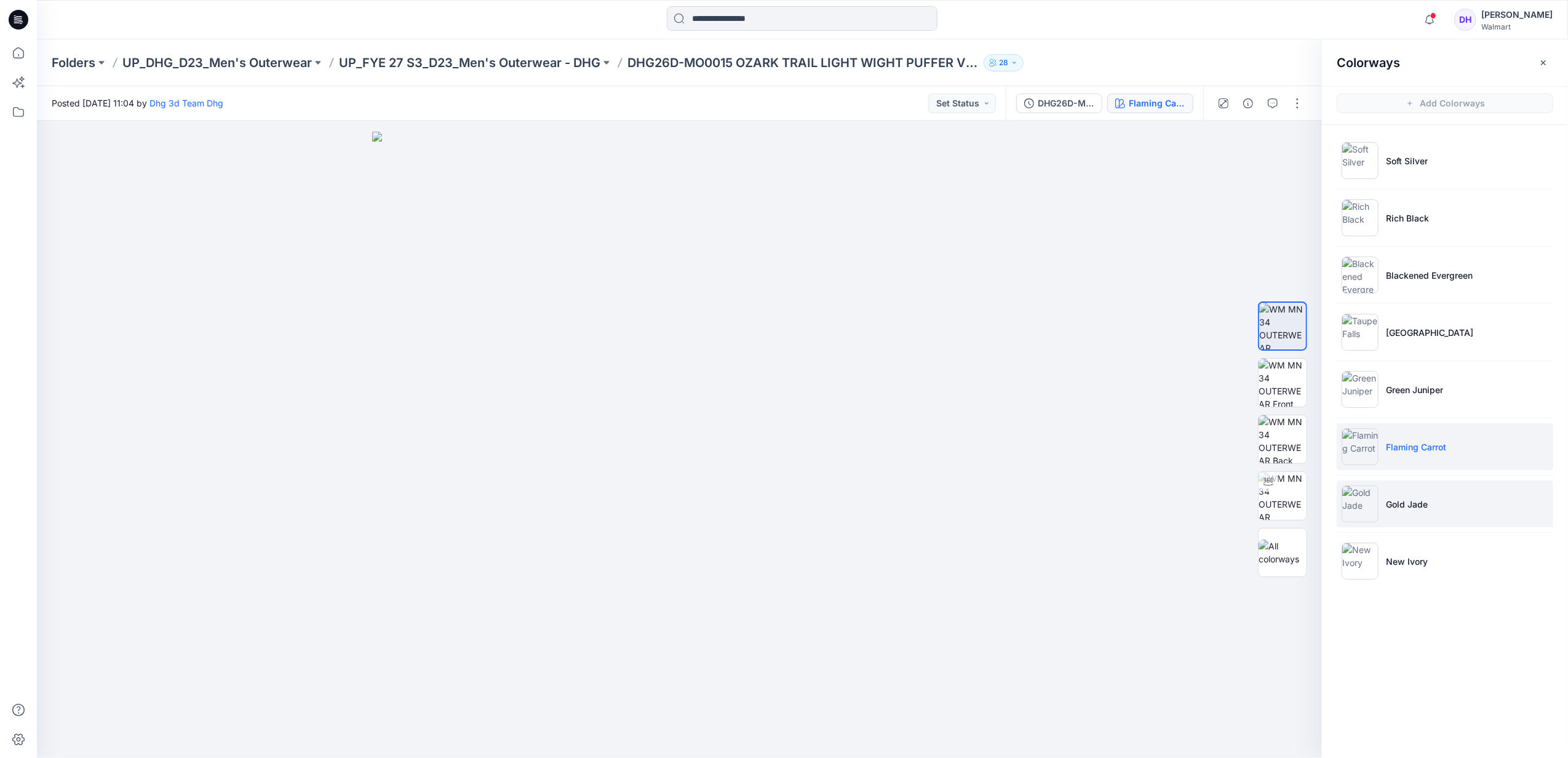
click at [1483, 503] on li "Gold Jade" at bounding box center [1445, 504] width 216 height 46
click at [1447, 566] on li "New Ivory" at bounding box center [1445, 561] width 216 height 46
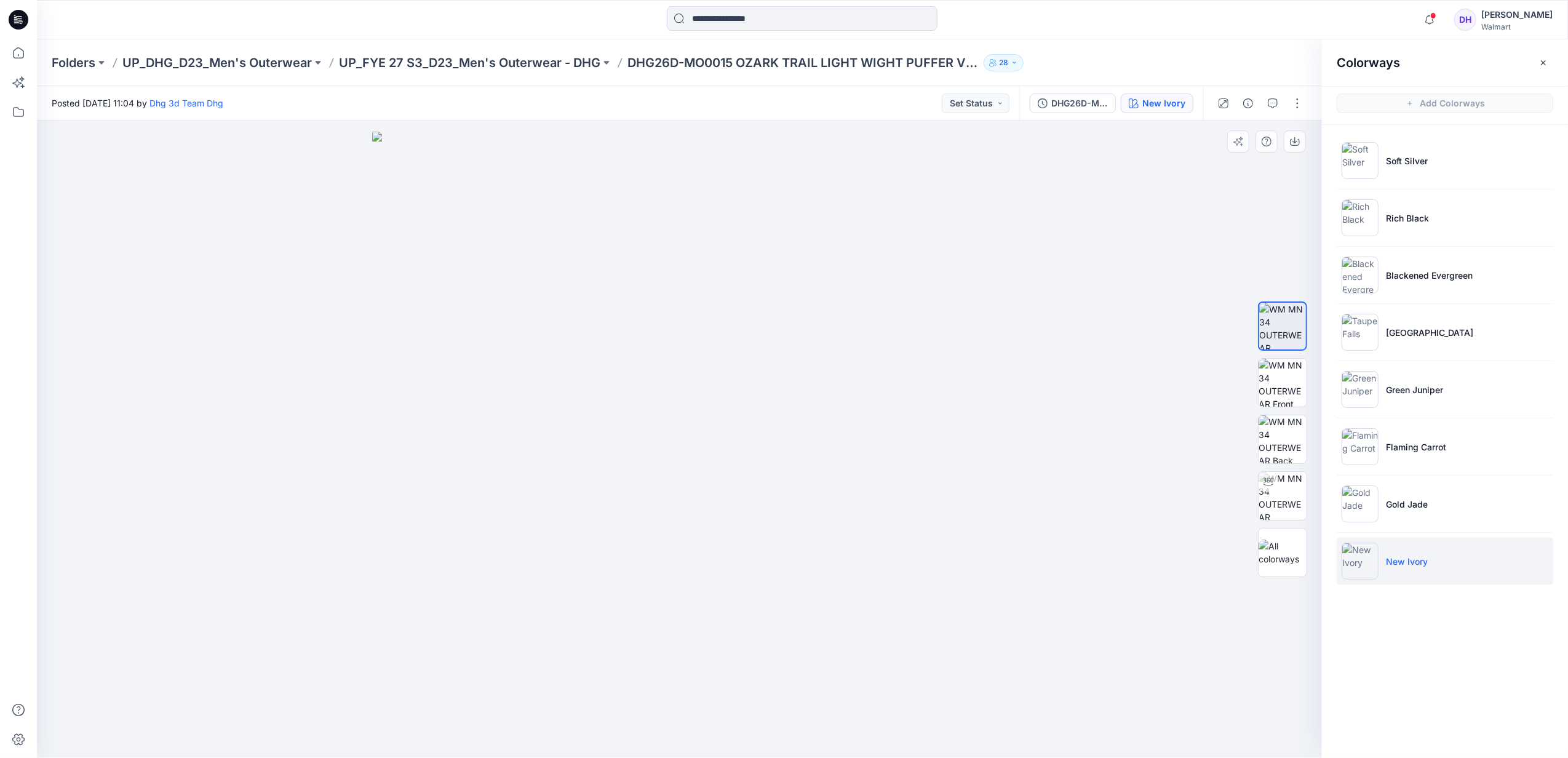
click at [1074, 516] on div at bounding box center [679, 440] width 1285 height 638
click at [562, 64] on p "UP_FYE 27 S3_D23_Men's Outerwear - DHG" at bounding box center [470, 62] width 261 height 17
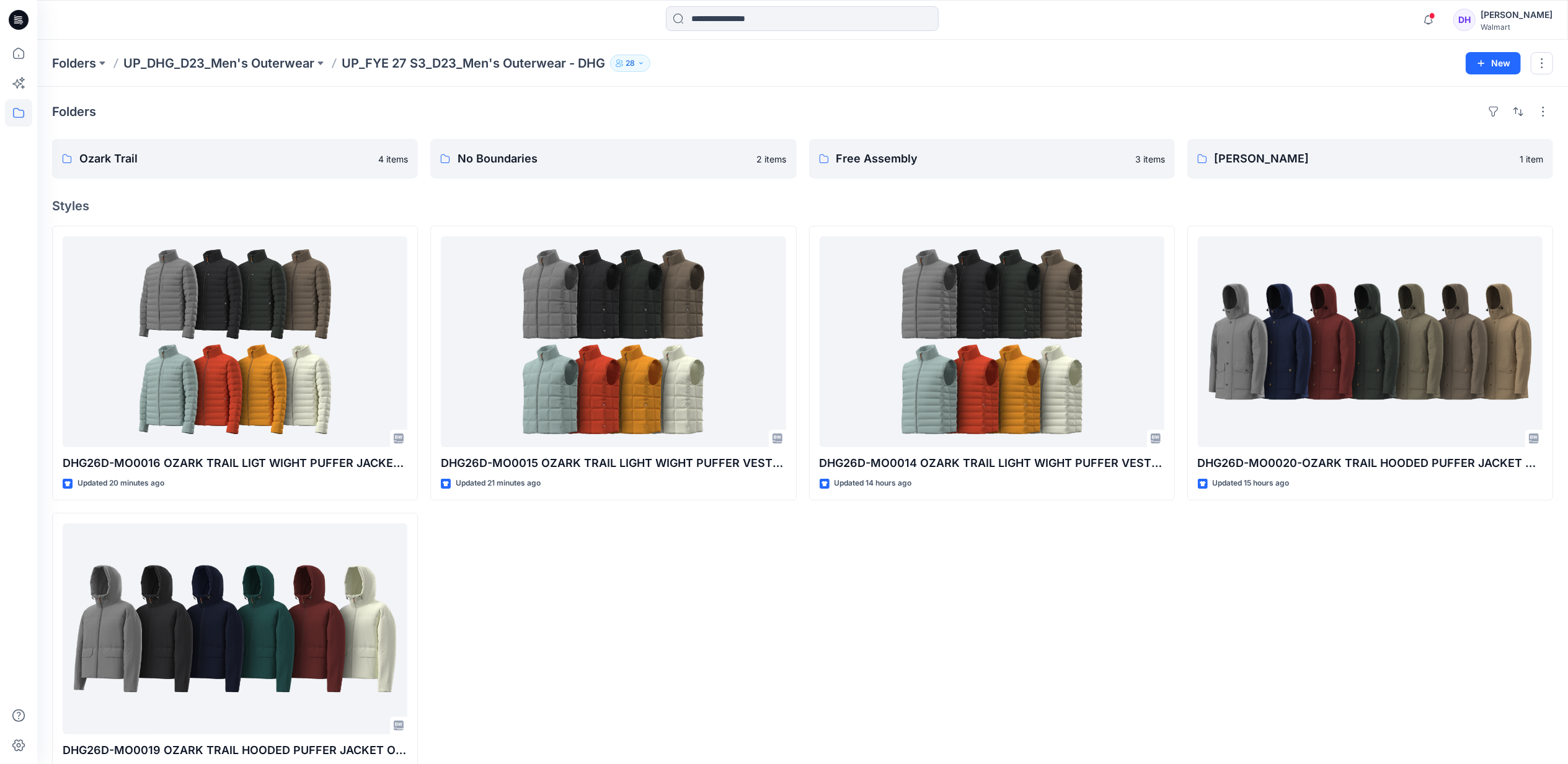
click at [1027, 569] on div "DHG26D-MO0014 OZARK TRAIL LIGHT WIGHT PUFFER VEST OPT 1 Updated 14 hours ago" at bounding box center [992, 507] width 366 height 562
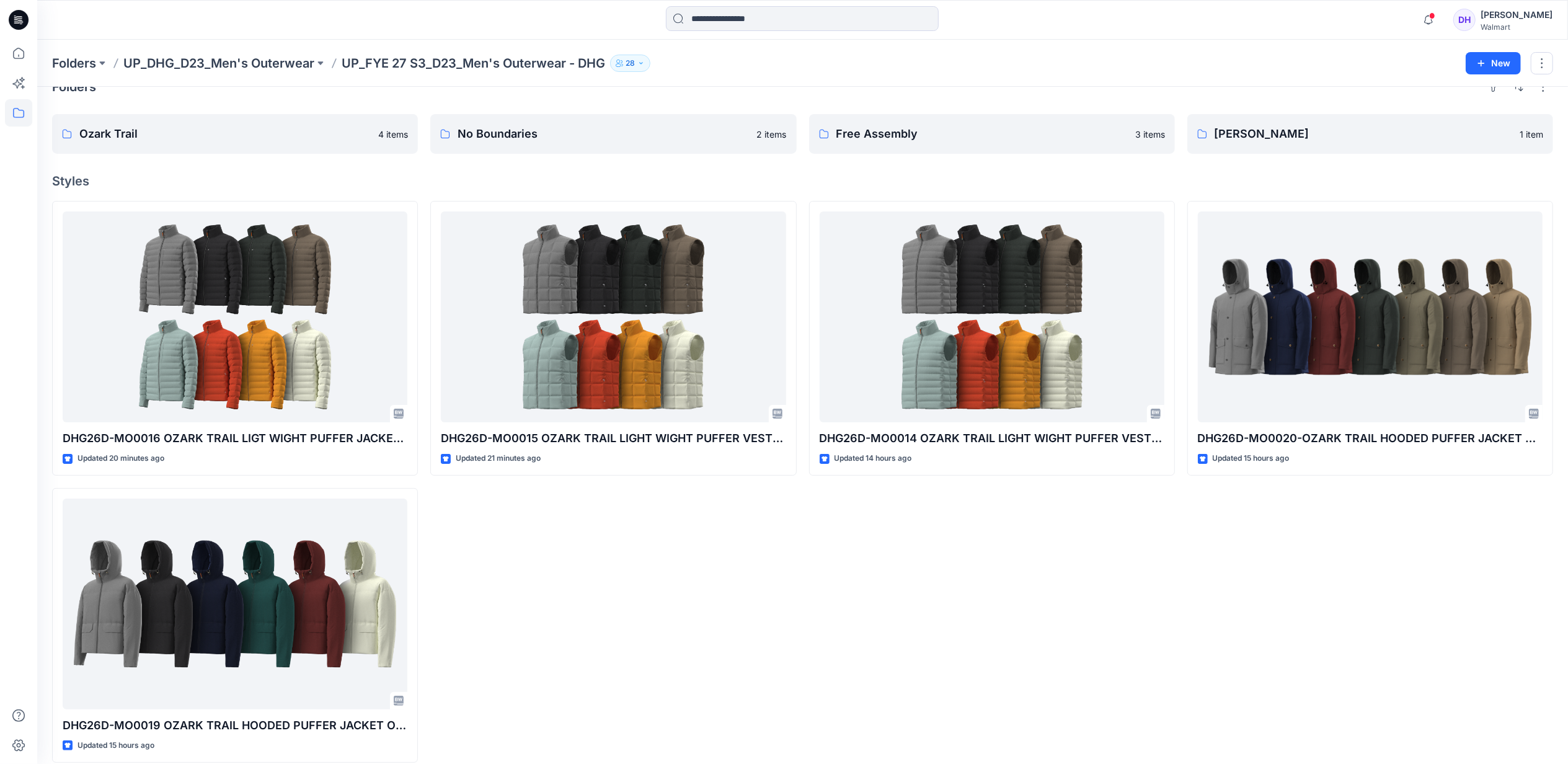
scroll to position [39, 0]
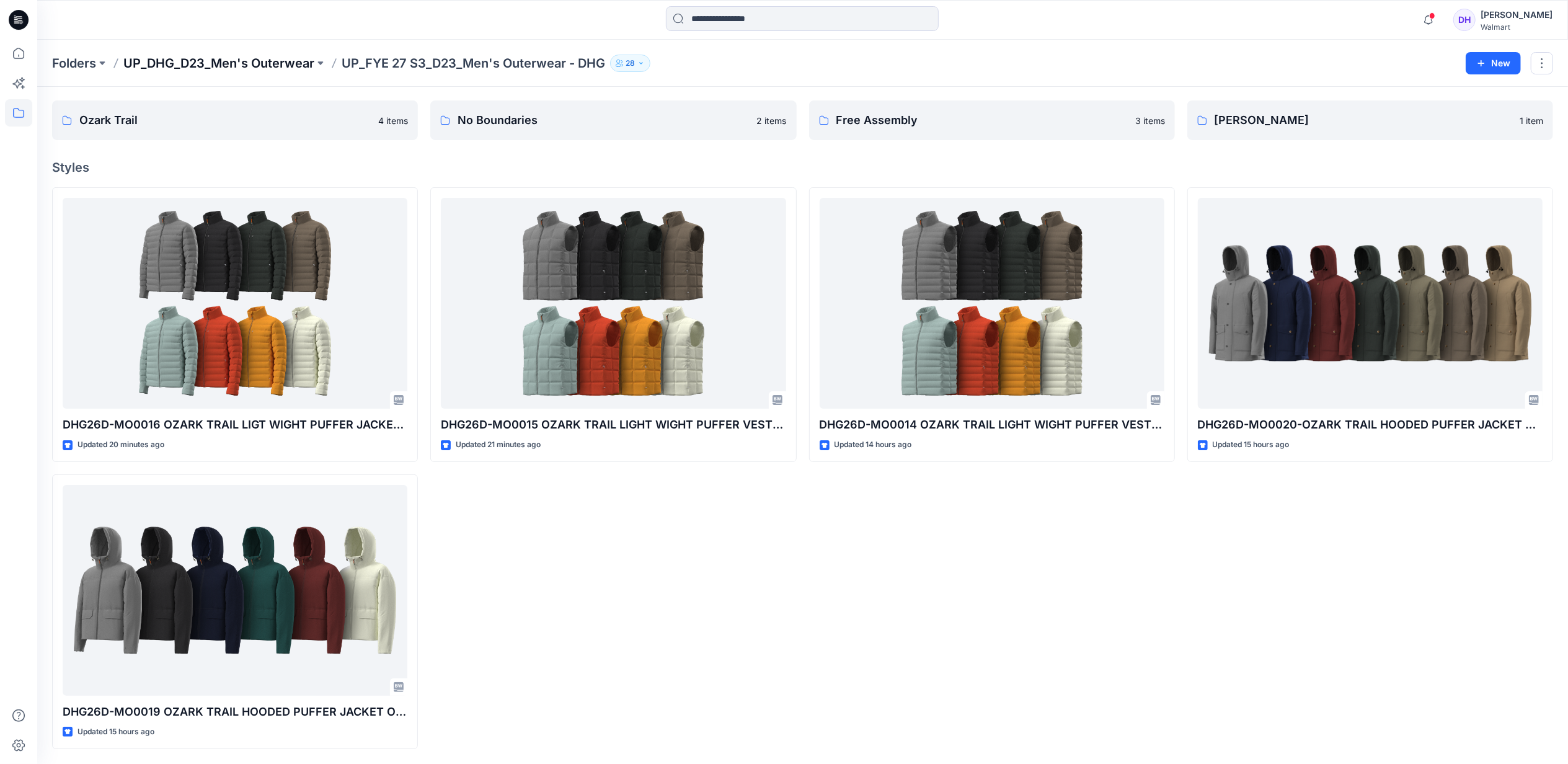
click at [278, 59] on p "UP_DHG_D23_Men's Outerwear" at bounding box center [219, 63] width 191 height 17
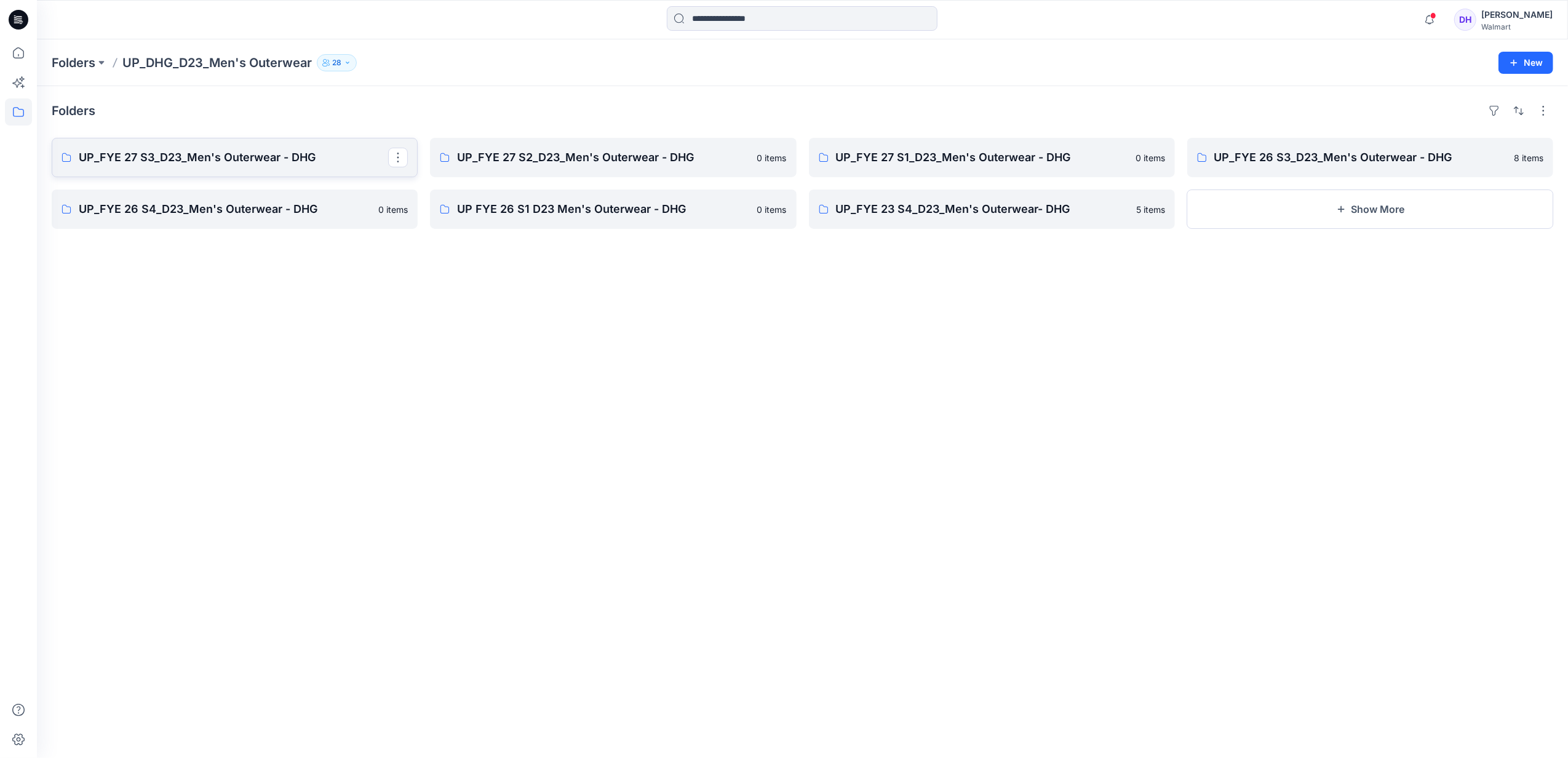
click at [238, 164] on p "UP_FYE 27 S3_D23_Men's Outerwear - DHG" at bounding box center [233, 157] width 309 height 17
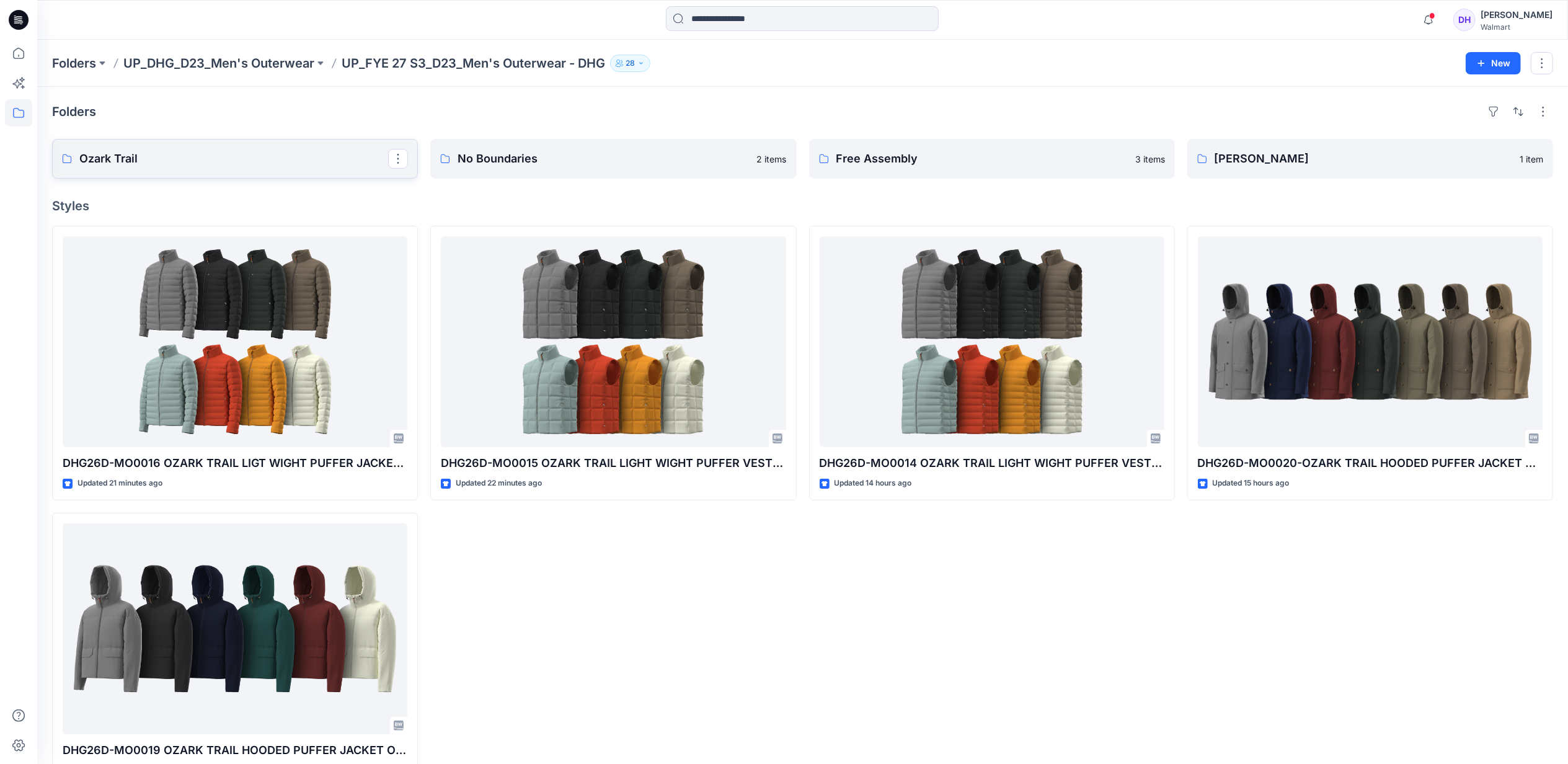
click at [323, 169] on link "Ozark Trail" at bounding box center [235, 159] width 366 height 40
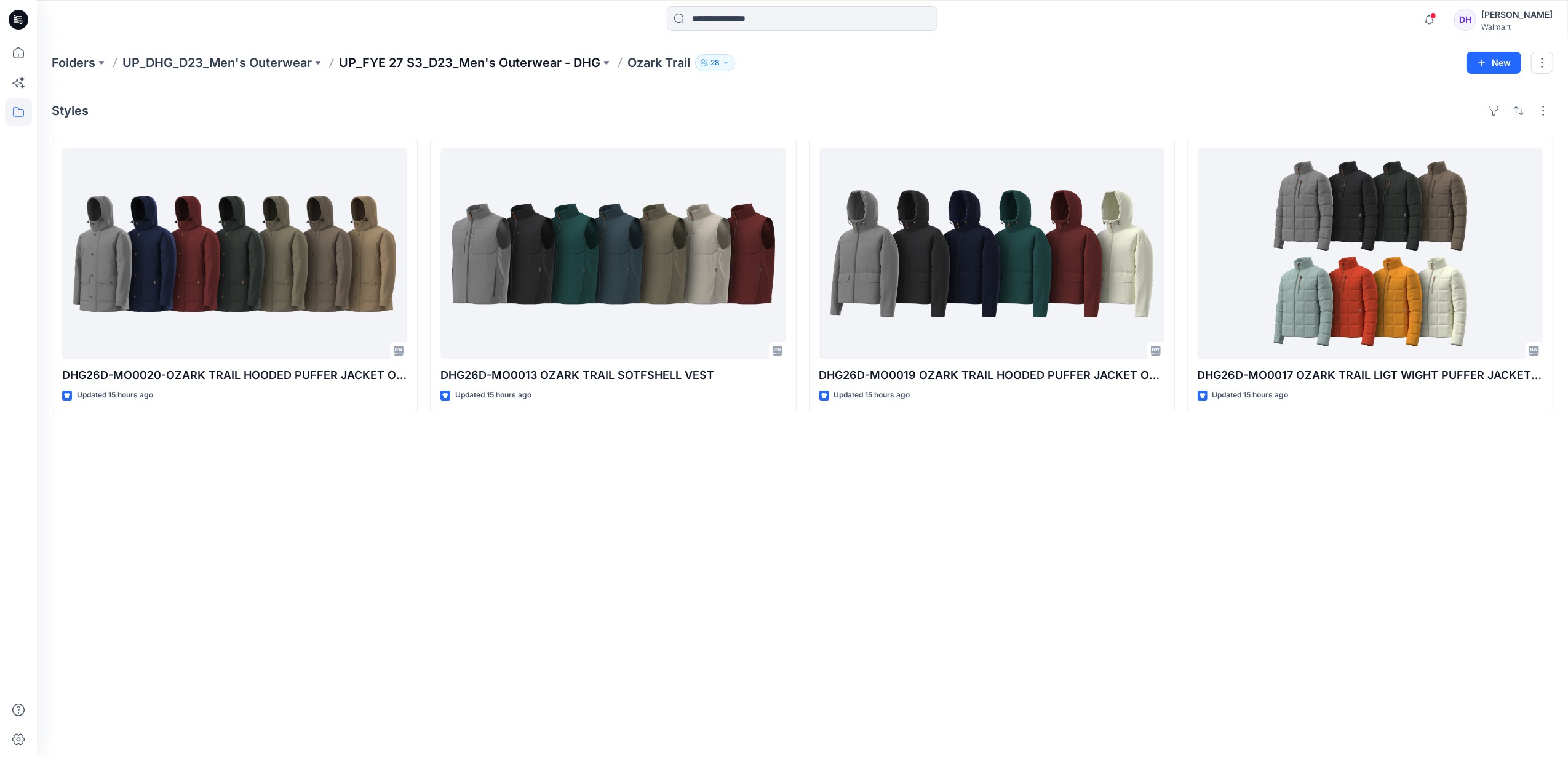
click at [431, 63] on p "UP_FYE 27 S3_D23_Men's Outerwear - DHG" at bounding box center [470, 62] width 261 height 17
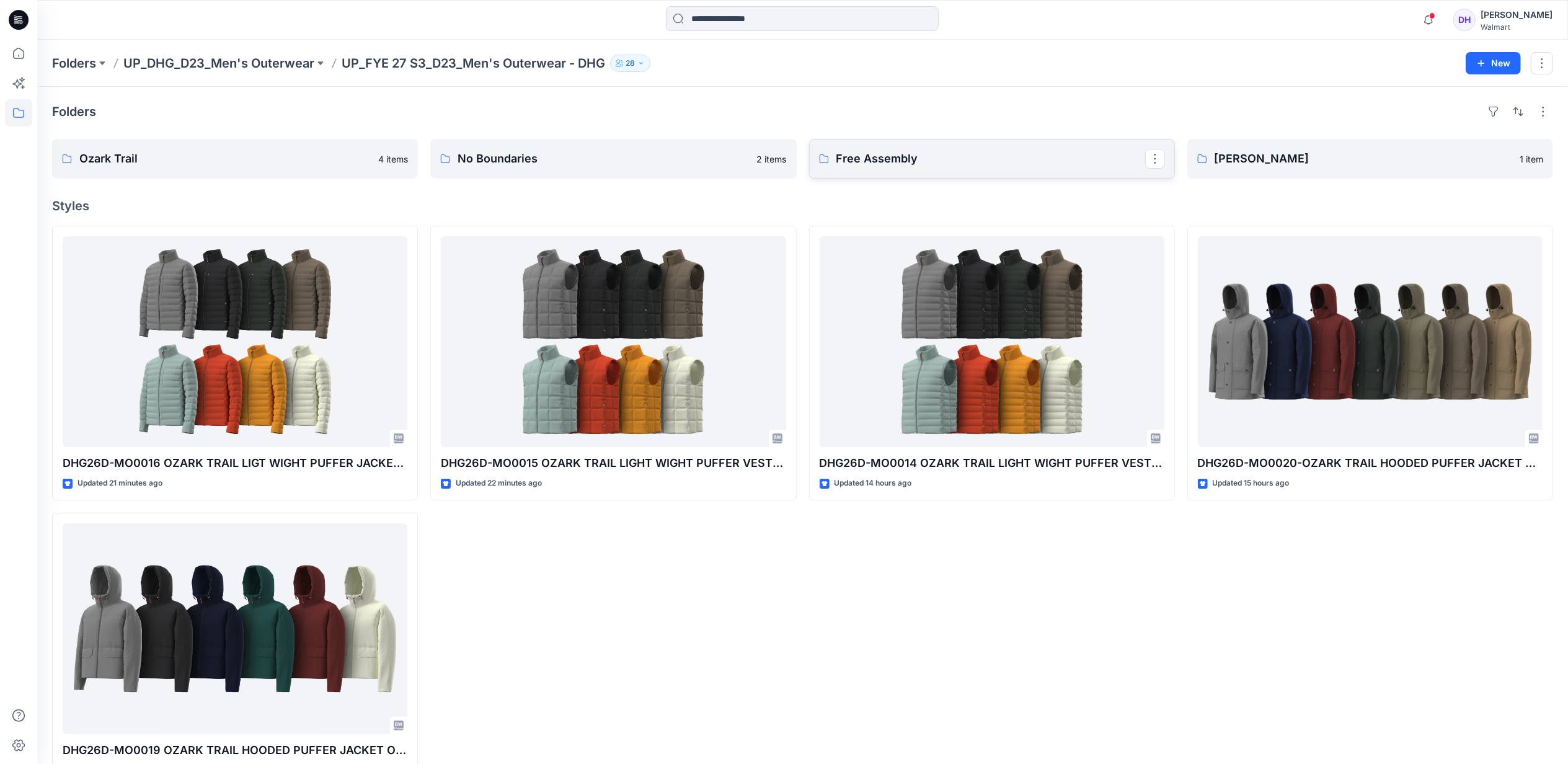
click at [972, 147] on link "Free Assembly" at bounding box center [992, 159] width 366 height 40
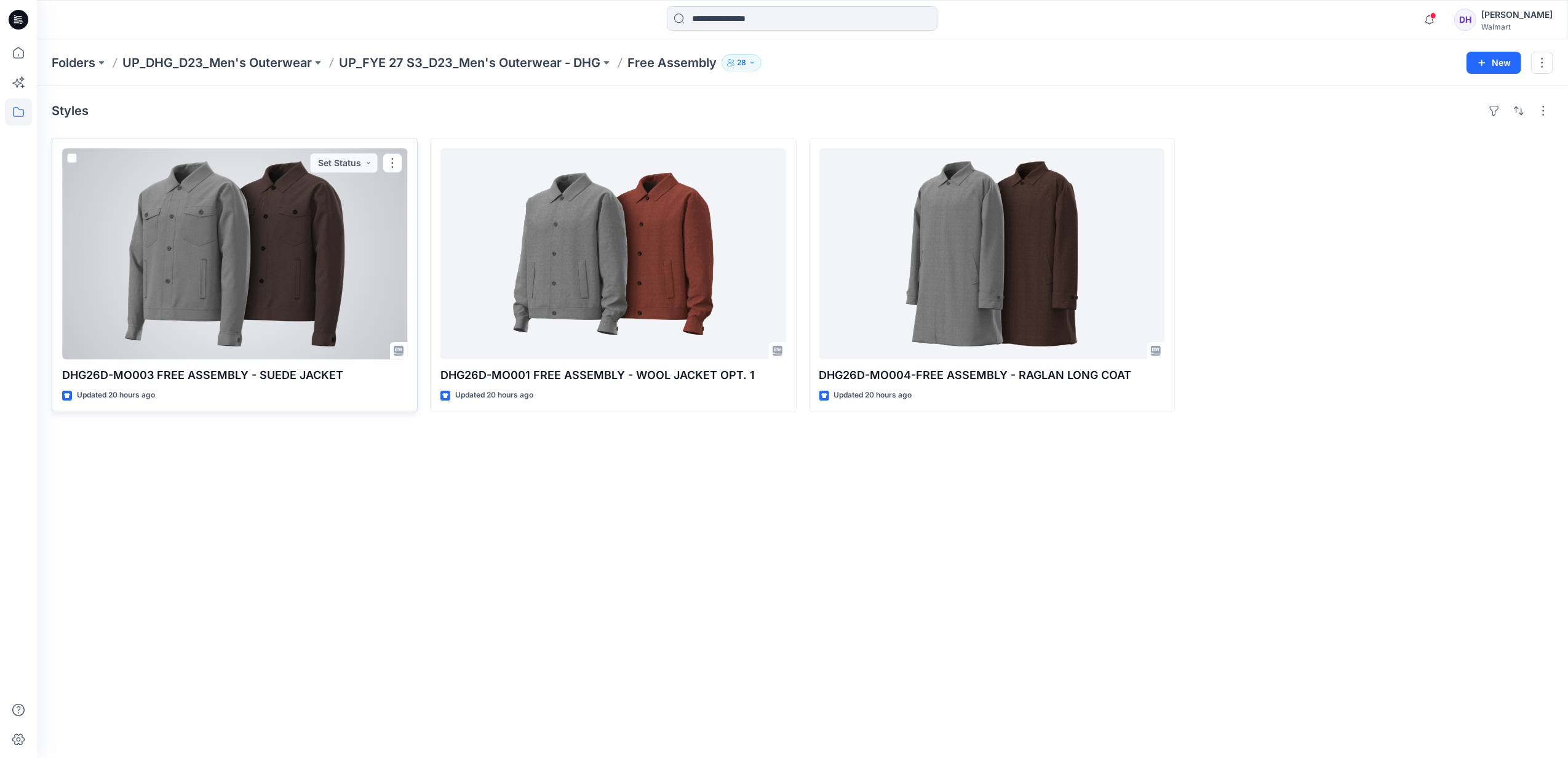
click at [225, 296] on div at bounding box center [235, 253] width 345 height 211
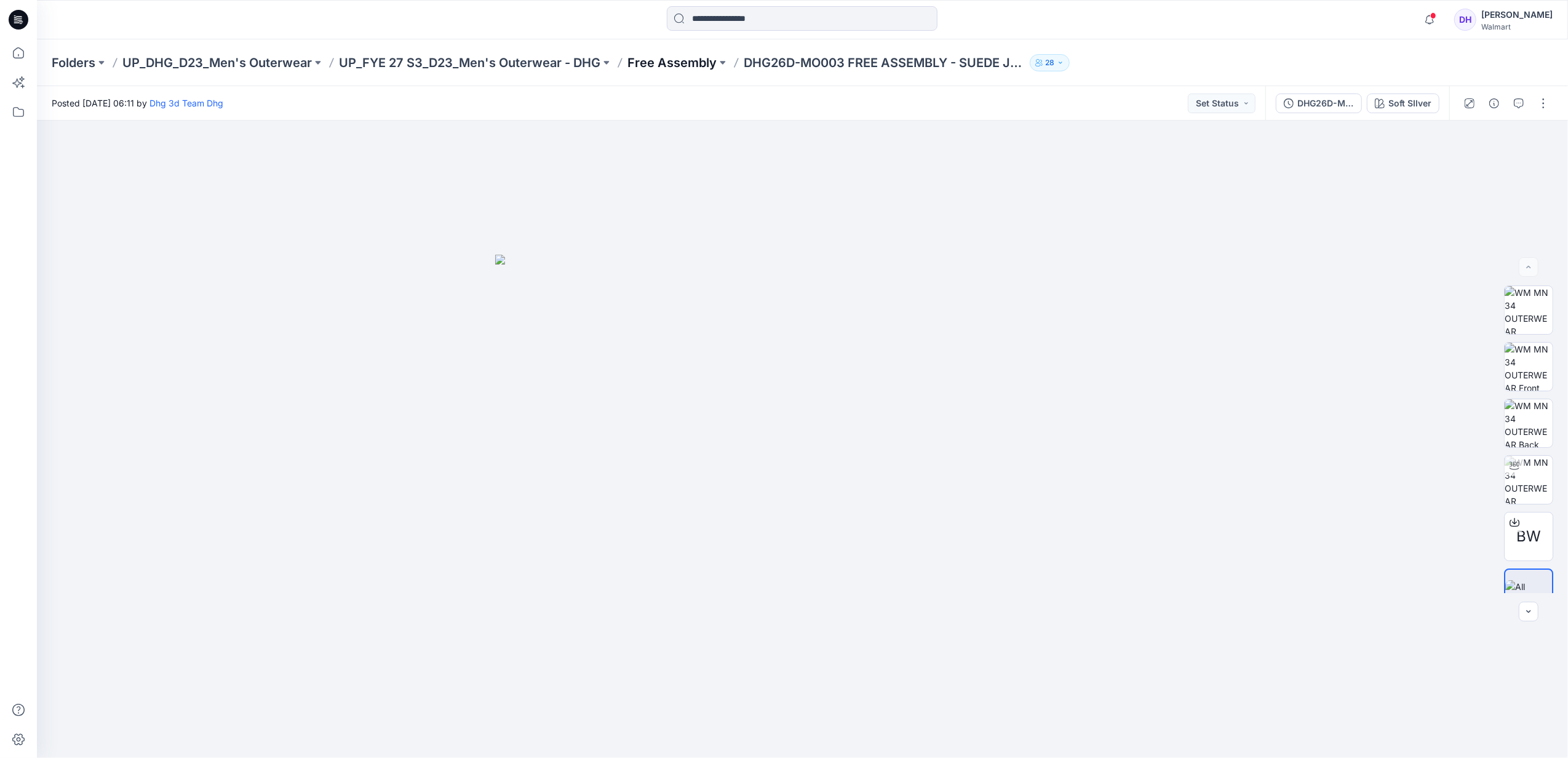
click at [643, 57] on p "Free Assembly" at bounding box center [672, 62] width 89 height 17
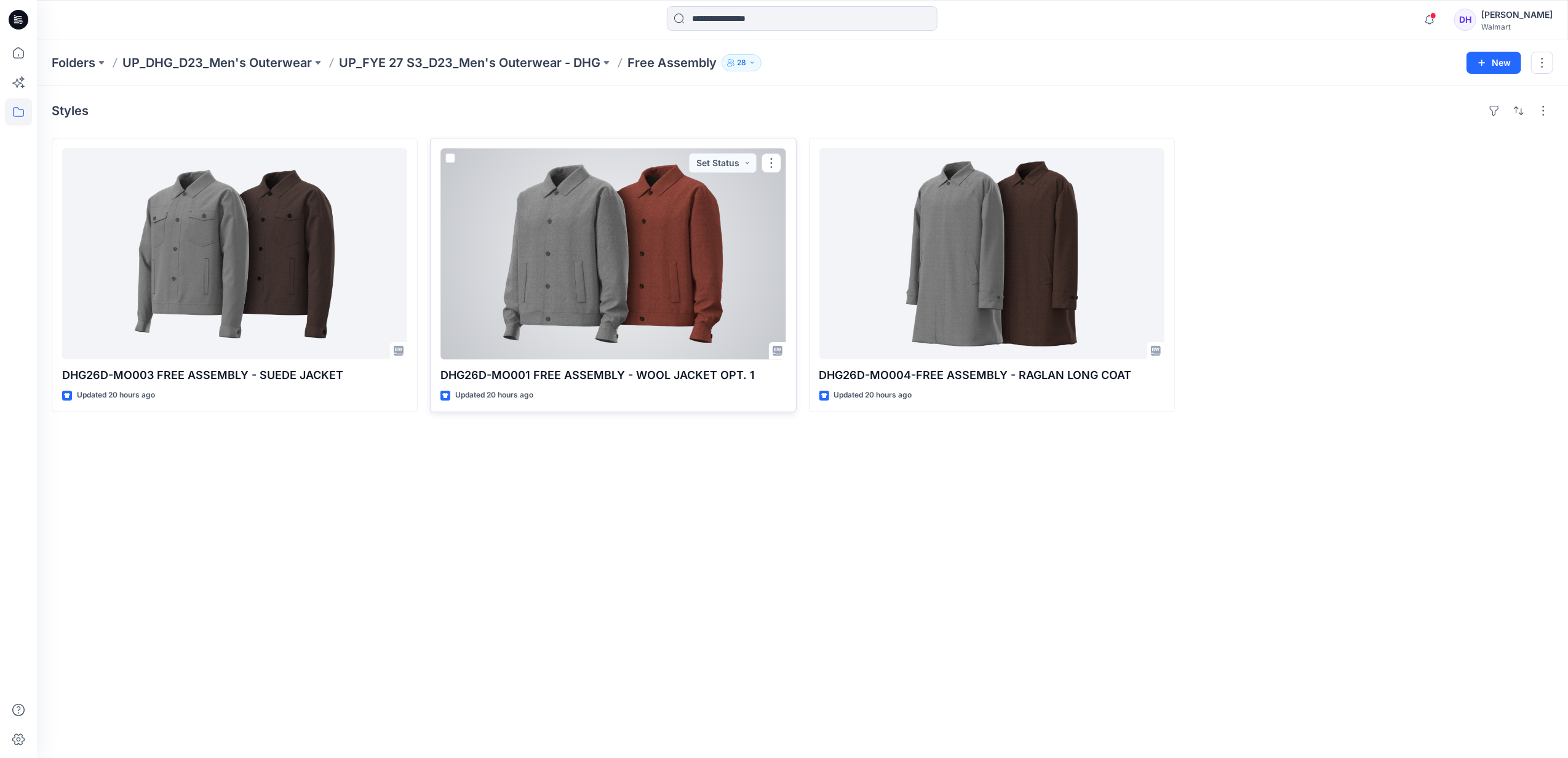
click at [614, 277] on div at bounding box center [613, 253] width 345 height 211
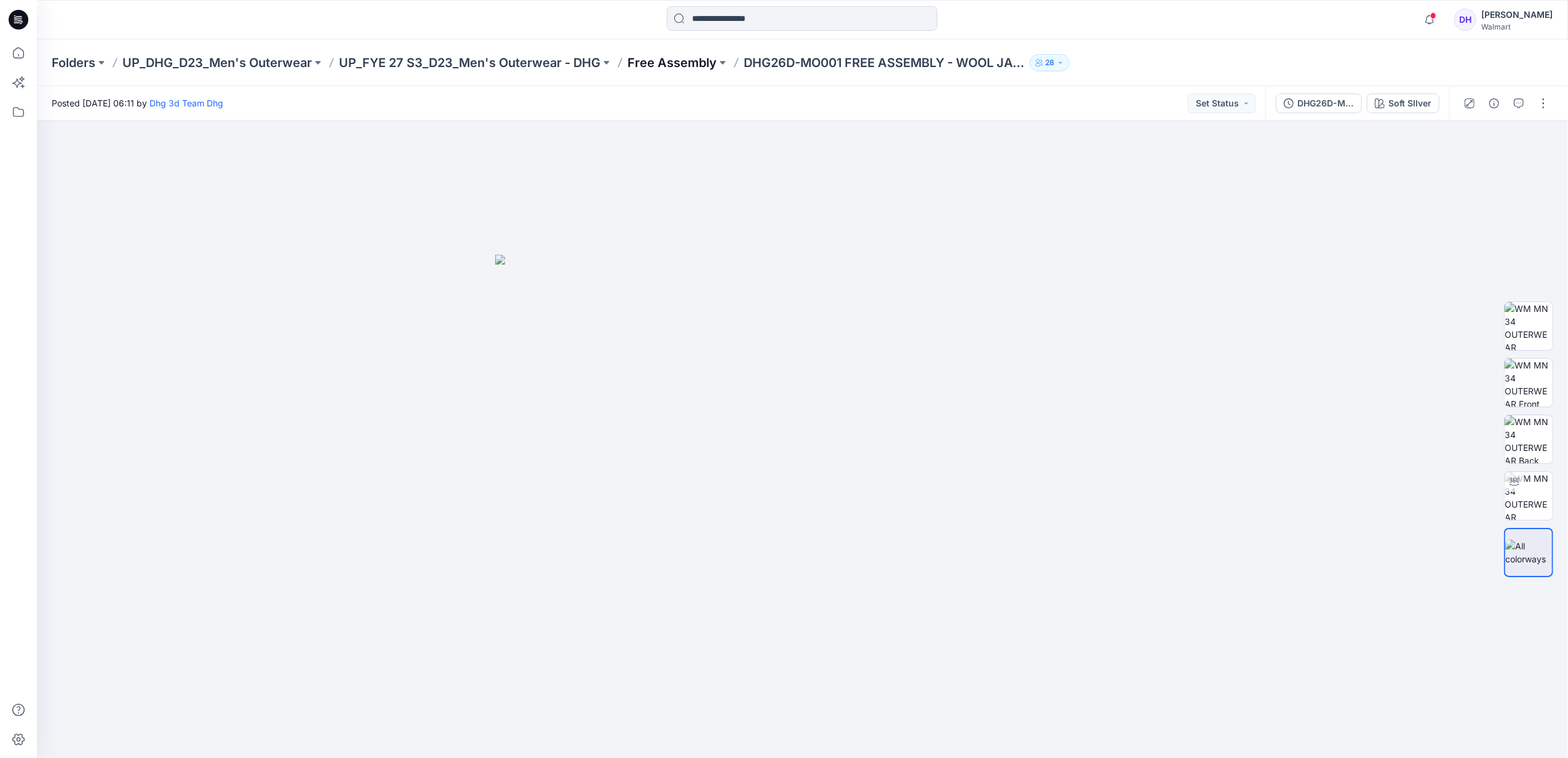
click at [656, 68] on p "Free Assembly" at bounding box center [672, 62] width 89 height 17
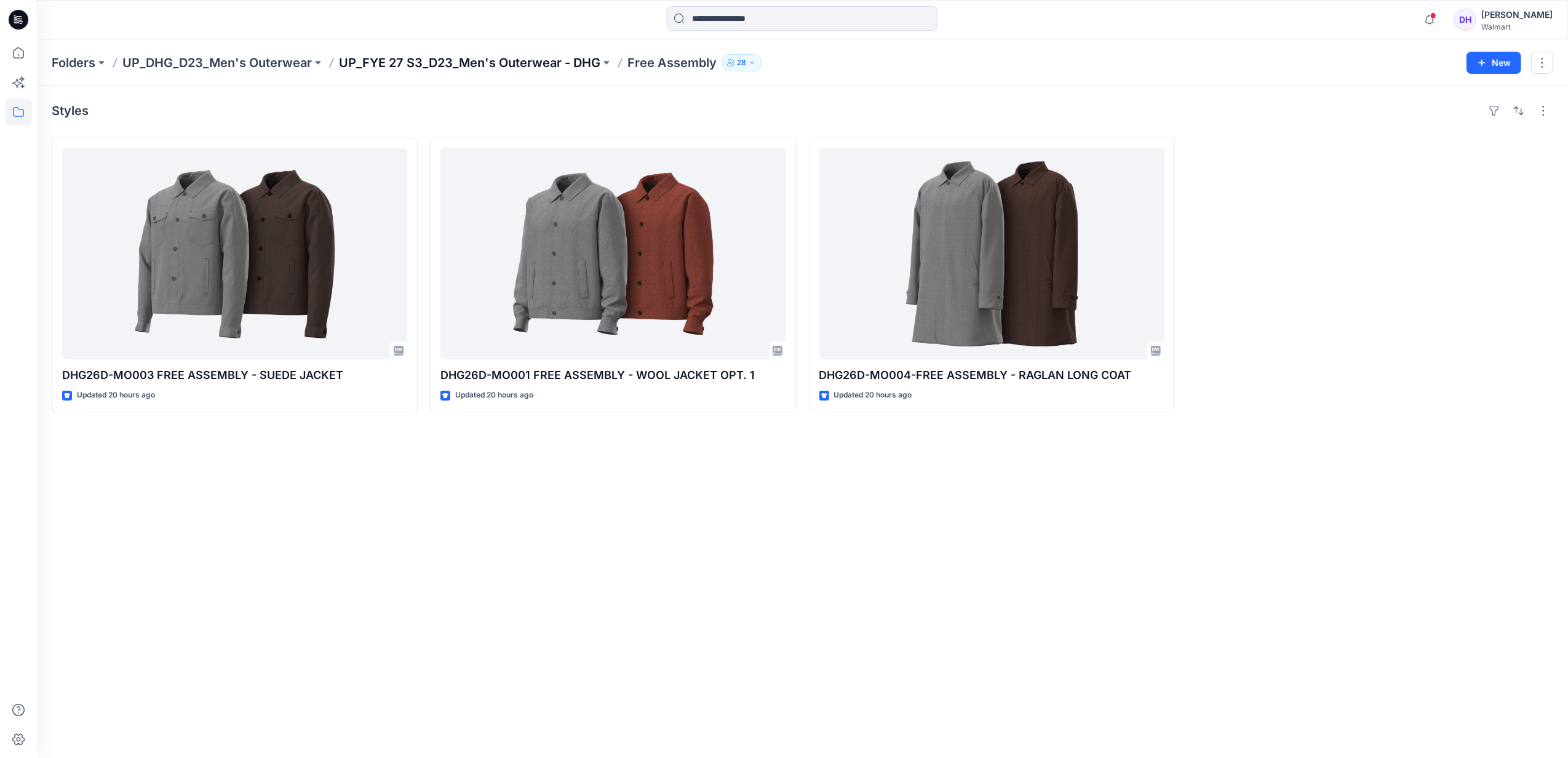
click at [542, 69] on p "UP_FYE 27 S3_D23_Men's Outerwear - DHG" at bounding box center [470, 62] width 261 height 17
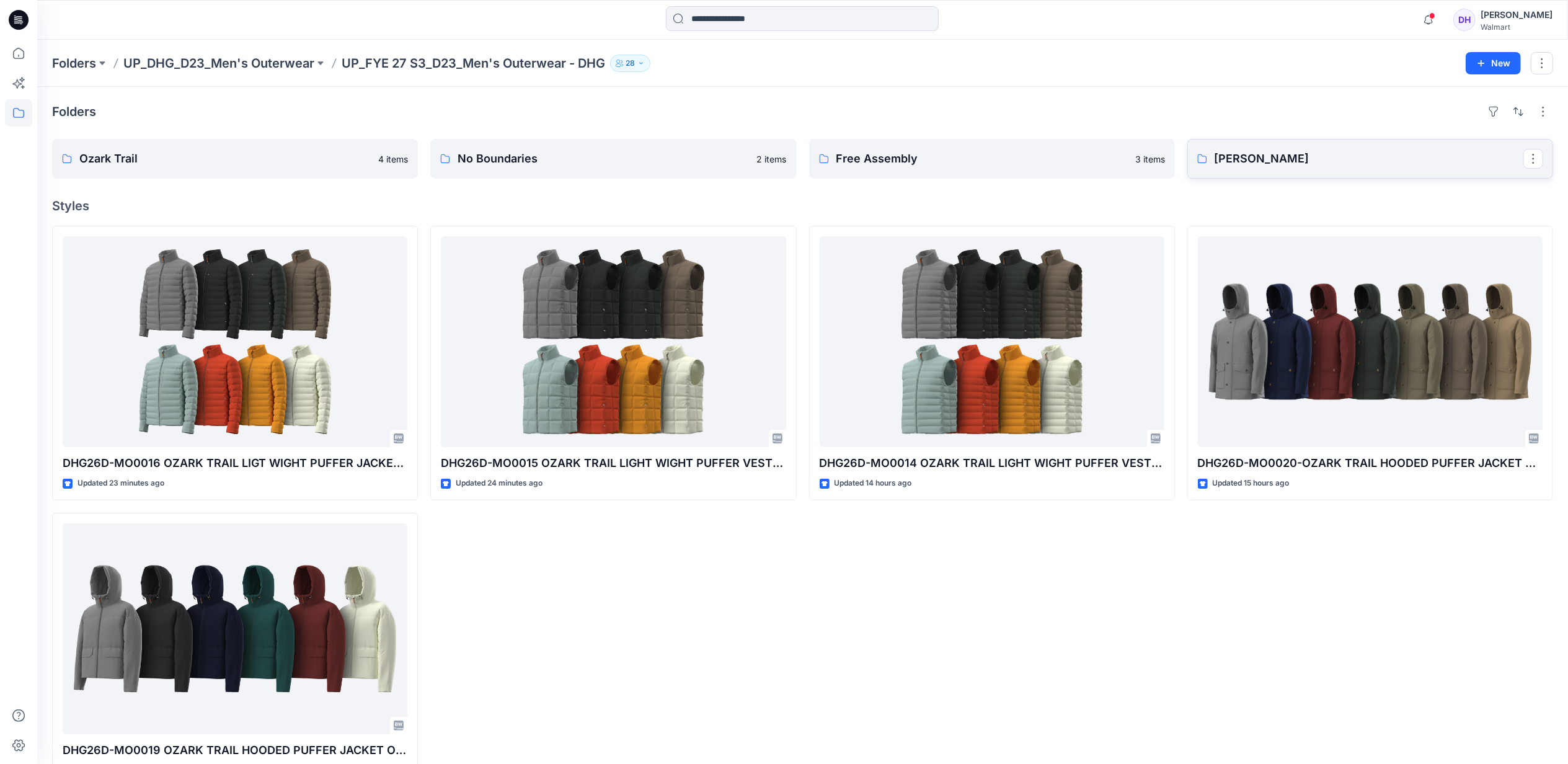
click at [1292, 158] on p "[PERSON_NAME]" at bounding box center [1369, 158] width 309 height 17
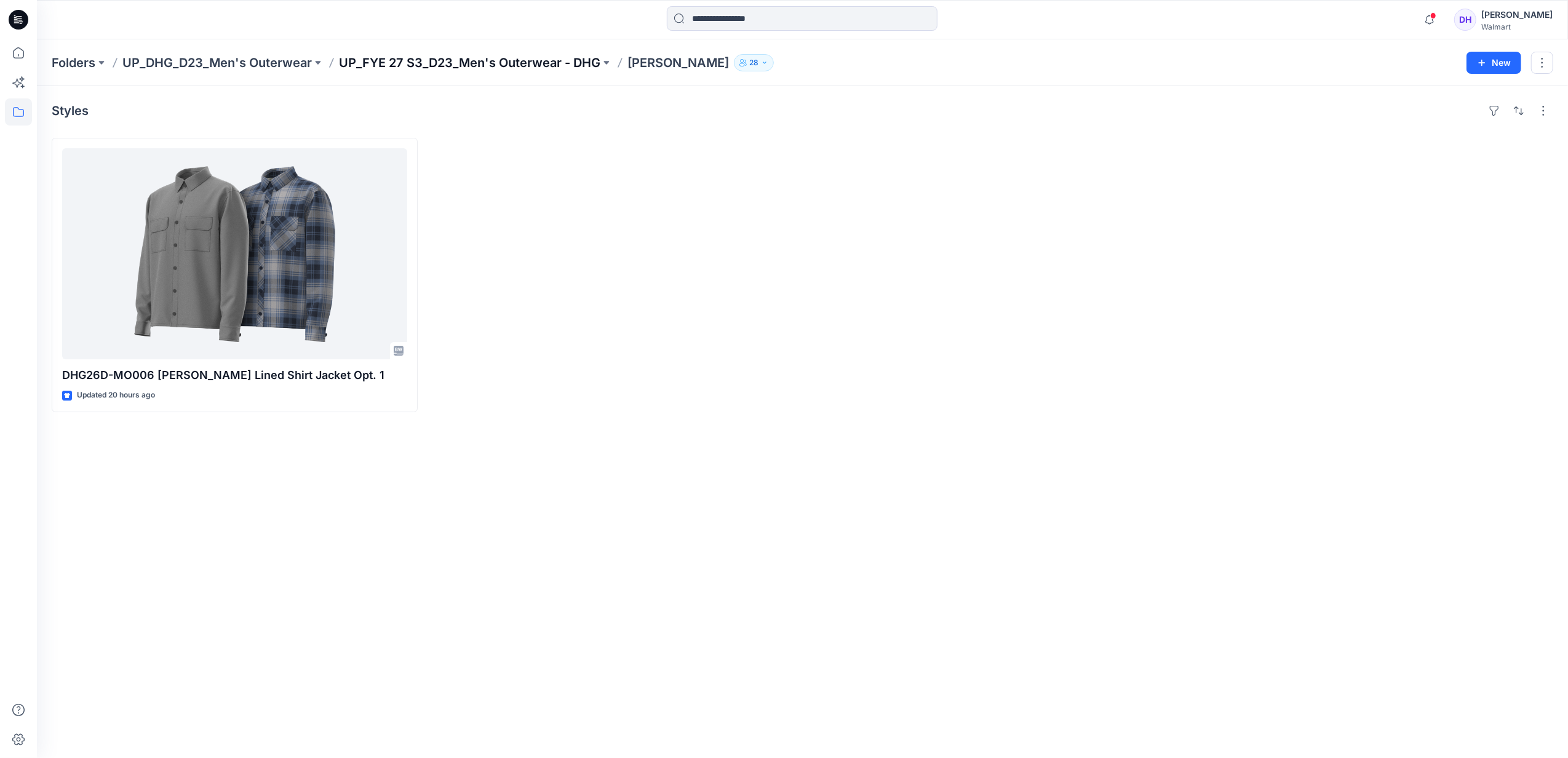
click at [509, 59] on p "UP_FYE 27 S3_D23_Men's Outerwear - DHG" at bounding box center [470, 62] width 261 height 17
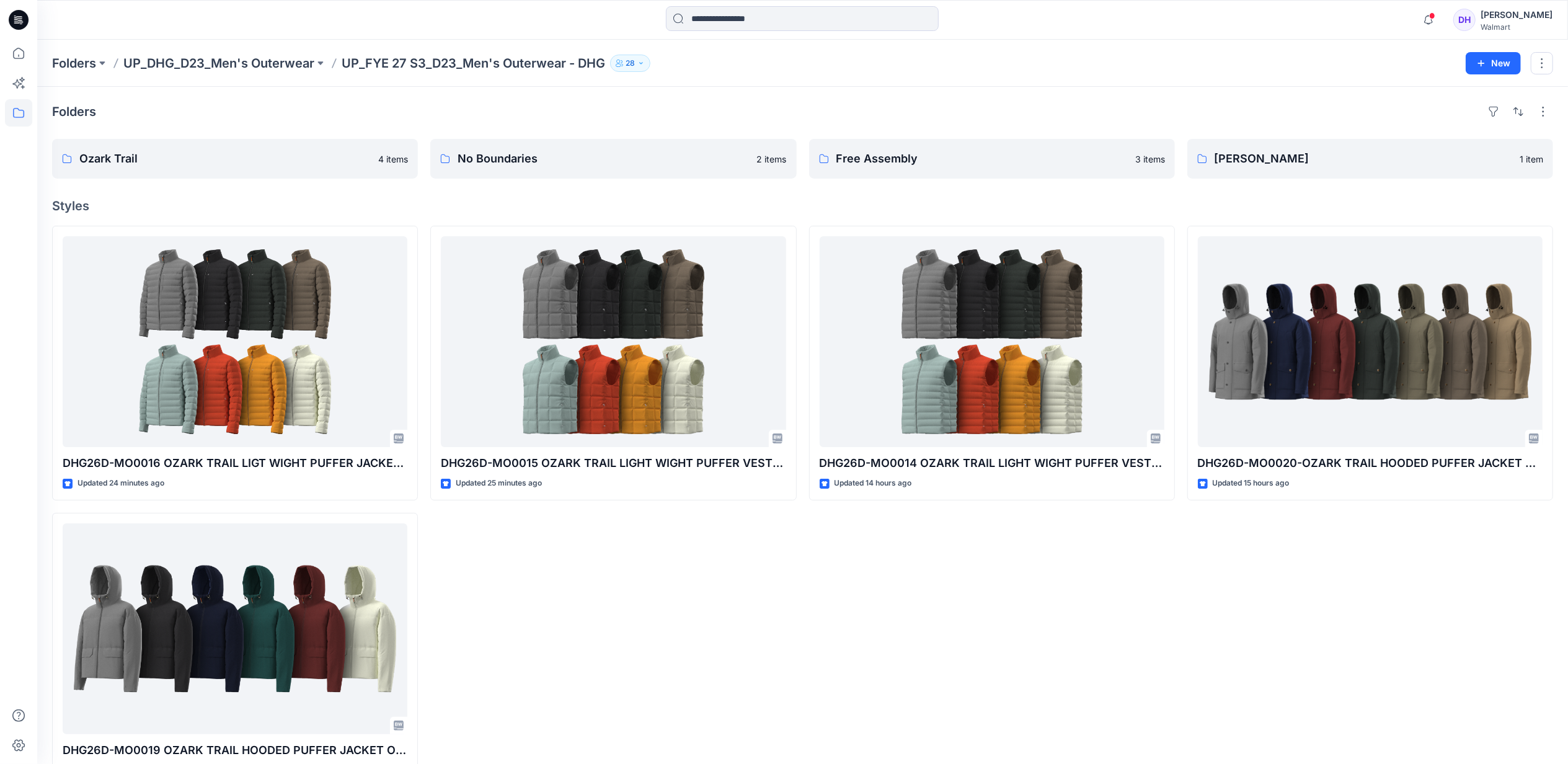
drag, startPoint x: 1247, startPoint y: 539, endPoint x: 1241, endPoint y: 542, distance: 6.7
click at [1247, 539] on div "DHG26D-MO0020-OZARK TRAIL HOODED PUFFER JACKET OPT 3 Updated 15 hours ago" at bounding box center [1371, 507] width 366 height 562
click at [263, 164] on p "Ozark Trail" at bounding box center [233, 158] width 309 height 17
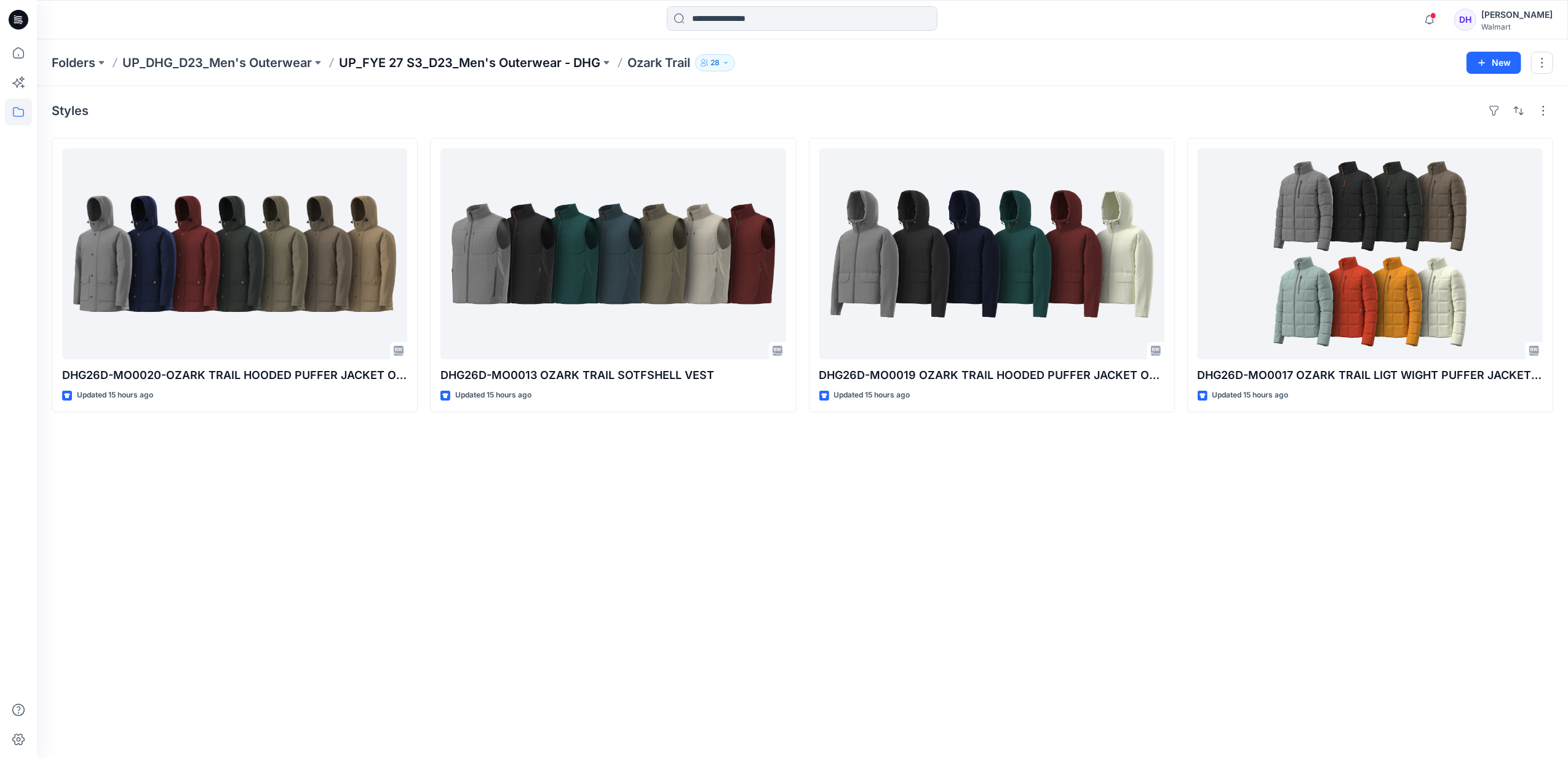
click at [416, 66] on p "UP_FYE 27 S3_D23_Men's Outerwear - DHG" at bounding box center [470, 62] width 261 height 17
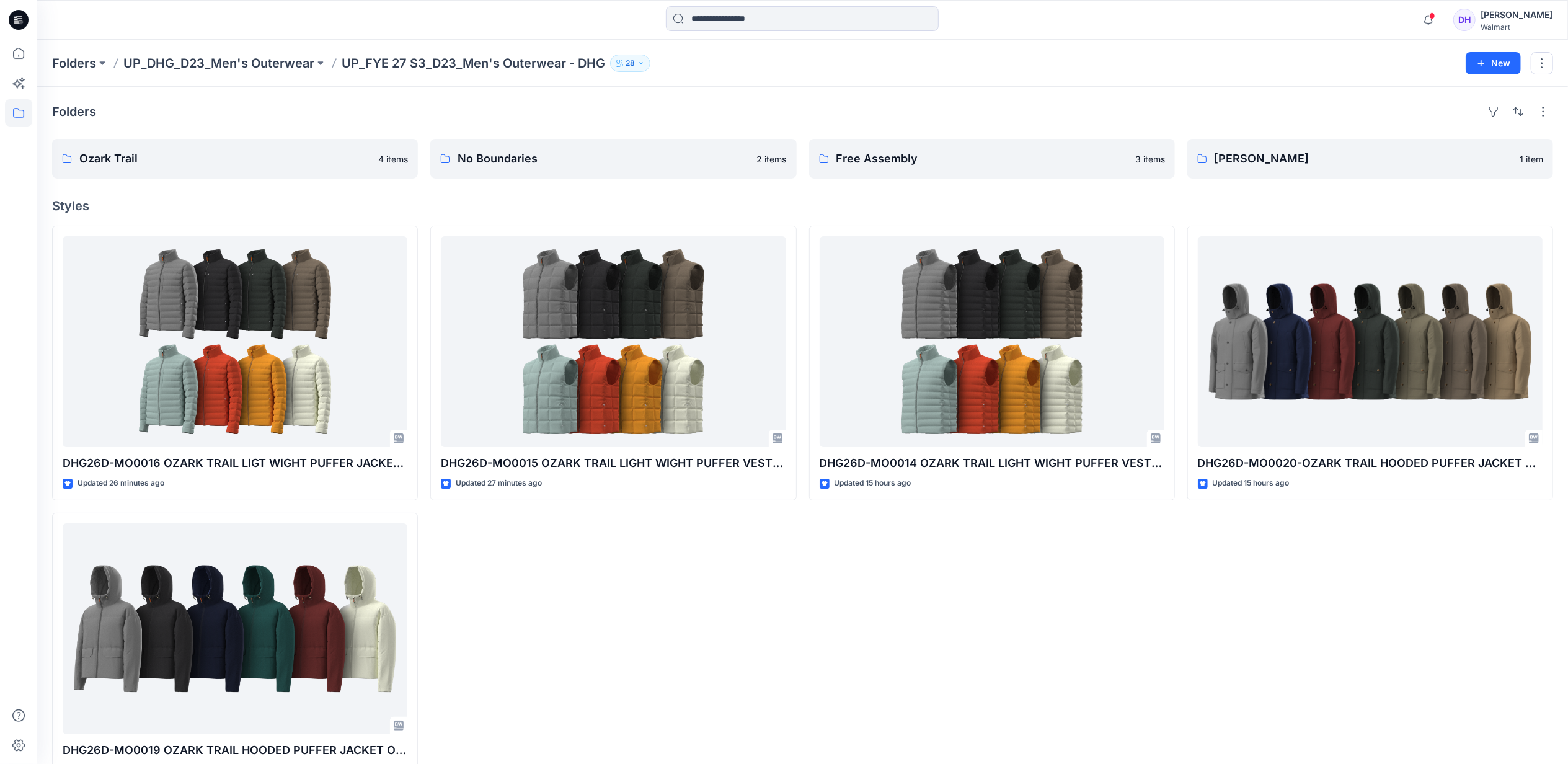
click at [723, 663] on div "DHG26D-MO0015 OZARK TRAIL LIGHT WIGHT PUFFER VEST OPT 2 Updated 27 minutes ago" at bounding box center [613, 507] width 366 height 562
